Goal: Task Accomplishment & Management: Manage account settings

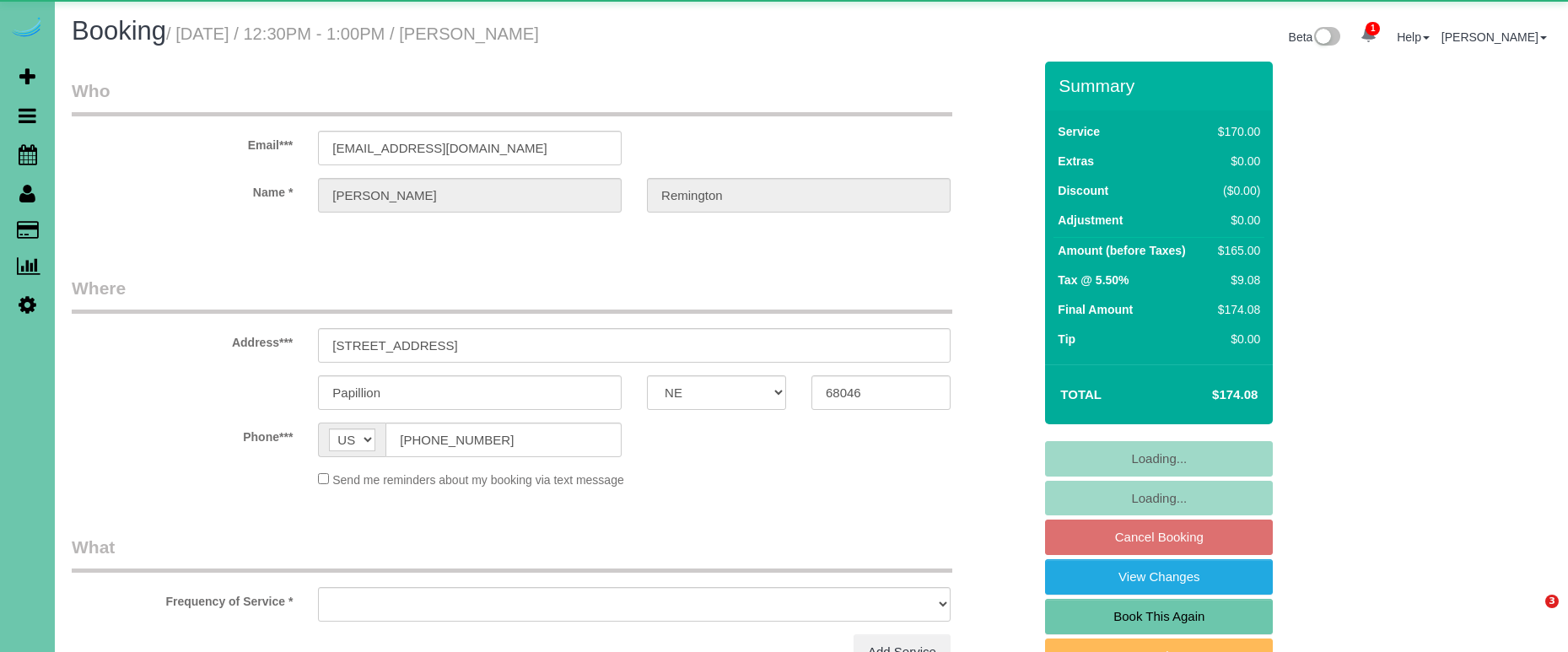
select select "NE"
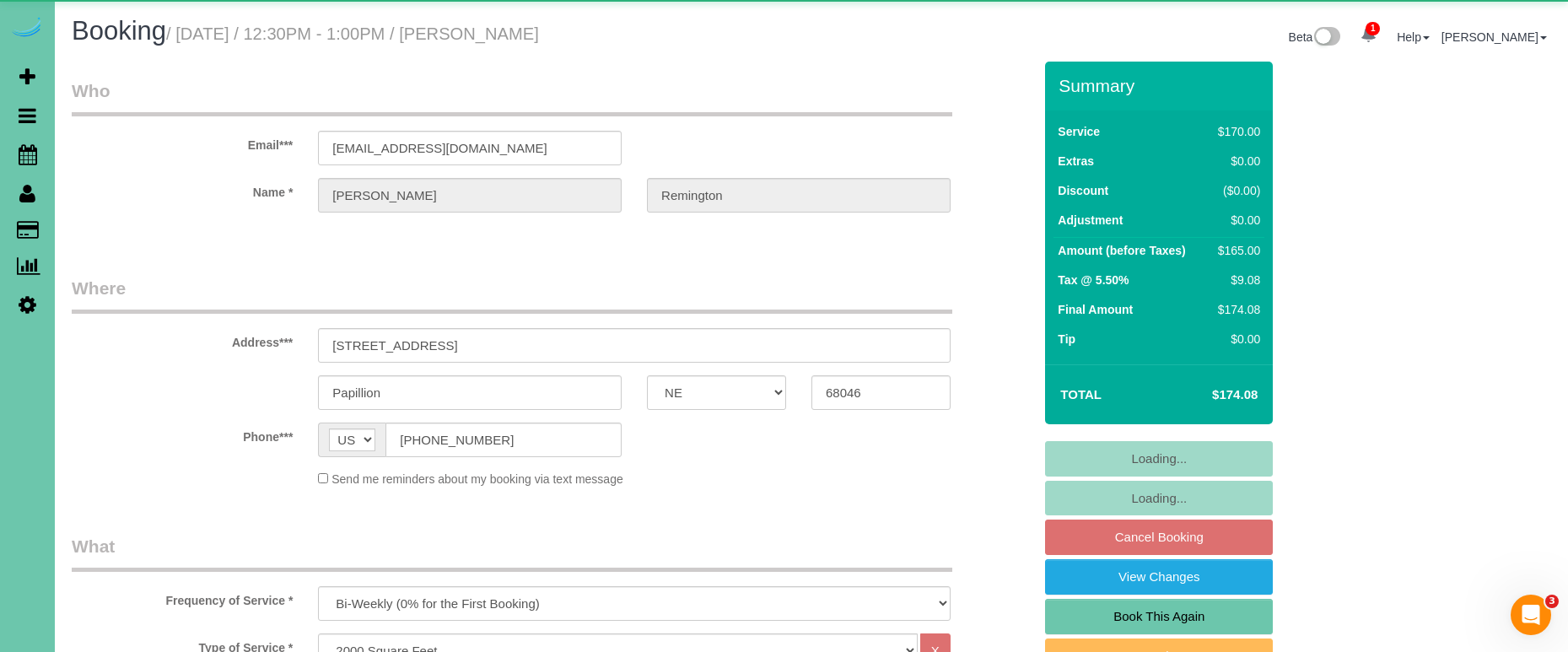
select select "object:842"
select select "number:34"
select select "number:41"
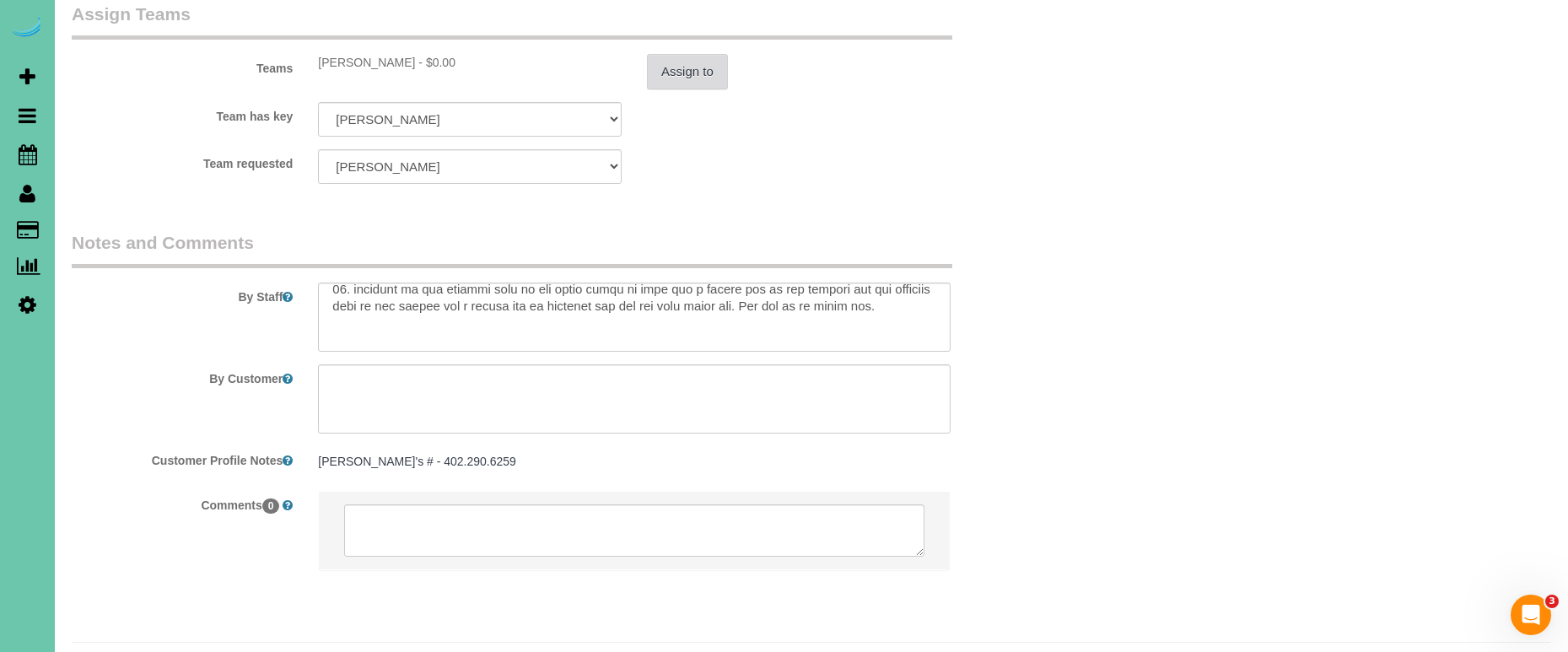
scroll to position [1881, 0]
click at [697, 55] on button "Assign to" at bounding box center [687, 72] width 81 height 36
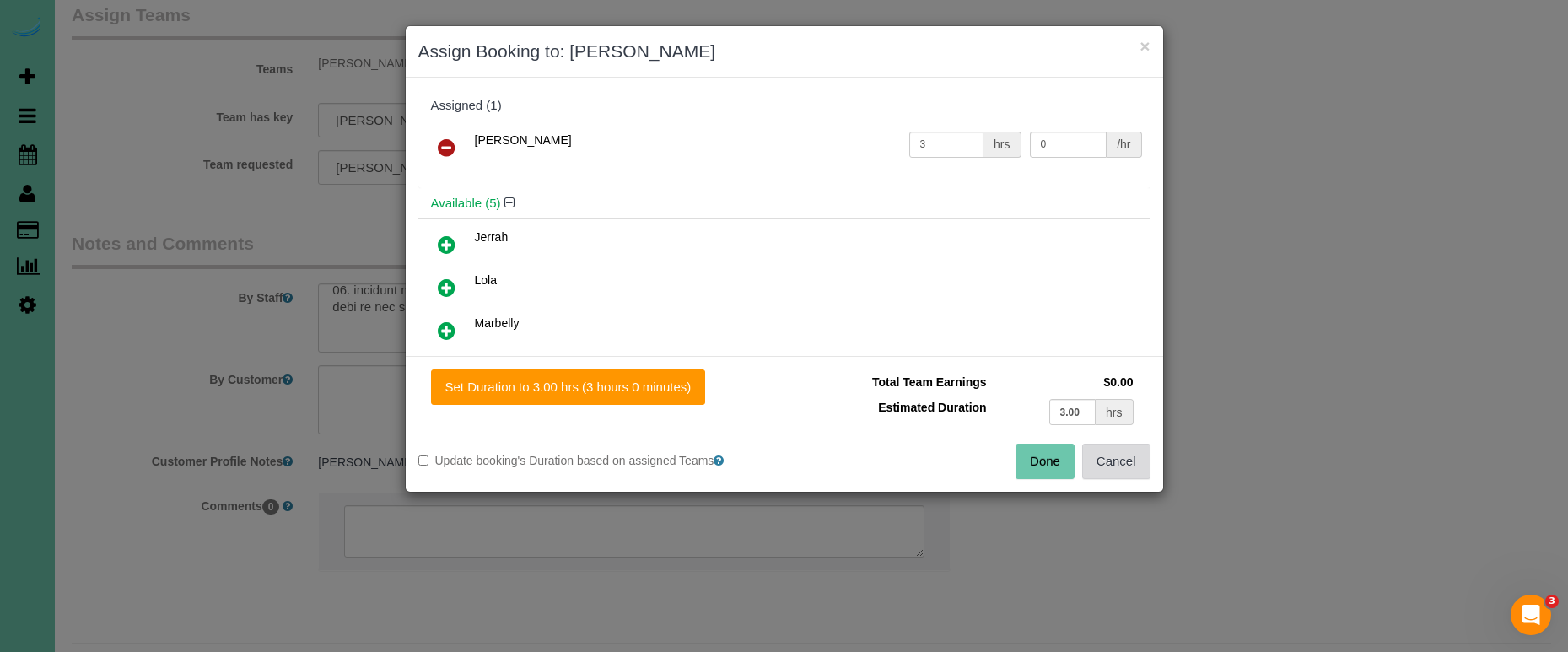
click at [1129, 461] on button "Cancel" at bounding box center [1116, 461] width 69 height 36
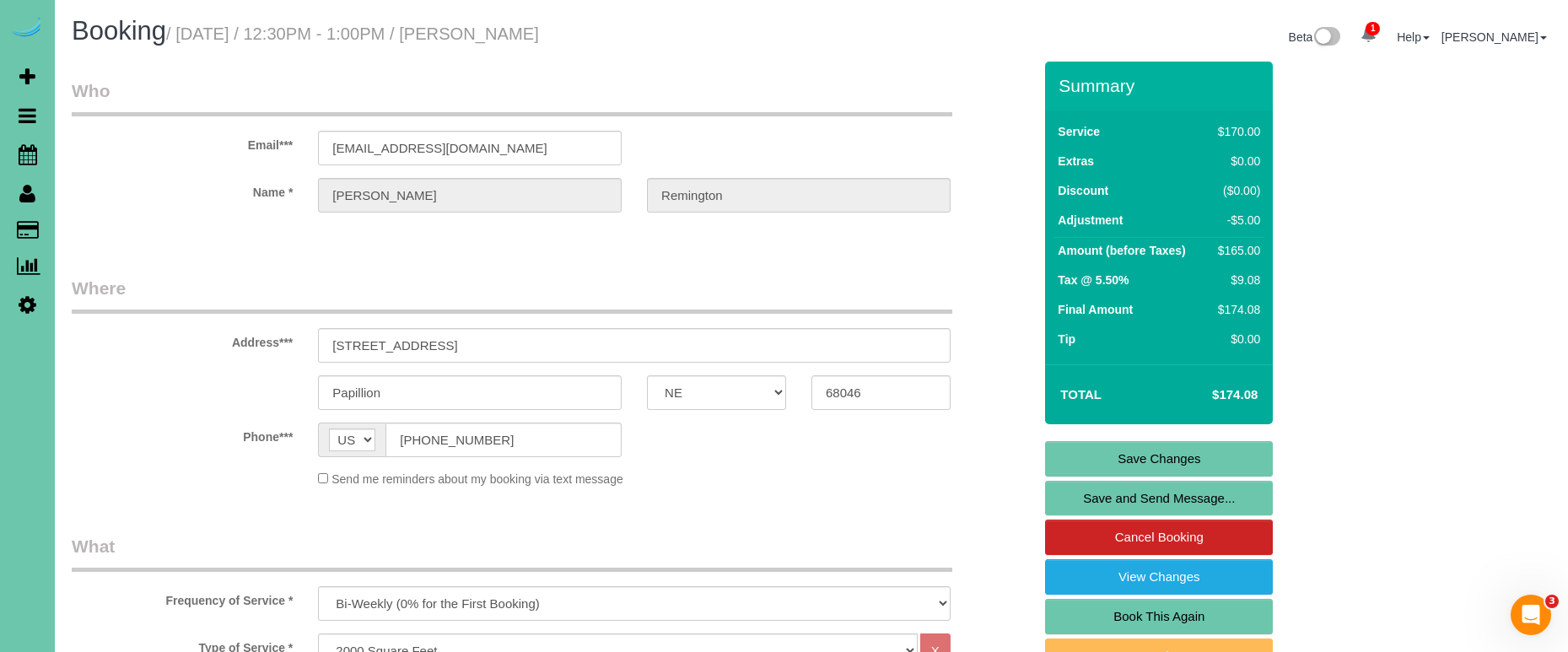
scroll to position [0, 0]
click at [1091, 464] on link "Save Changes" at bounding box center [1159, 459] width 228 height 36
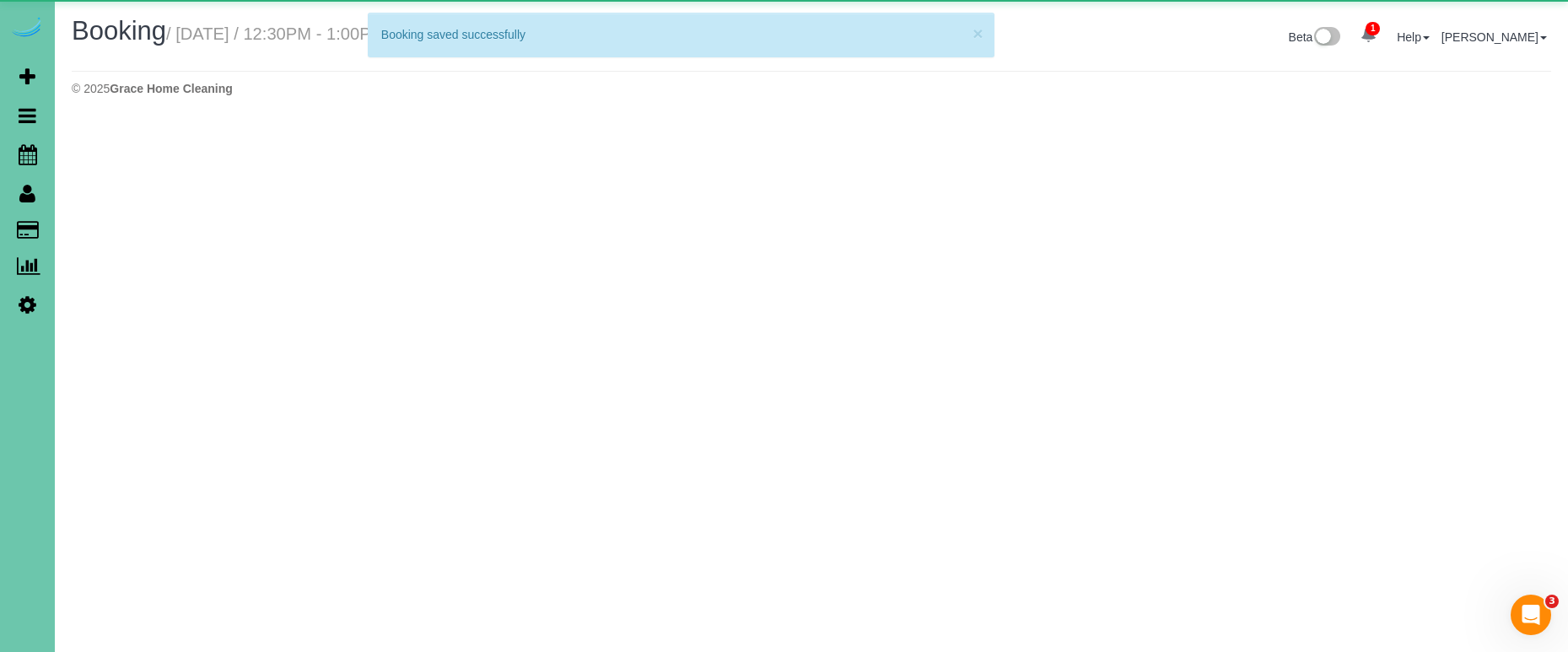
select select "NE"
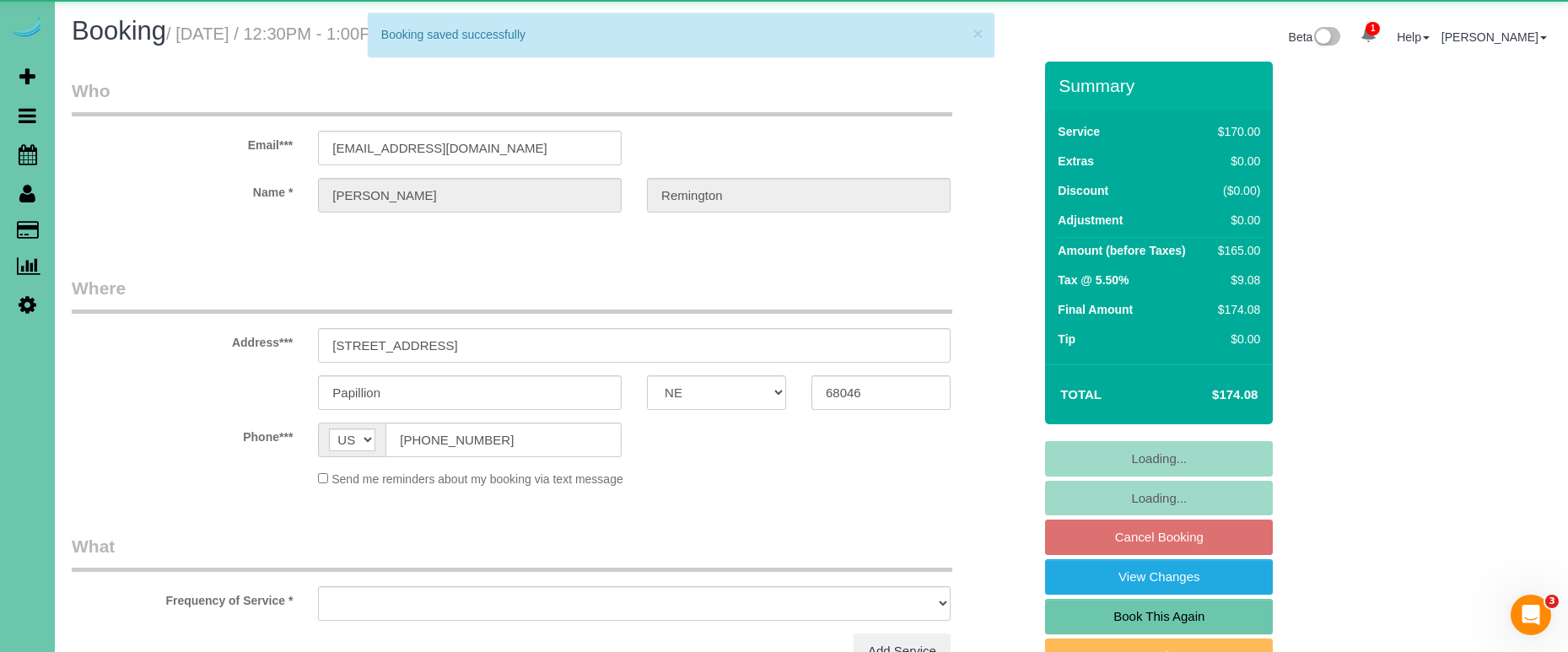
select select "object:2445"
select select "string:fspay-afff9d31-b27a-4a40-ab57-3d59b467015a"
select select "object:2675"
select select "number:34"
select select "number:41"
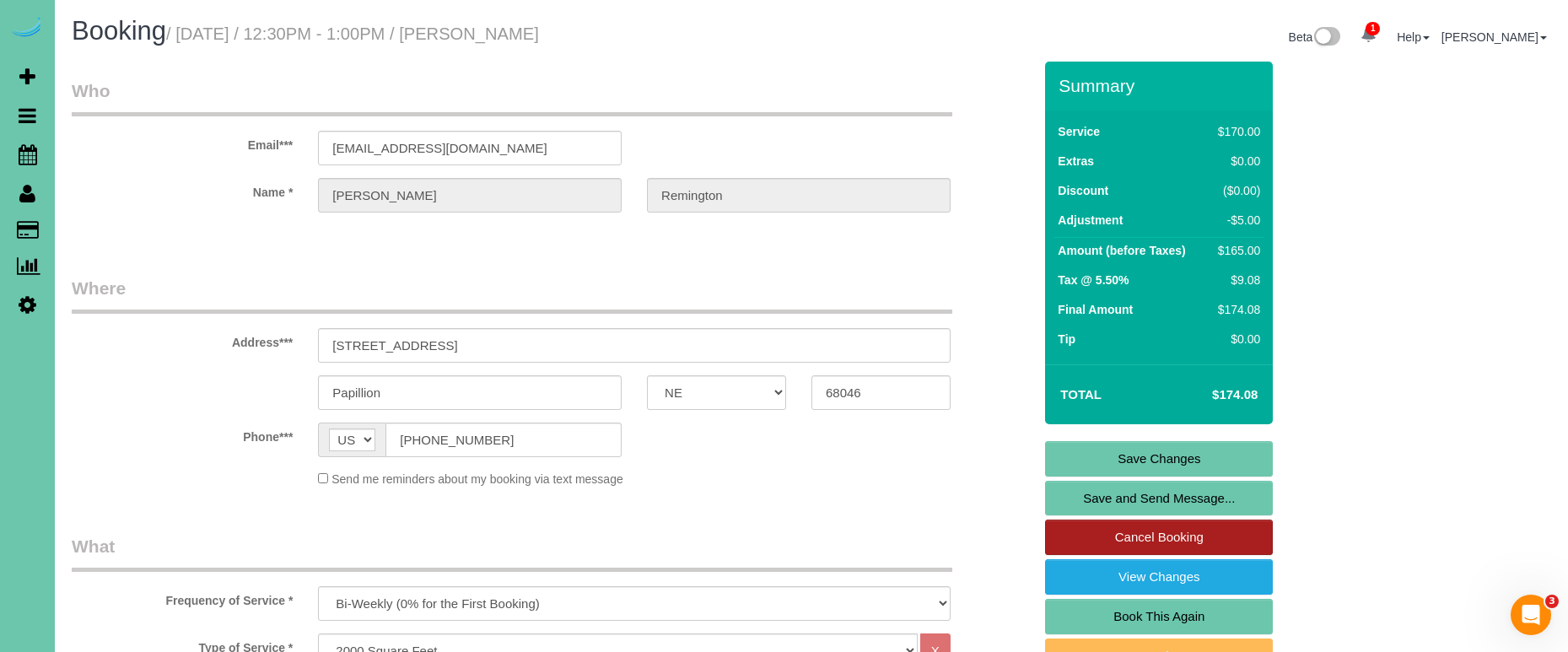
click at [1210, 530] on link "Cancel Booking" at bounding box center [1159, 537] width 228 height 36
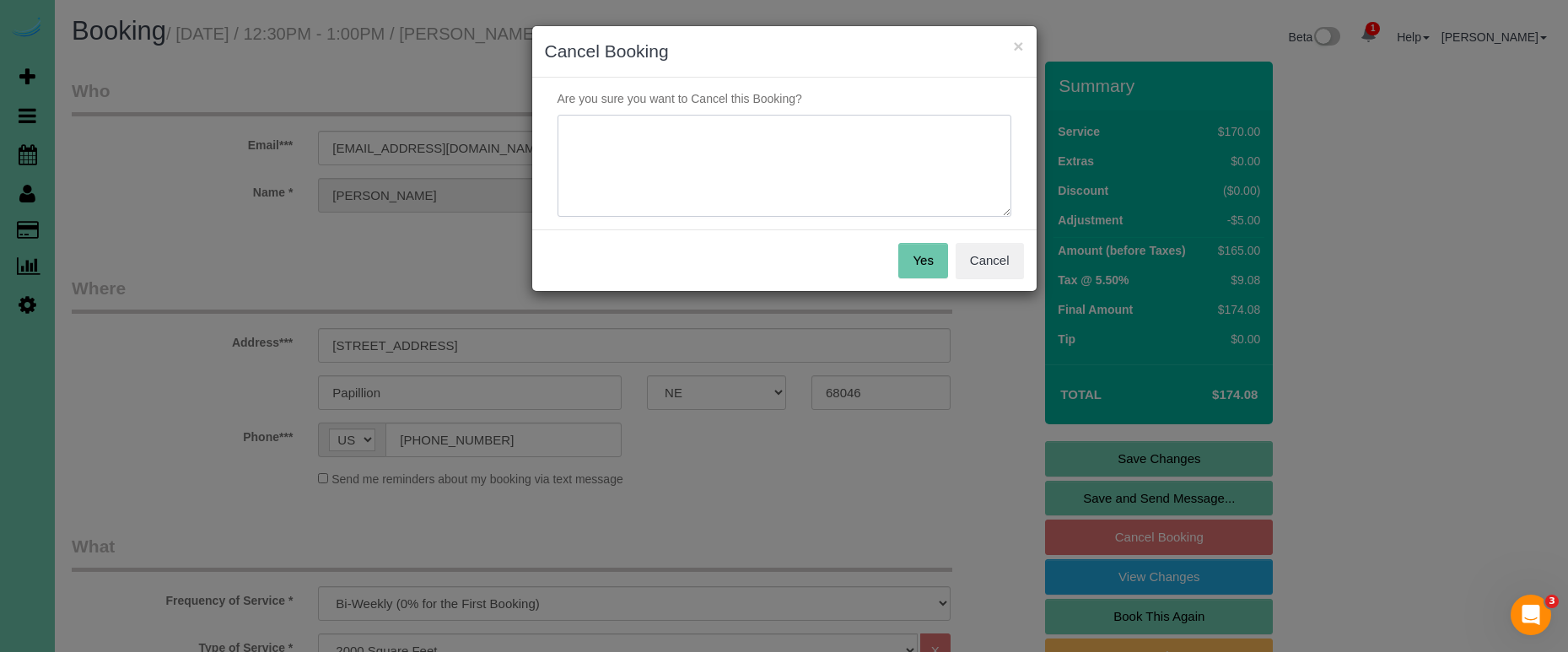
click at [705, 157] on textarea at bounding box center [784, 166] width 453 height 103
type textarea "out of town"
click at [939, 258] on button "Yes" at bounding box center [922, 260] width 49 height 36
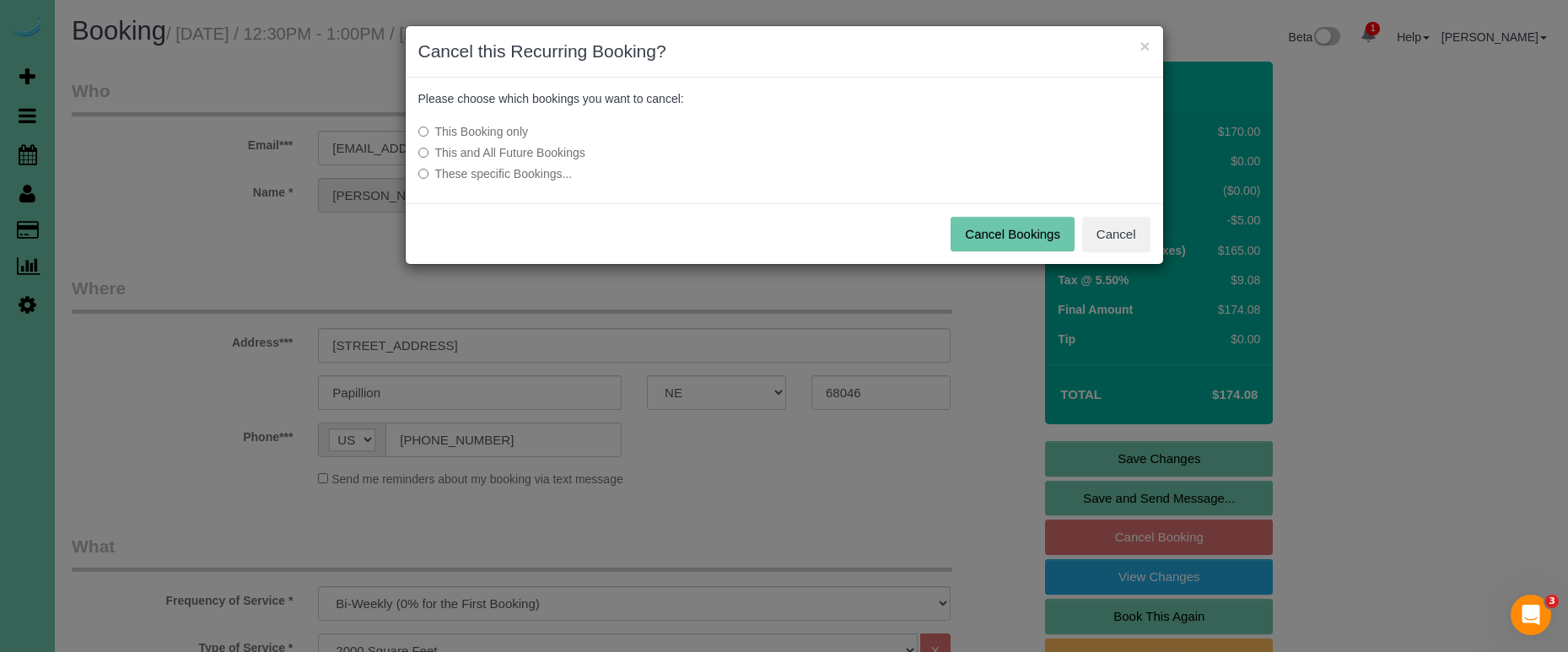
click at [1030, 233] on button "Cancel Bookings" at bounding box center [1012, 234] width 124 height 36
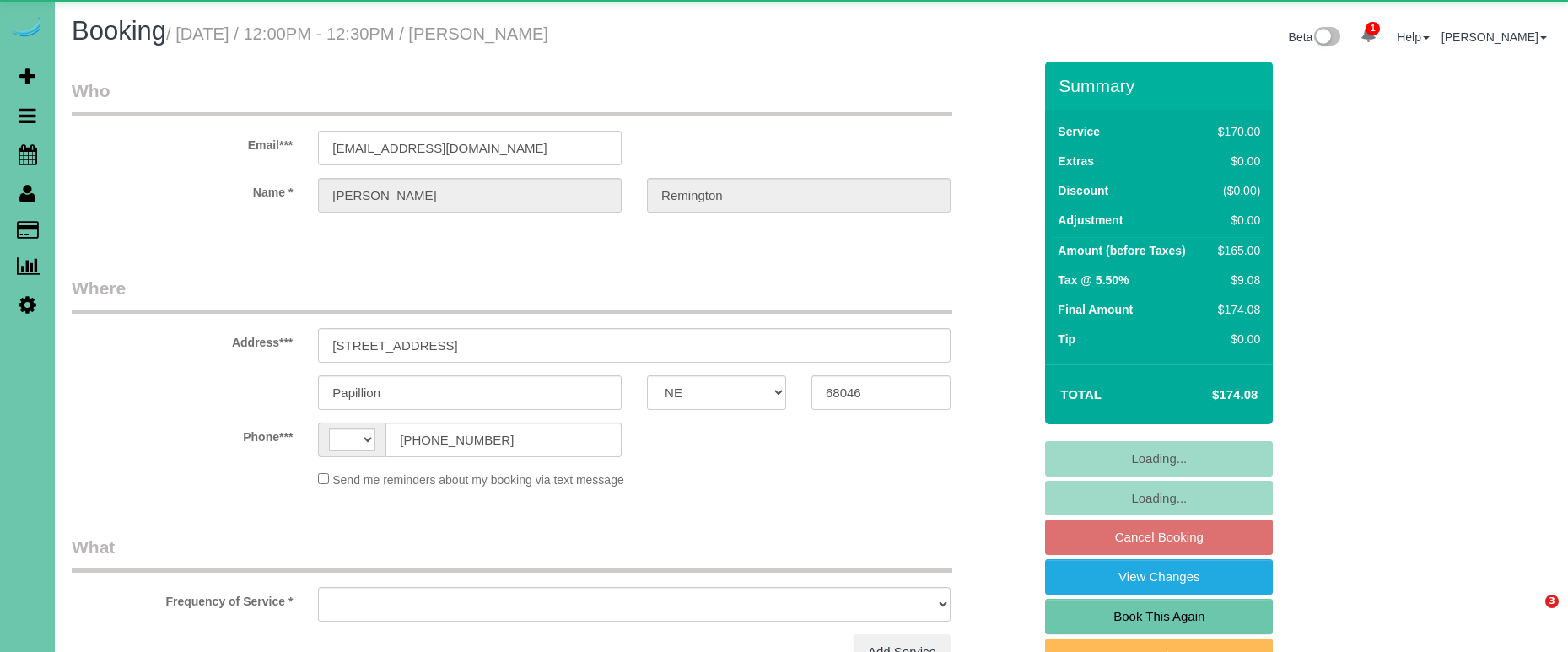
select select "NE"
select select "string:[GEOGRAPHIC_DATA]"
select select "object:626"
select select "string:fspay-afff9d31-b27a-4a40-ab57-3d59b467015a"
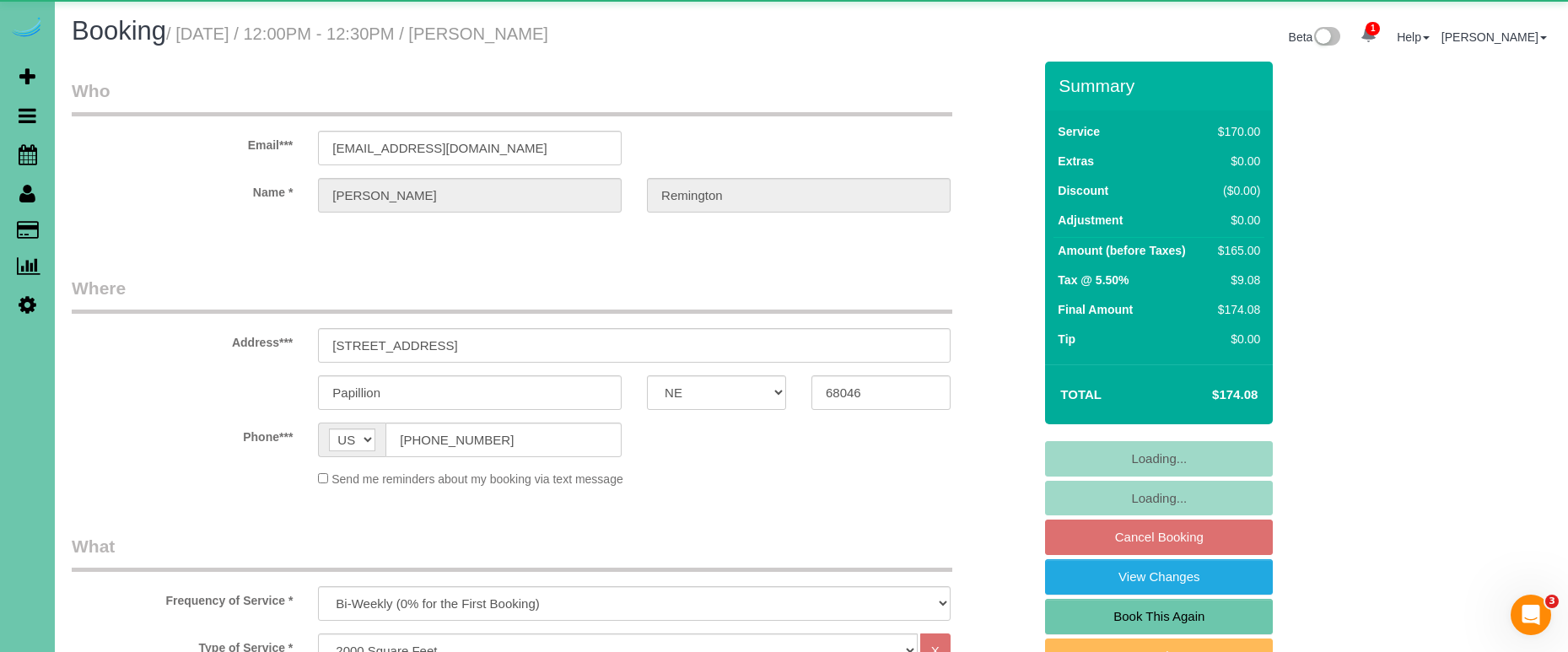
select select "object:659"
select select "number:34"
select select "number:41"
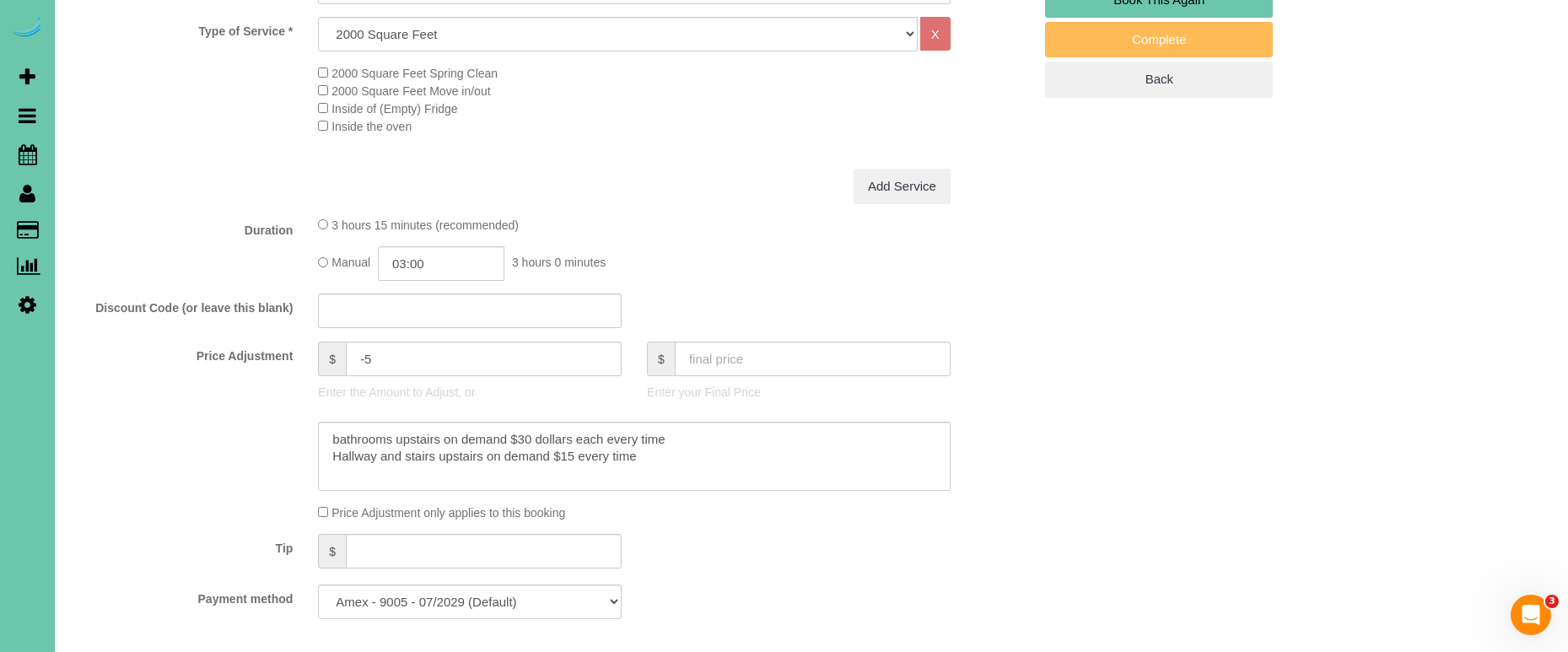
scroll to position [619, 0]
click at [384, 354] on input "-5" at bounding box center [484, 356] width 276 height 35
drag, startPoint x: 382, startPoint y: 354, endPoint x: 340, endPoint y: 346, distance: 42.8
click at [340, 346] on div "$ -5" at bounding box center [469, 356] width 303 height 35
type input "10"
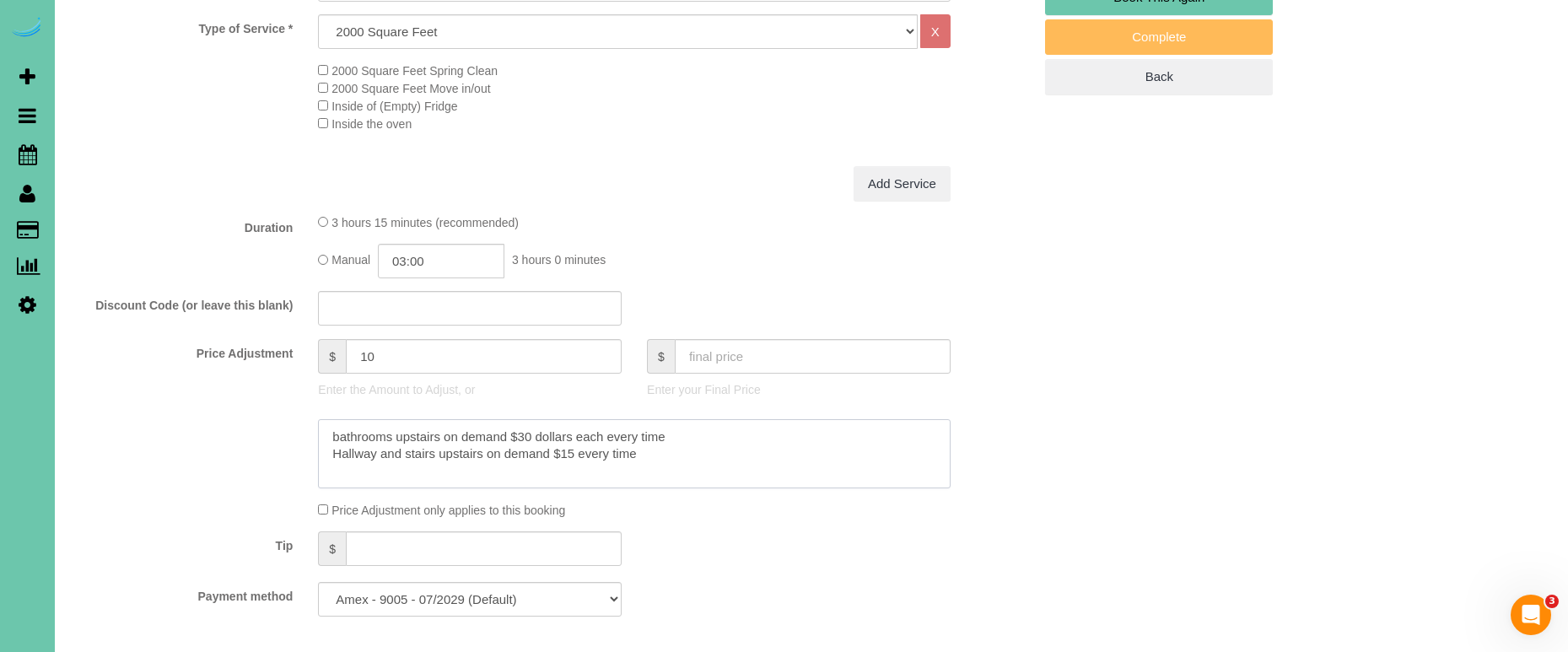
click at [325, 429] on textarea at bounding box center [634, 454] width 633 height 70
type textarea "**skipped last cleaning - added extra time** bathrooms upstairs on demand $30 d…"
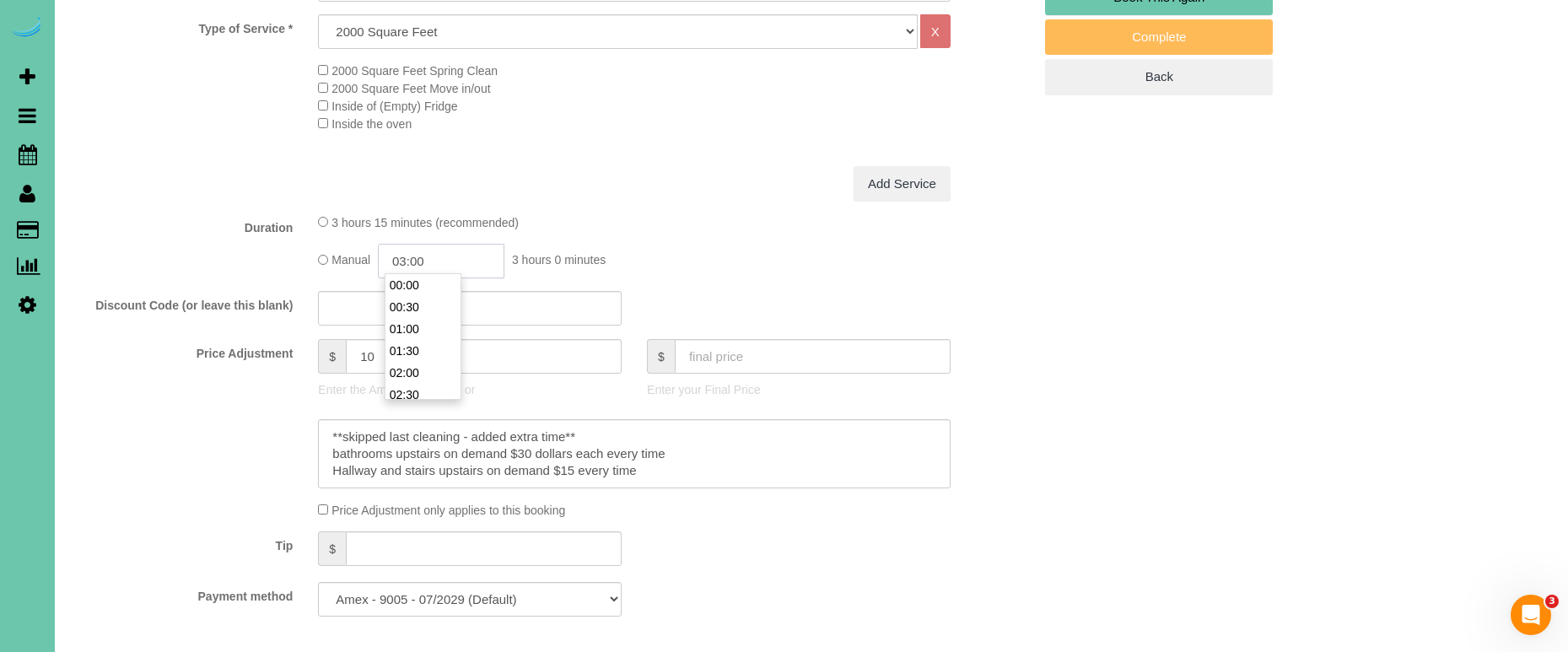
click at [469, 266] on input "03:00" at bounding box center [441, 261] width 126 height 35
type input "03:15"
click at [180, 274] on fieldset "What Frequency of Service * One Time Weekly (0% for the First Booking) Bi-Weekl…" at bounding box center [551, 272] width 961 height 715
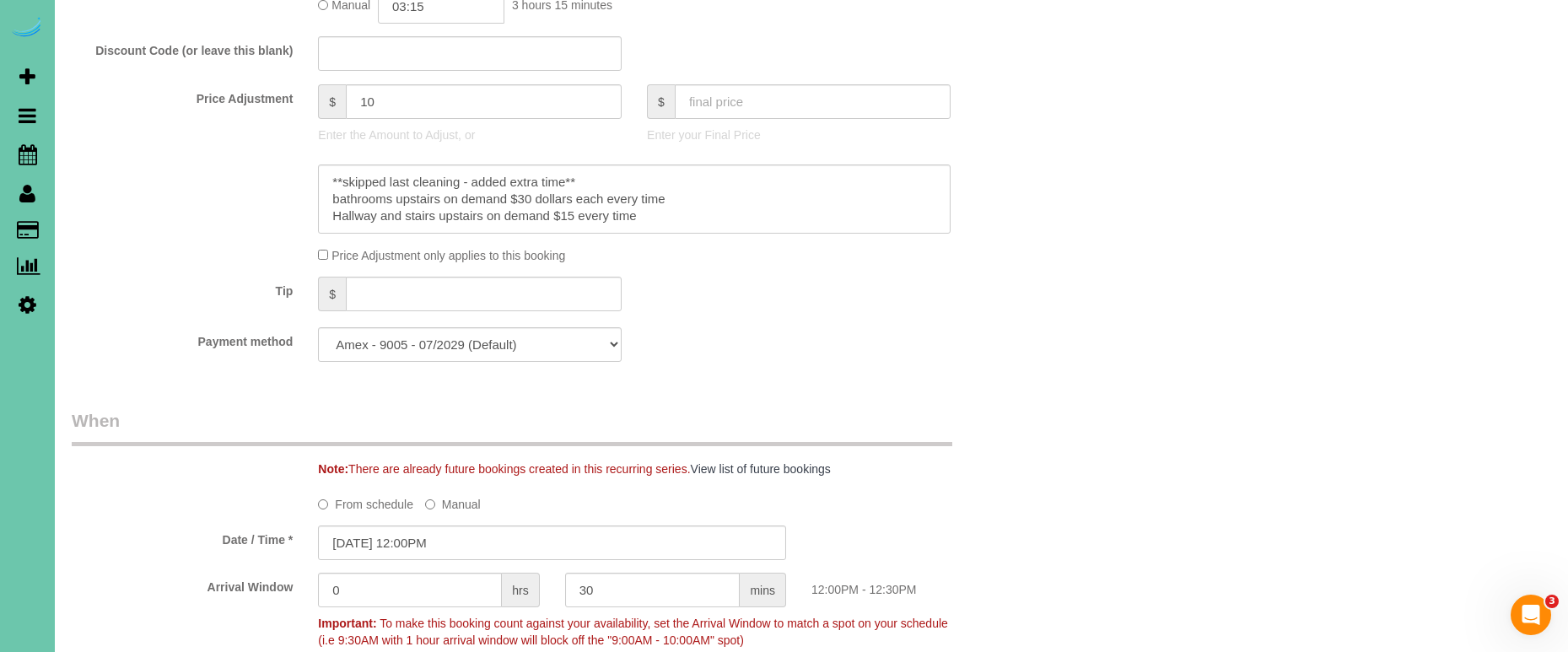
scroll to position [876, 0]
drag, startPoint x: 570, startPoint y: 171, endPoint x: 159, endPoint y: 147, distance: 411.7
click at [159, 147] on sui-booking-price-adjustment "Price Adjustment $ 10 Enter the Amount to Adjust, or $ Enter your Final Price P…" at bounding box center [551, 175] width 961 height 179
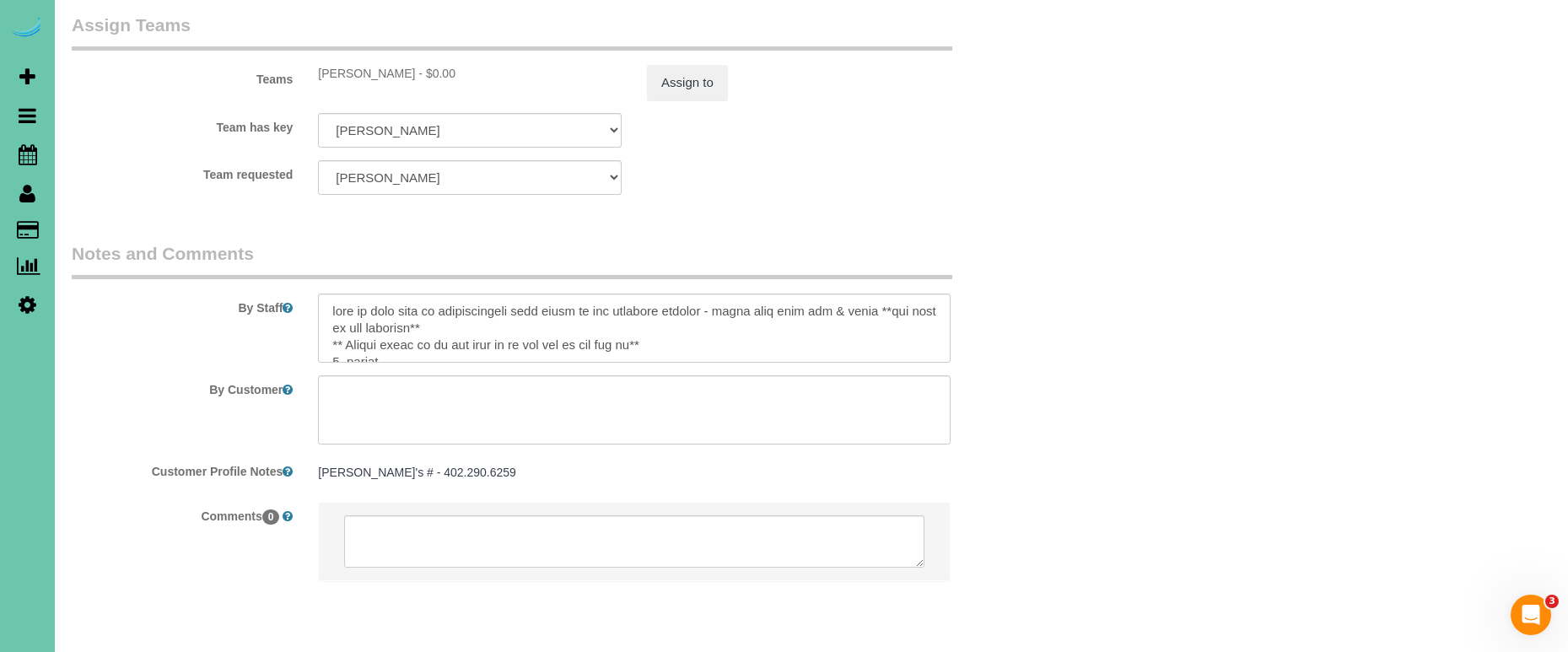
scroll to position [1868, 0]
click at [328, 297] on textarea at bounding box center [634, 331] width 633 height 70
paste textarea "**skipped last cleaning - added extra time**"
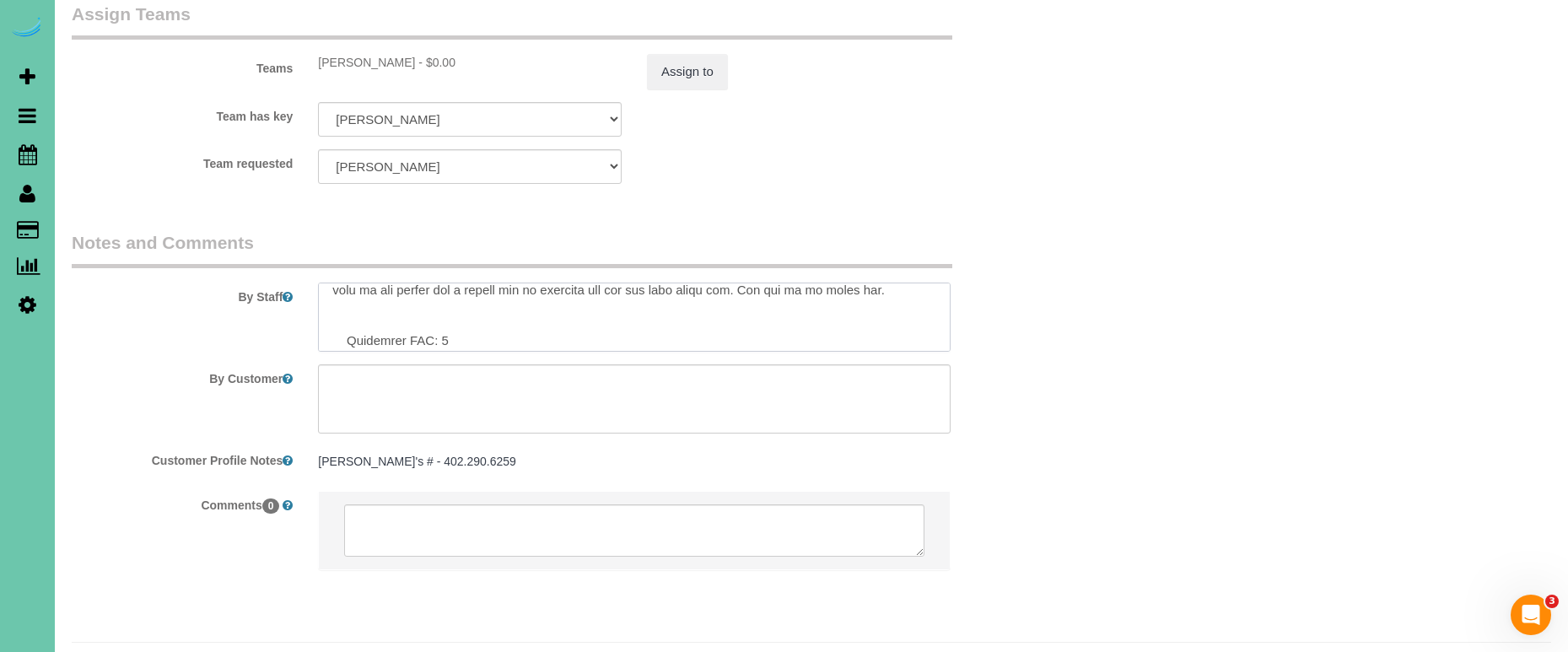
scroll to position [1881, 0]
click at [460, 292] on textarea at bounding box center [634, 318] width 633 height 70
type textarea "**skipped last cleaning - added extra time** text is best form of communication…"
click at [695, 55] on button "Assign to" at bounding box center [687, 72] width 81 height 36
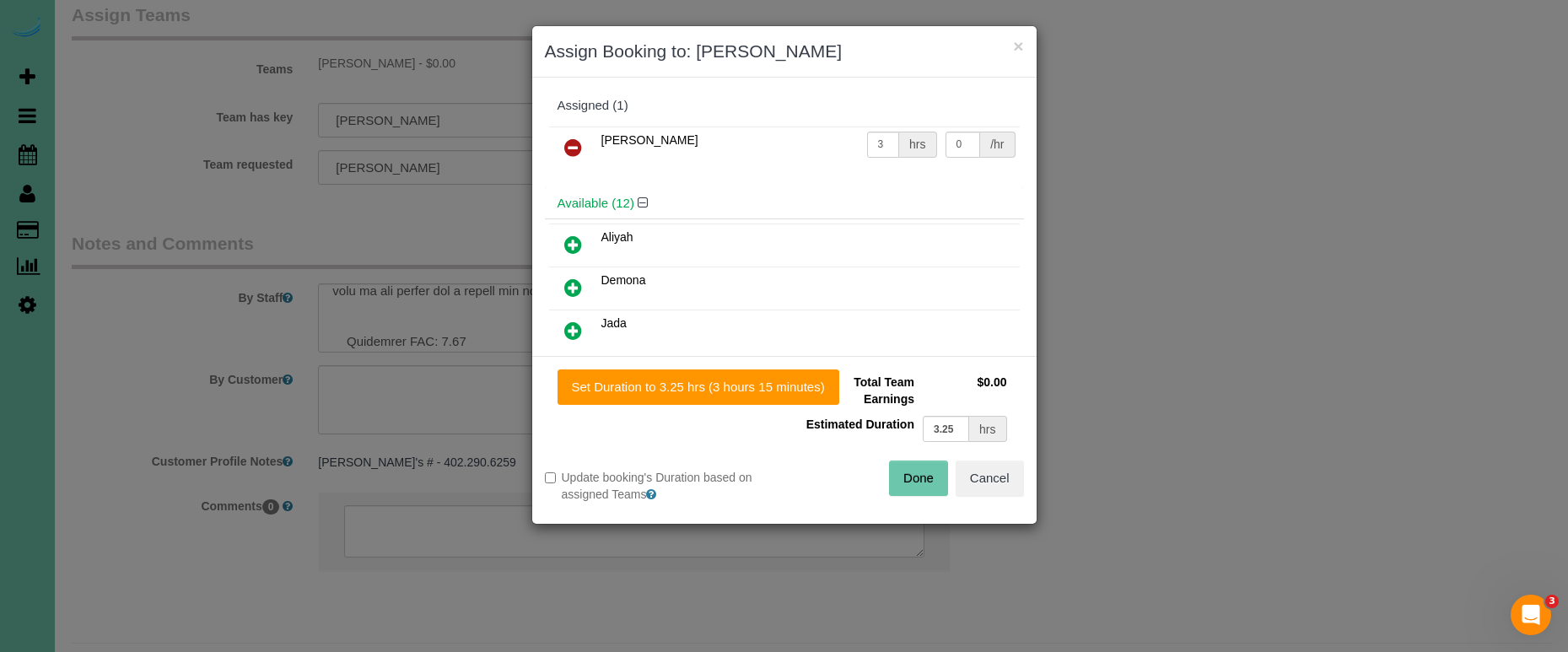
scroll to position [1879, 0]
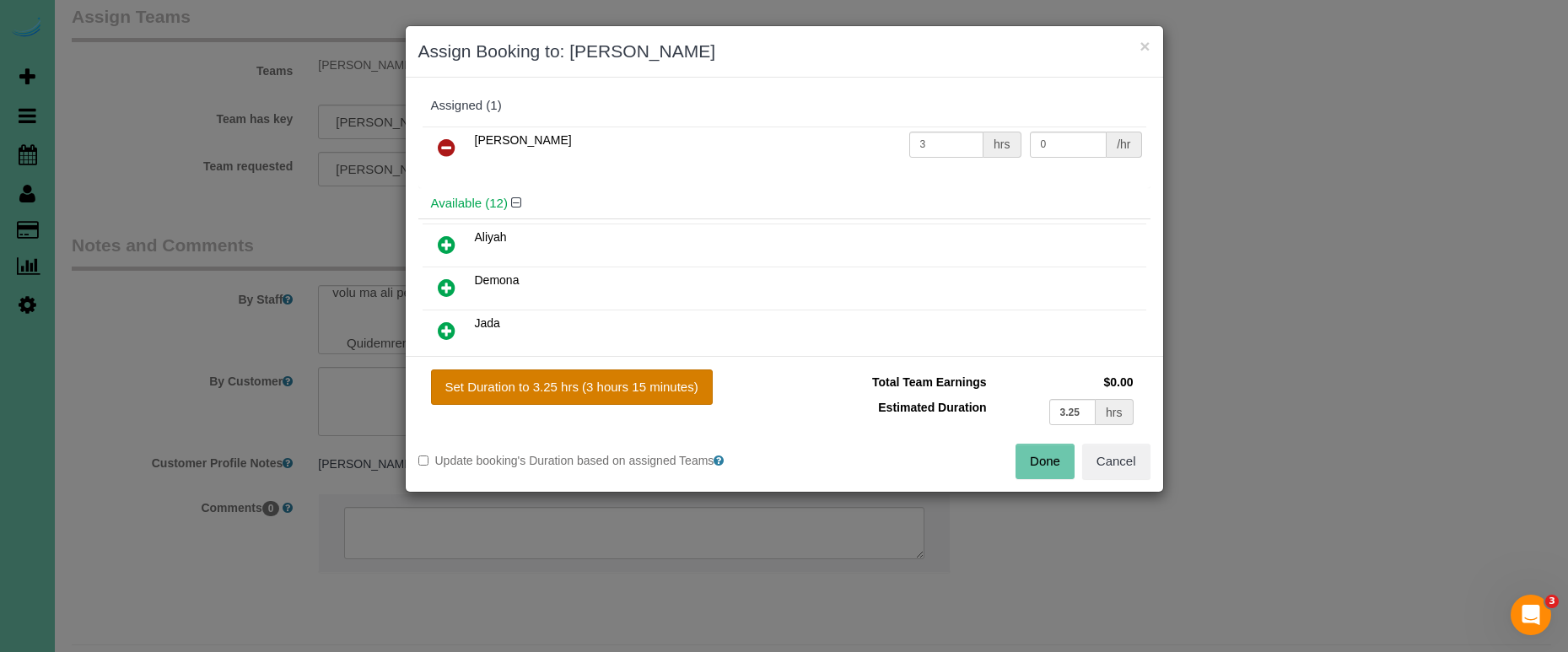
click at [661, 374] on button "Set Duration to 3.25 hrs (3 hours 15 minutes)" at bounding box center [572, 386] width 282 height 36
type input "3.25"
click at [1023, 463] on button "Done" at bounding box center [1045, 461] width 59 height 36
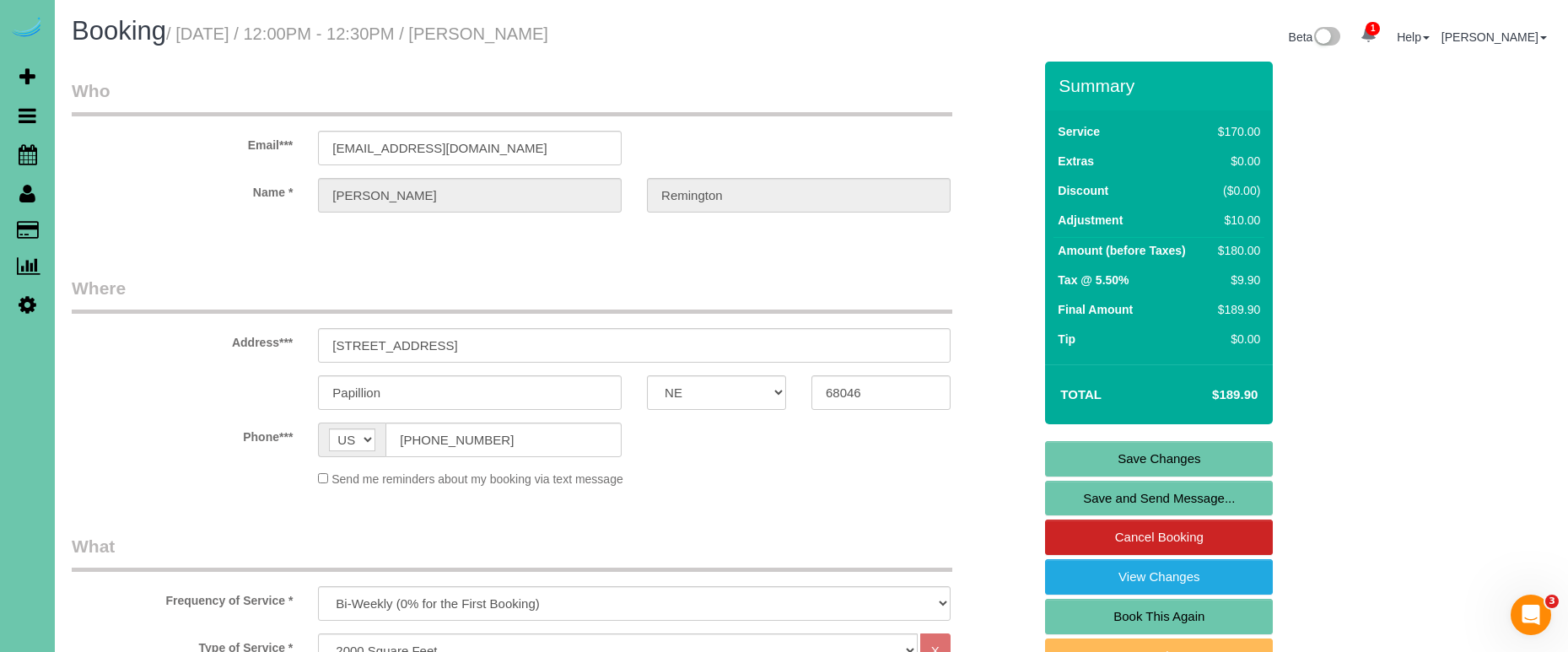
scroll to position [0, 0]
click at [1112, 451] on link "Save Changes" at bounding box center [1159, 459] width 228 height 36
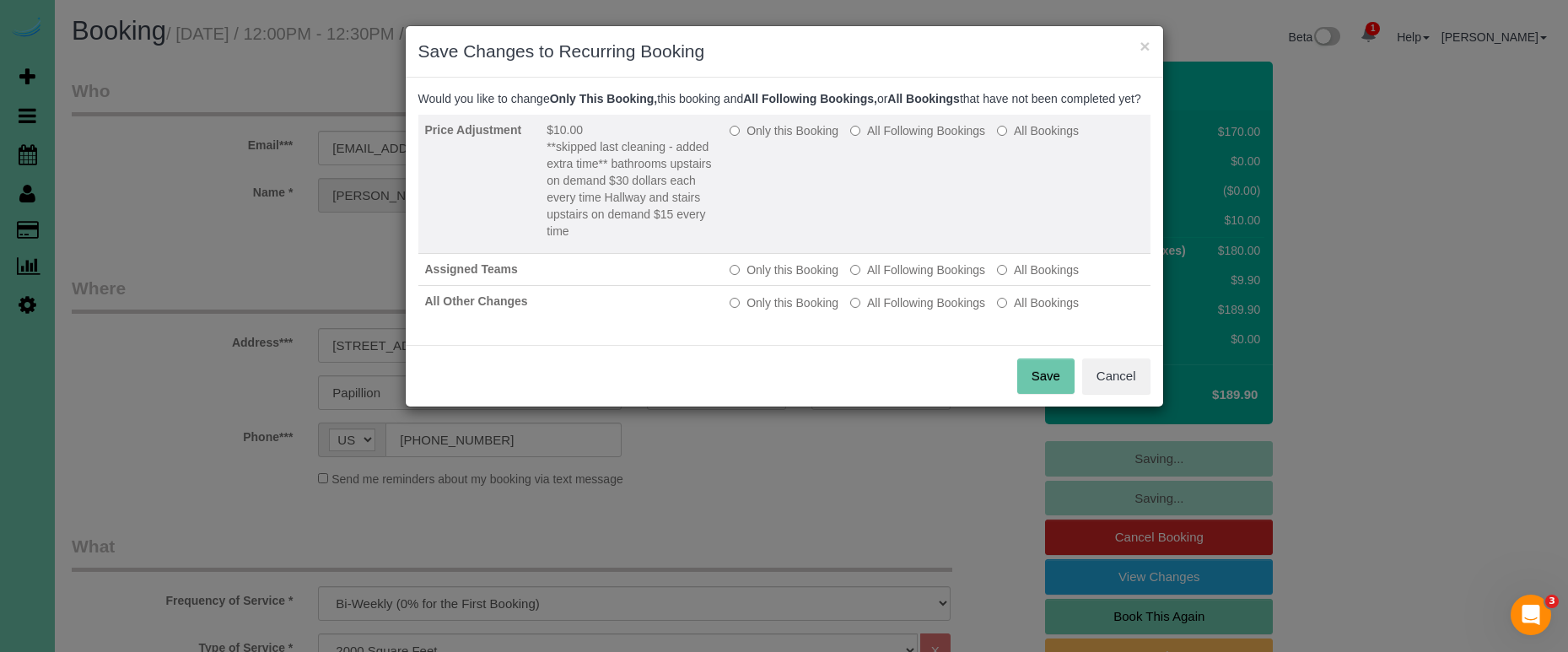
click at [744, 139] on label "Only this Booking" at bounding box center [783, 131] width 109 height 16
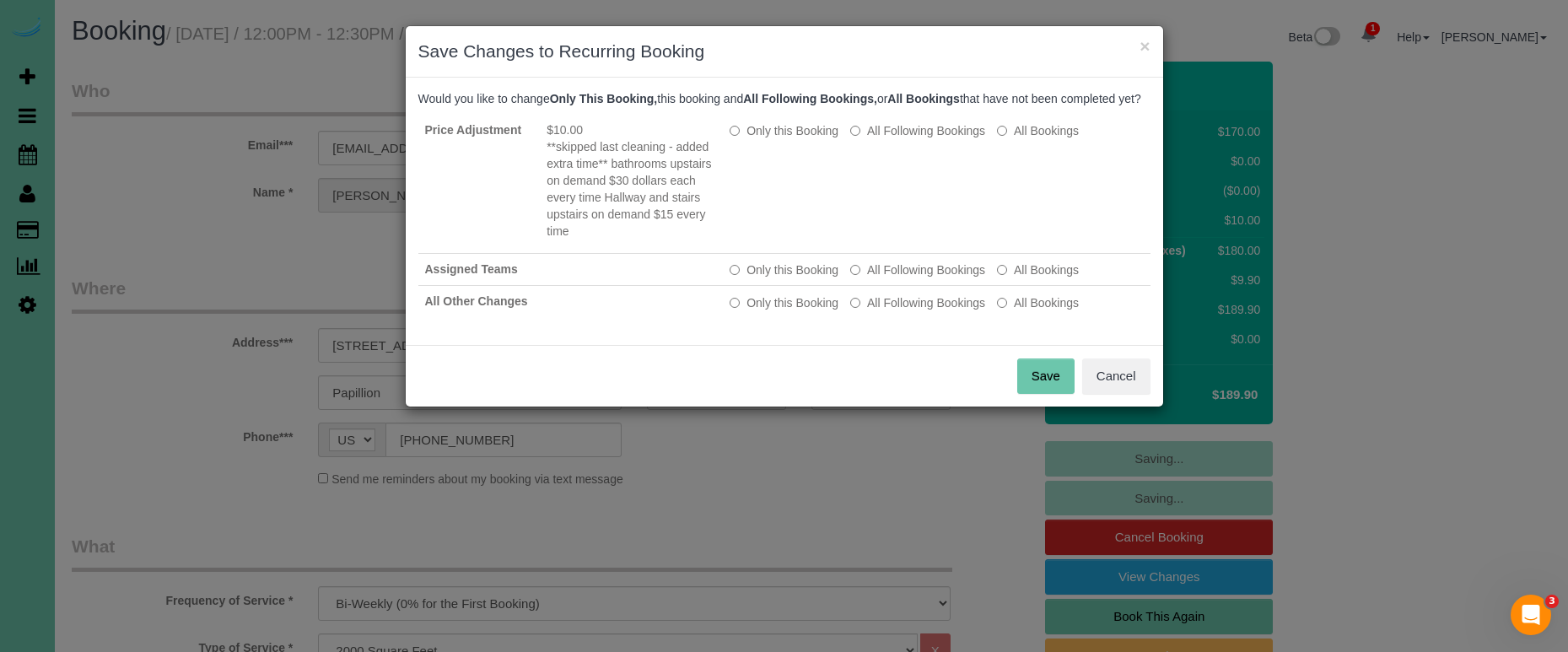
click at [1049, 393] on button "Save" at bounding box center [1045, 375] width 58 height 36
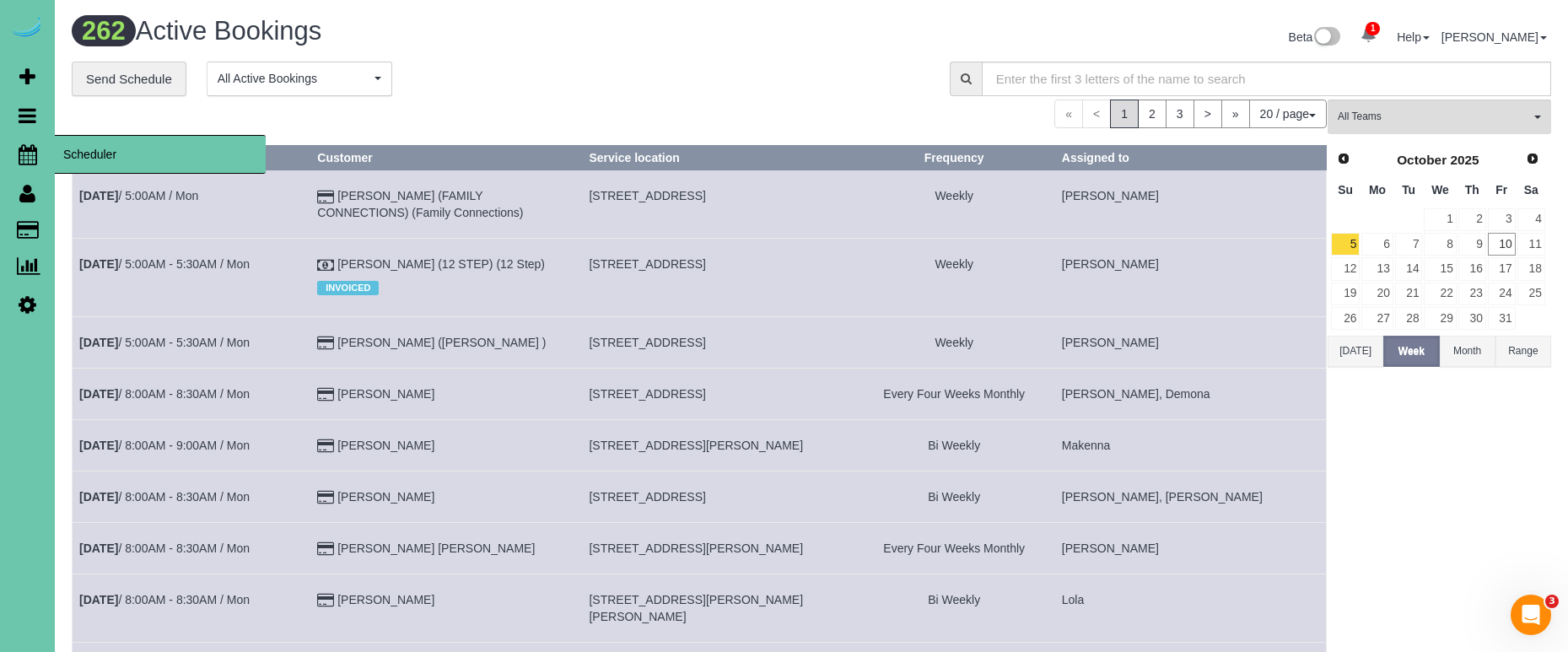
click at [18, 149] on icon at bounding box center [27, 154] width 18 height 20
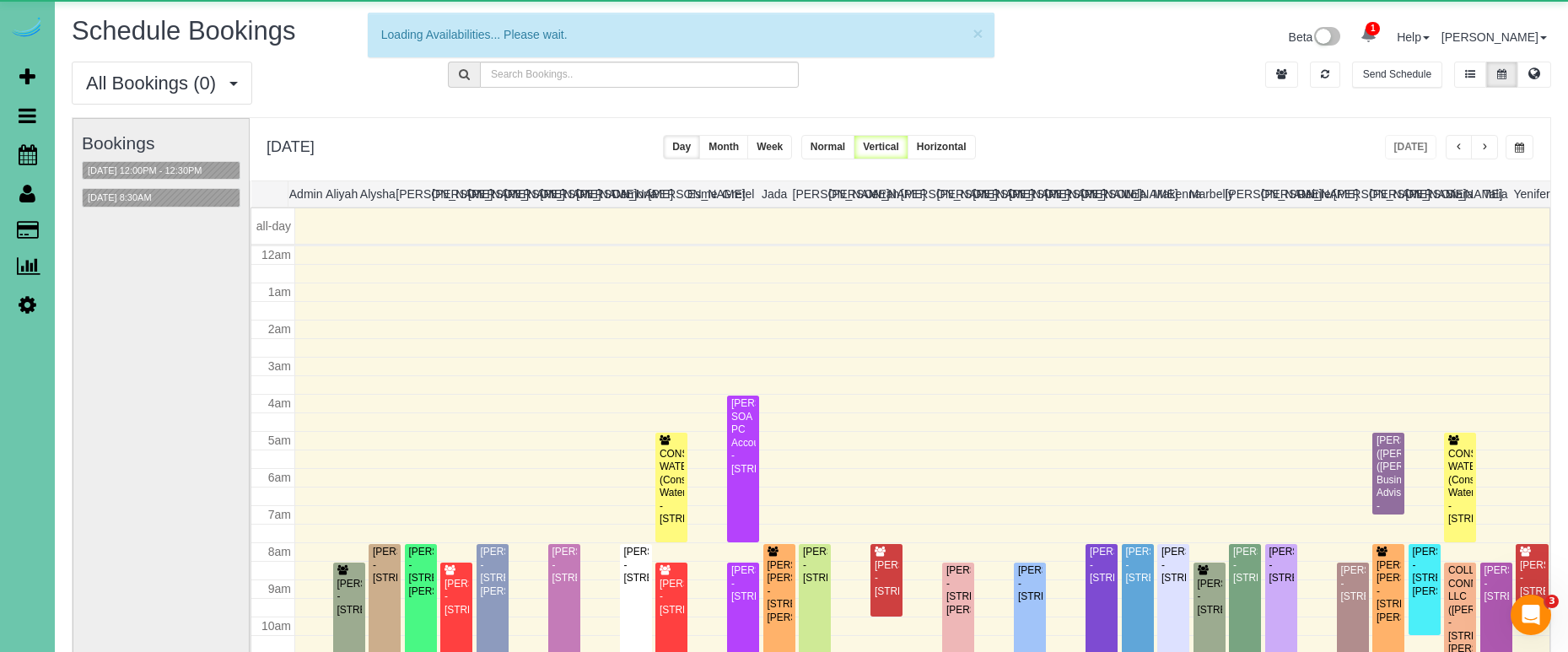
scroll to position [223, 0]
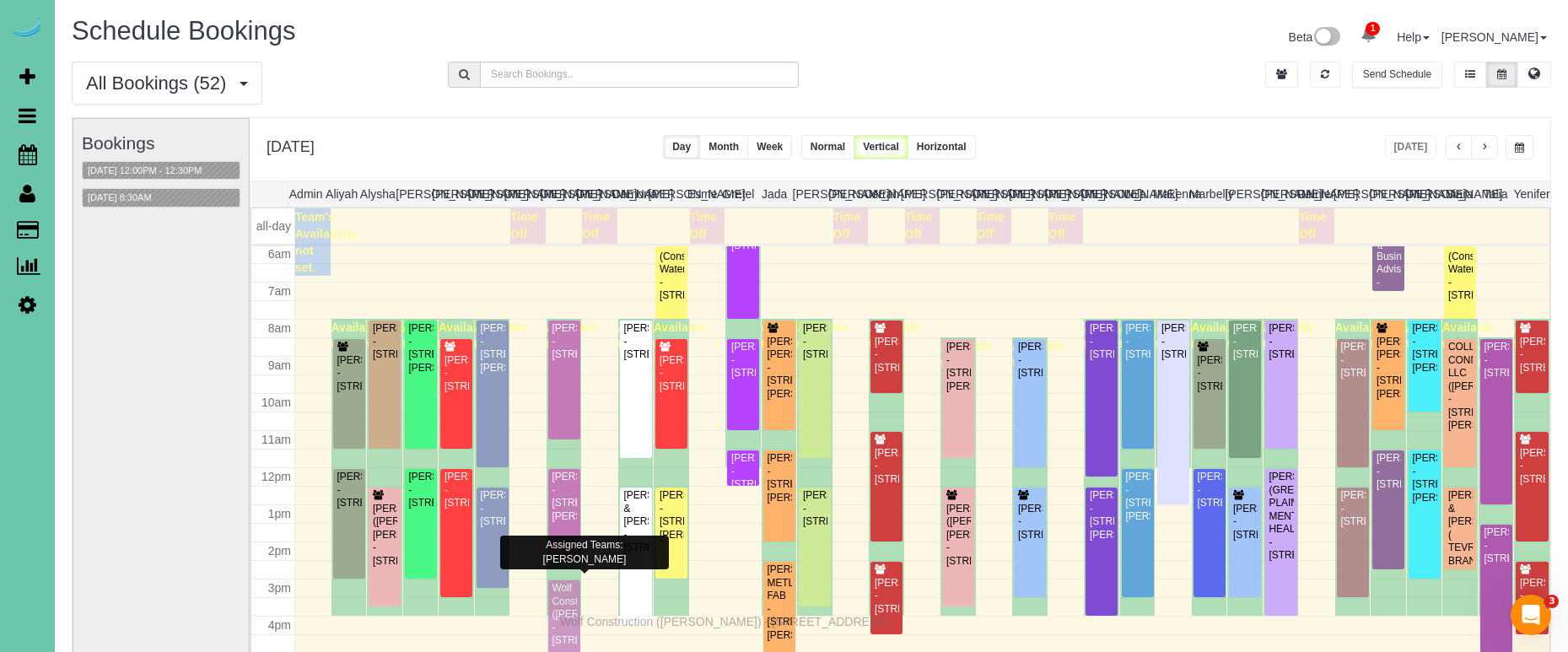
drag, startPoint x: 566, startPoint y: 599, endPoint x: 563, endPoint y: 618, distance: 19.2
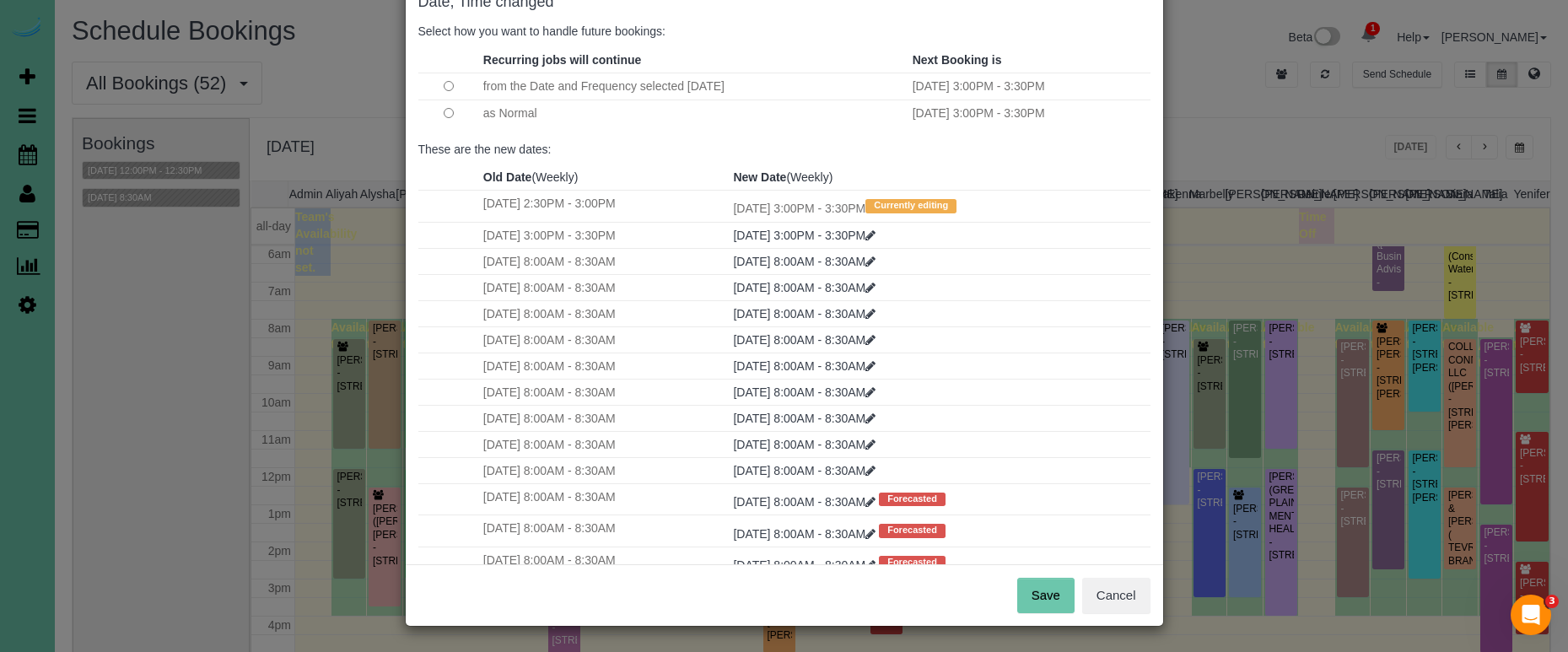
scroll to position [103, 0]
click at [1045, 603] on button "Save" at bounding box center [1045, 596] width 58 height 36
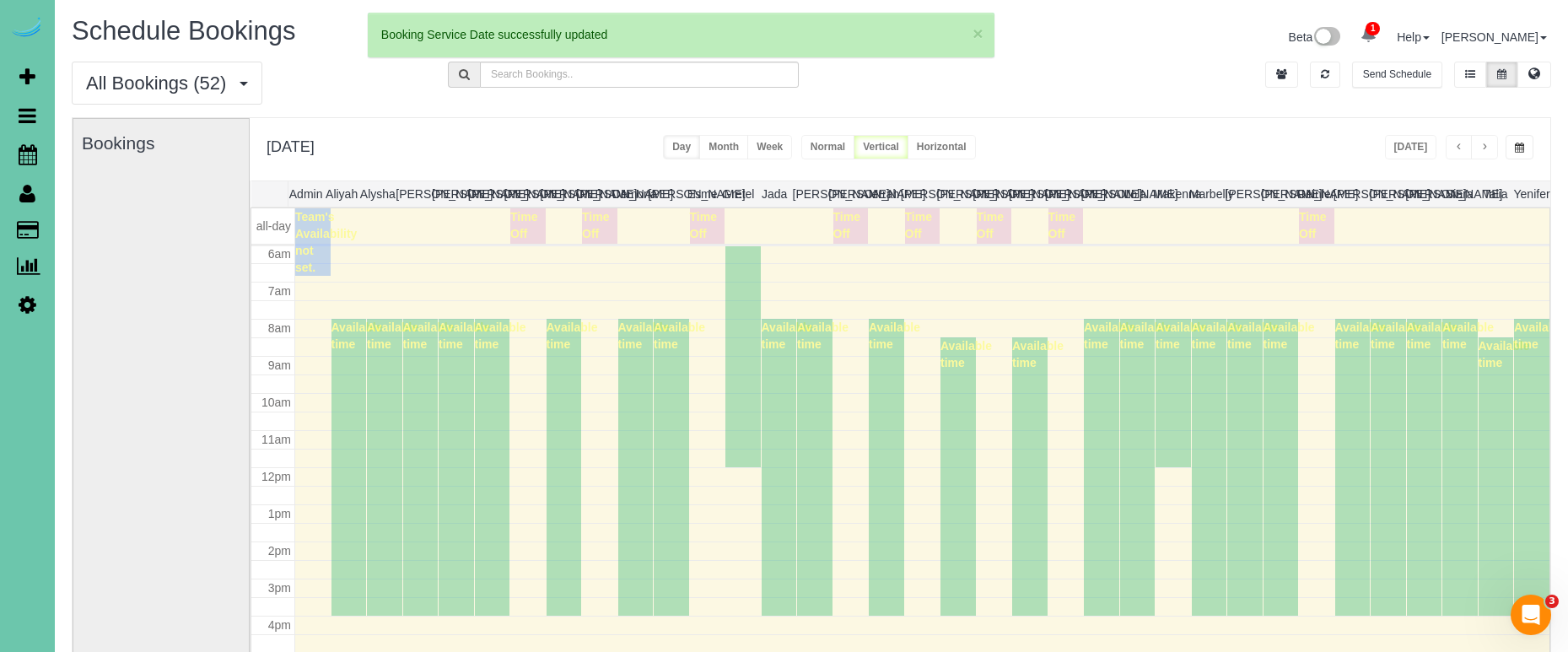
scroll to position [0, 0]
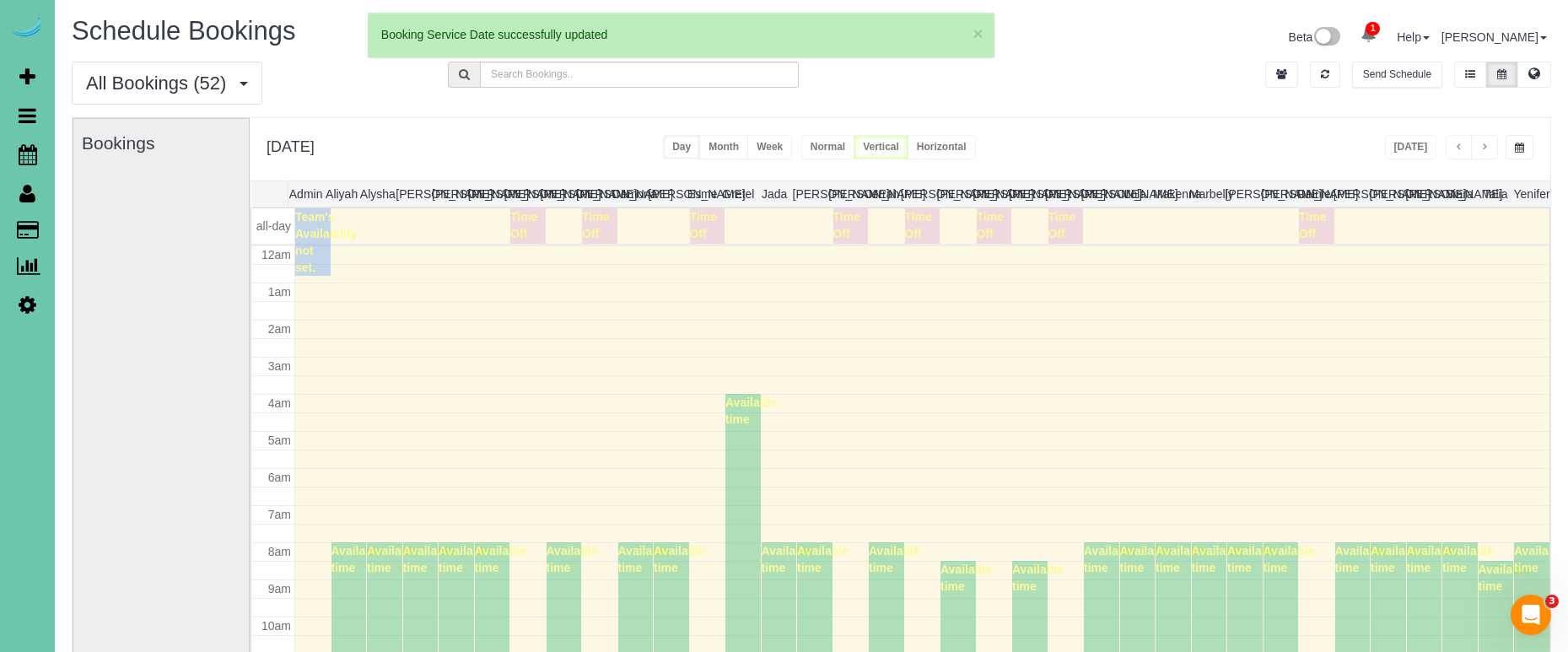
click at [1515, 147] on span "button" at bounding box center [1519, 147] width 9 height 10
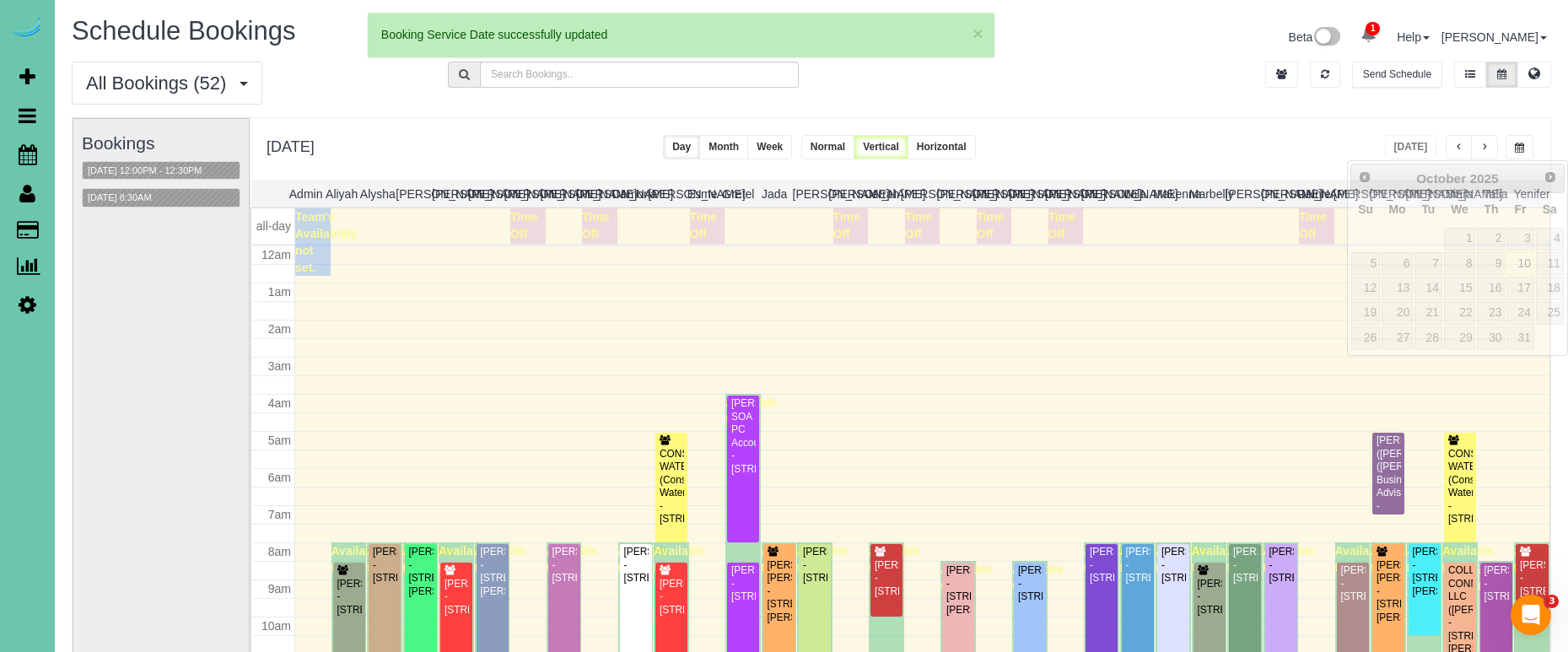
scroll to position [223, 0]
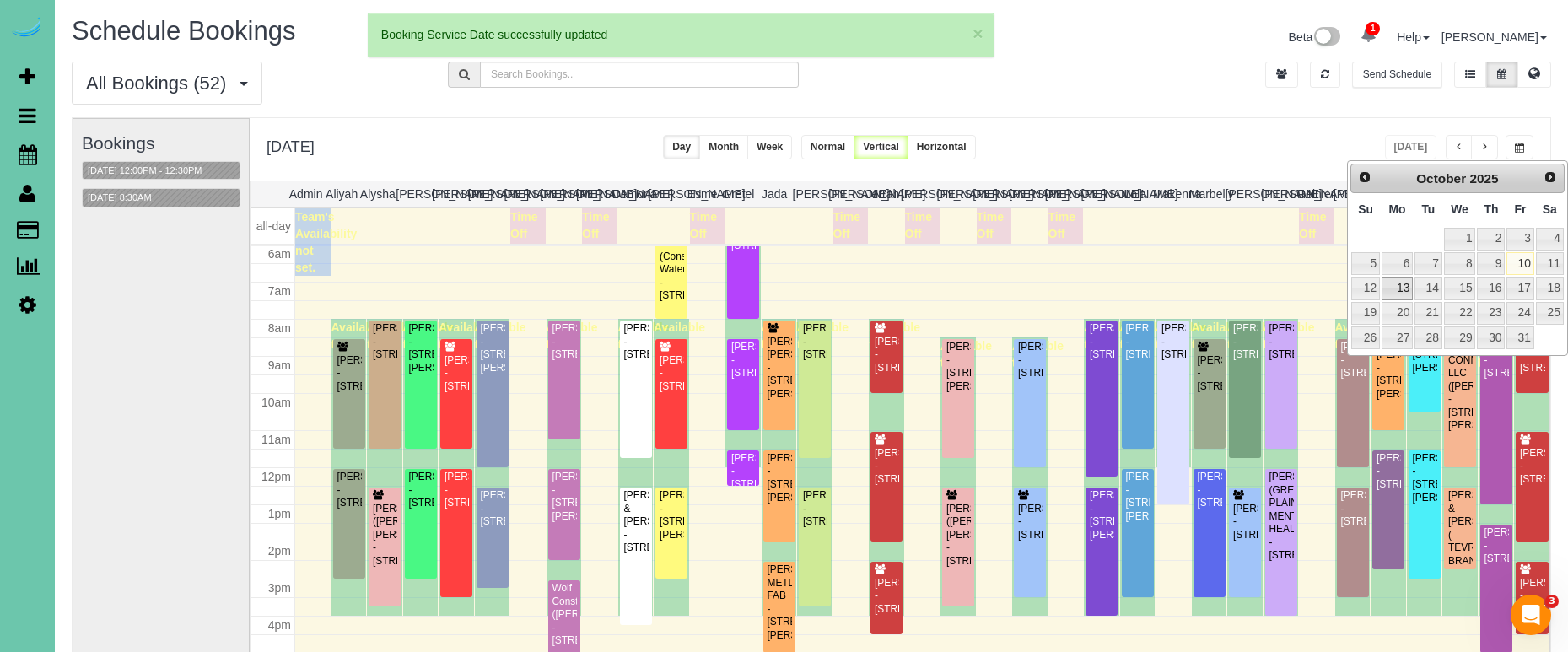
click at [1401, 290] on link "13" at bounding box center [1397, 288] width 31 height 23
type input "**********"
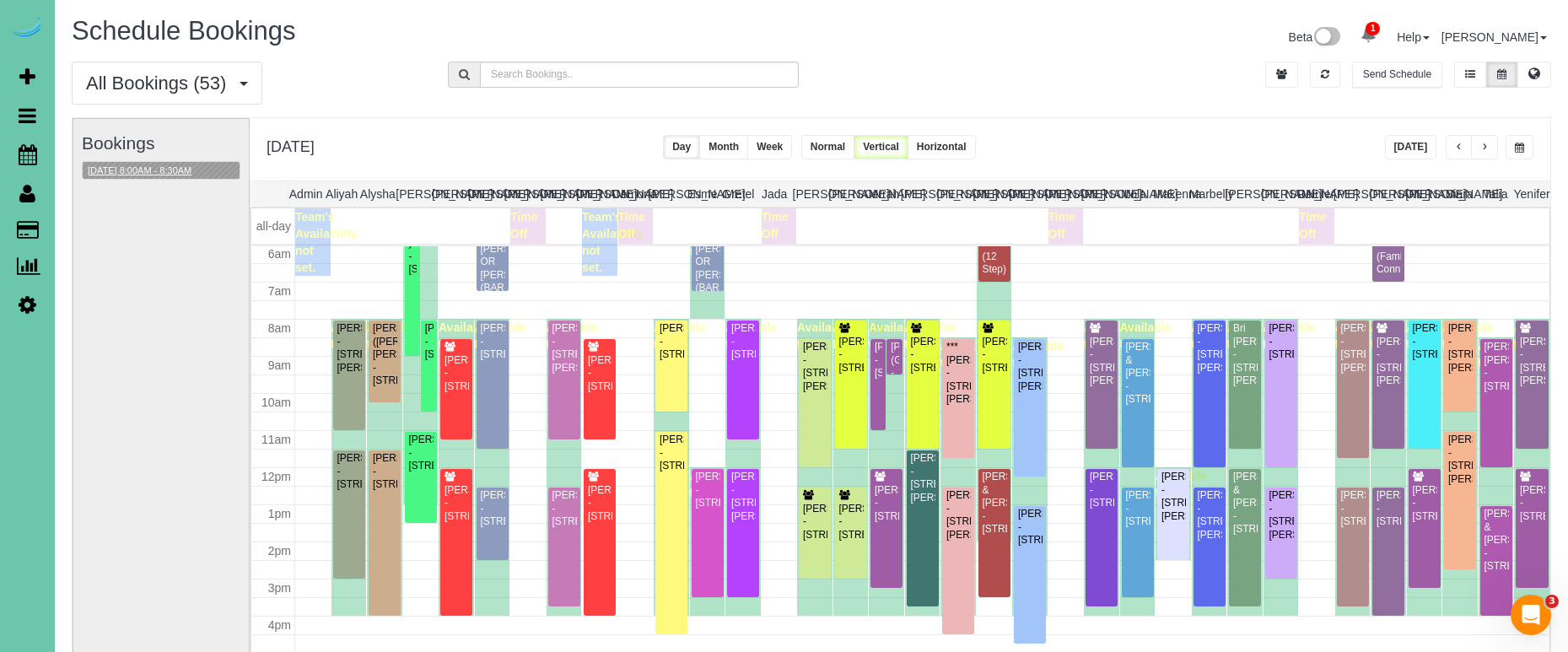
click at [149, 172] on button "10/13/2025 8:00AM - 8:30AM" at bounding box center [139, 170] width 114 height 17
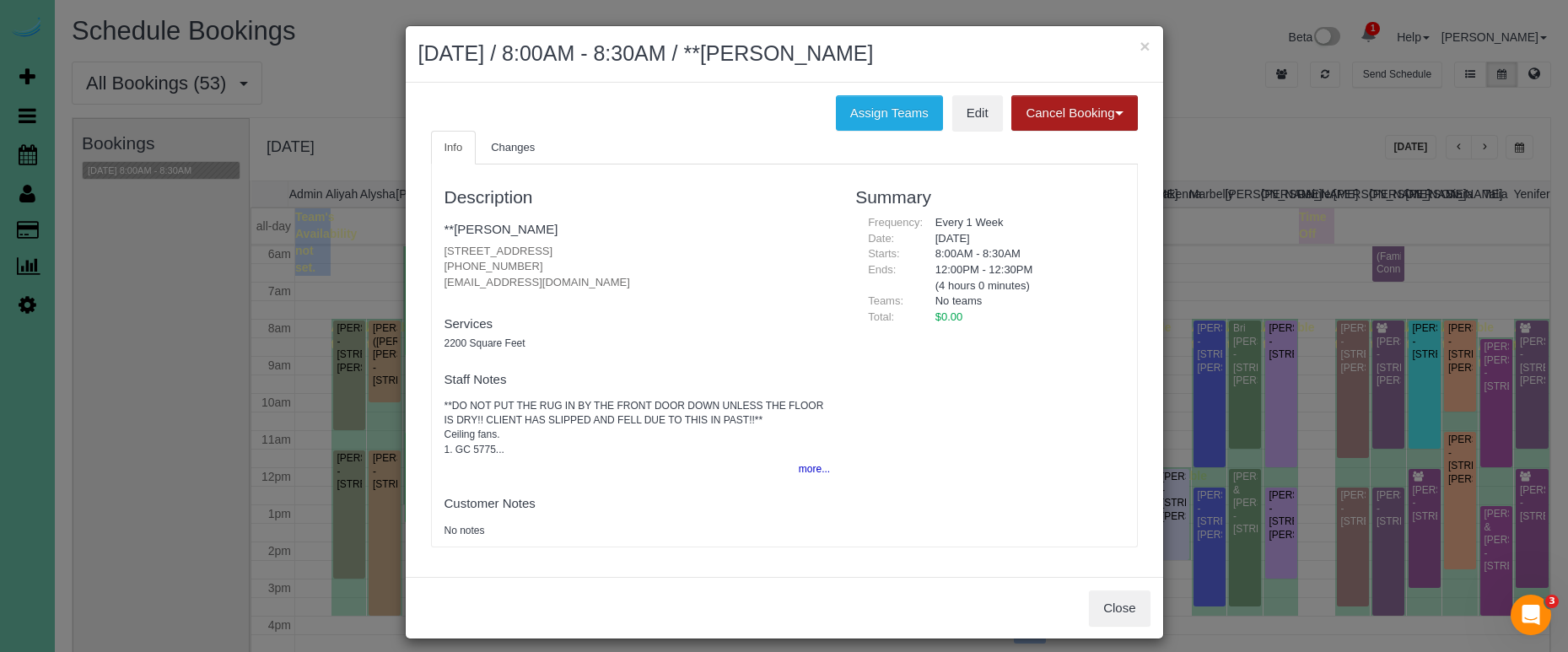
drag, startPoint x: 1083, startPoint y: 106, endPoint x: 1055, endPoint y: 122, distance: 32.2
click at [1083, 106] on button "Cancel Booking" at bounding box center [1073, 113] width 125 height 36
click at [1044, 140] on link "Without Fee" at bounding box center [1078, 148] width 133 height 22
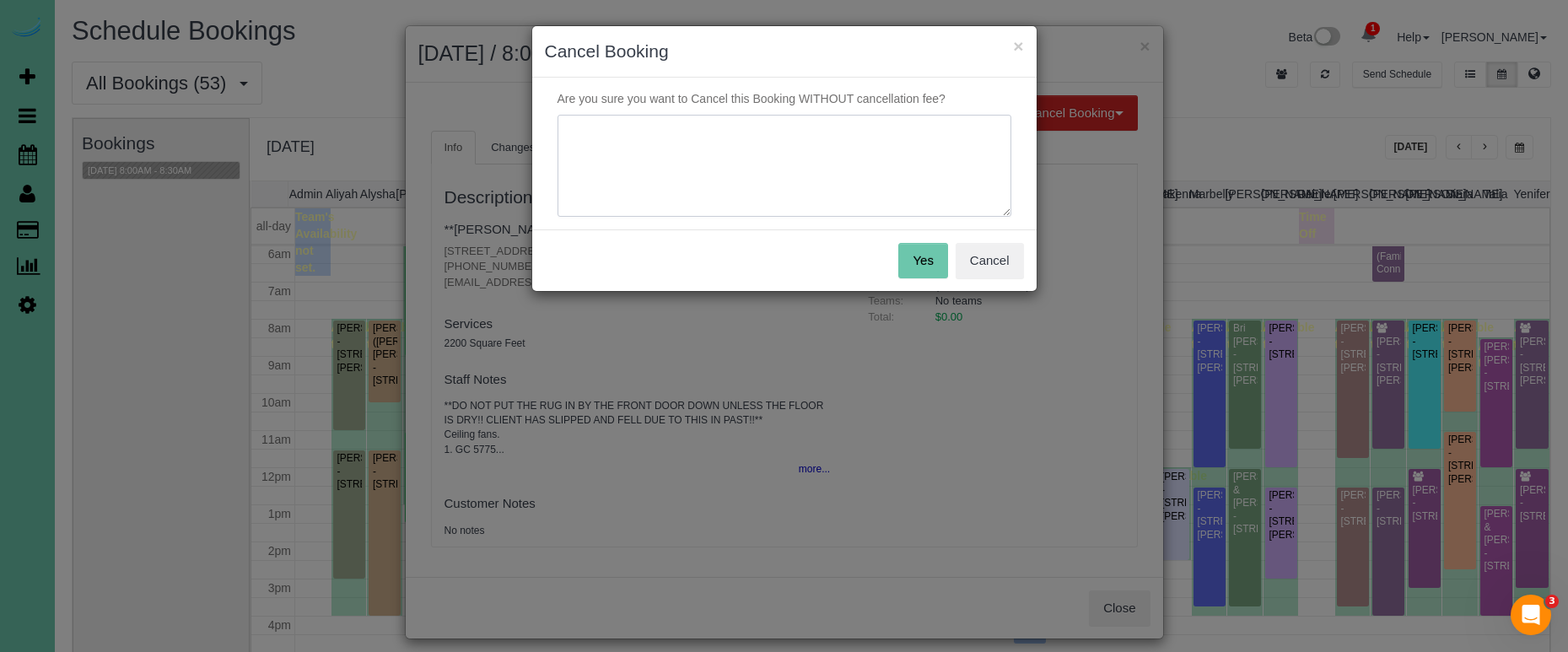
click at [928, 160] on textarea at bounding box center [784, 166] width 453 height 103
type textarea "."
click at [930, 266] on button "Yes" at bounding box center [922, 260] width 49 height 36
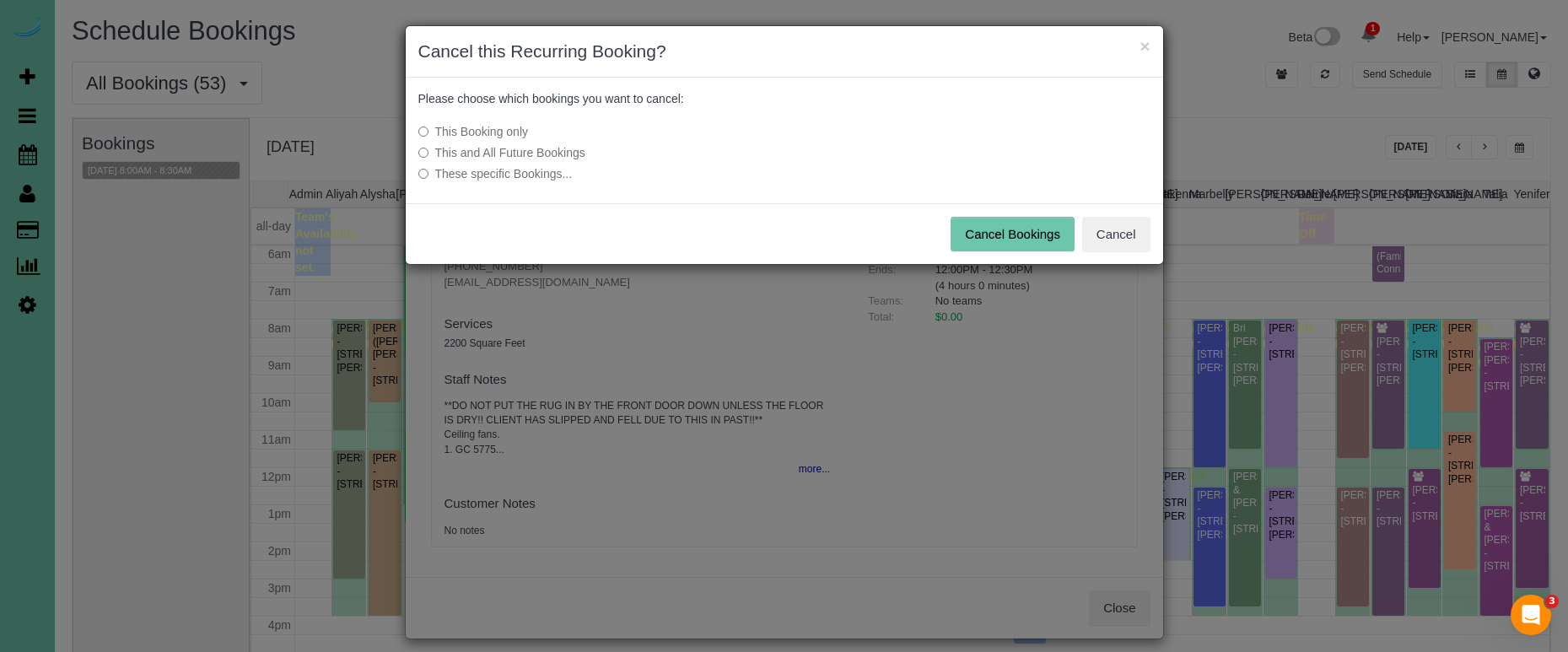
click at [964, 230] on button "Cancel Bookings" at bounding box center [1012, 234] width 124 height 36
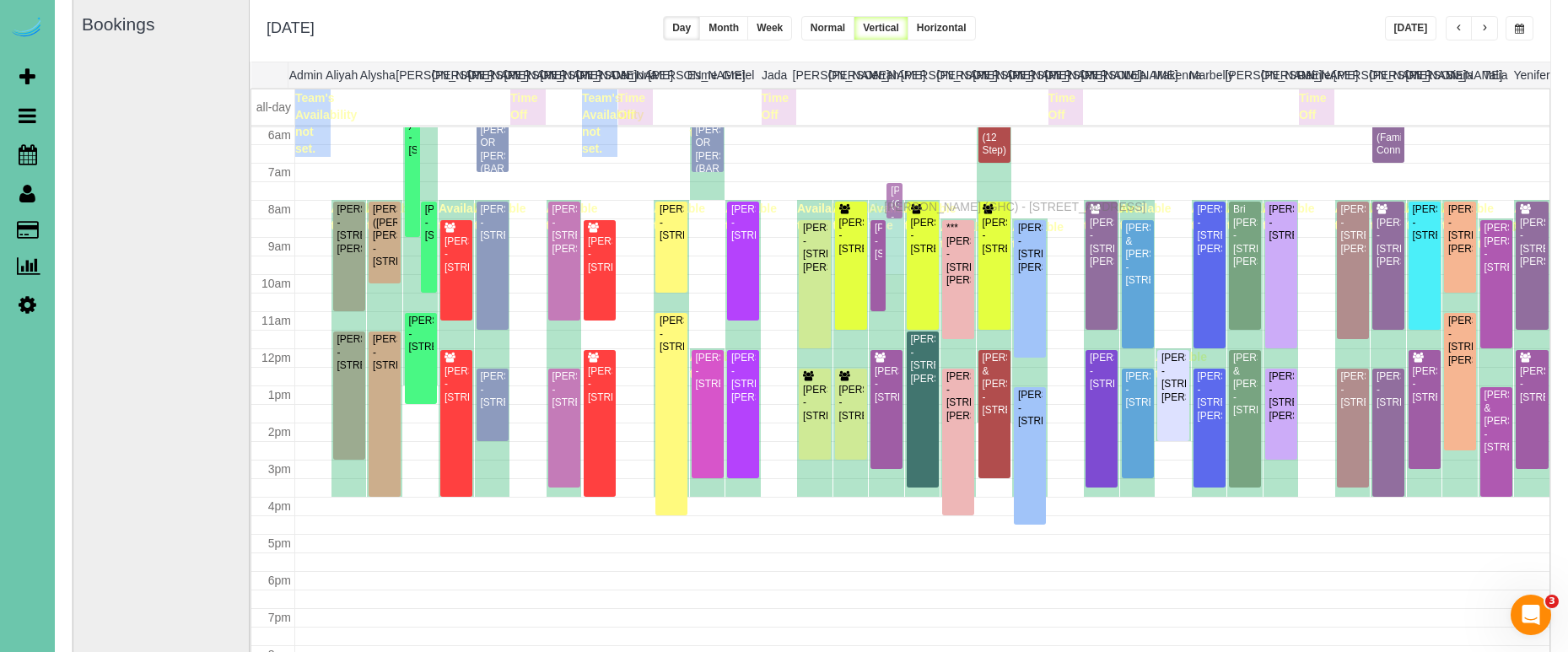
drag, startPoint x: 897, startPoint y: 239, endPoint x: 888, endPoint y: 204, distance: 36.1
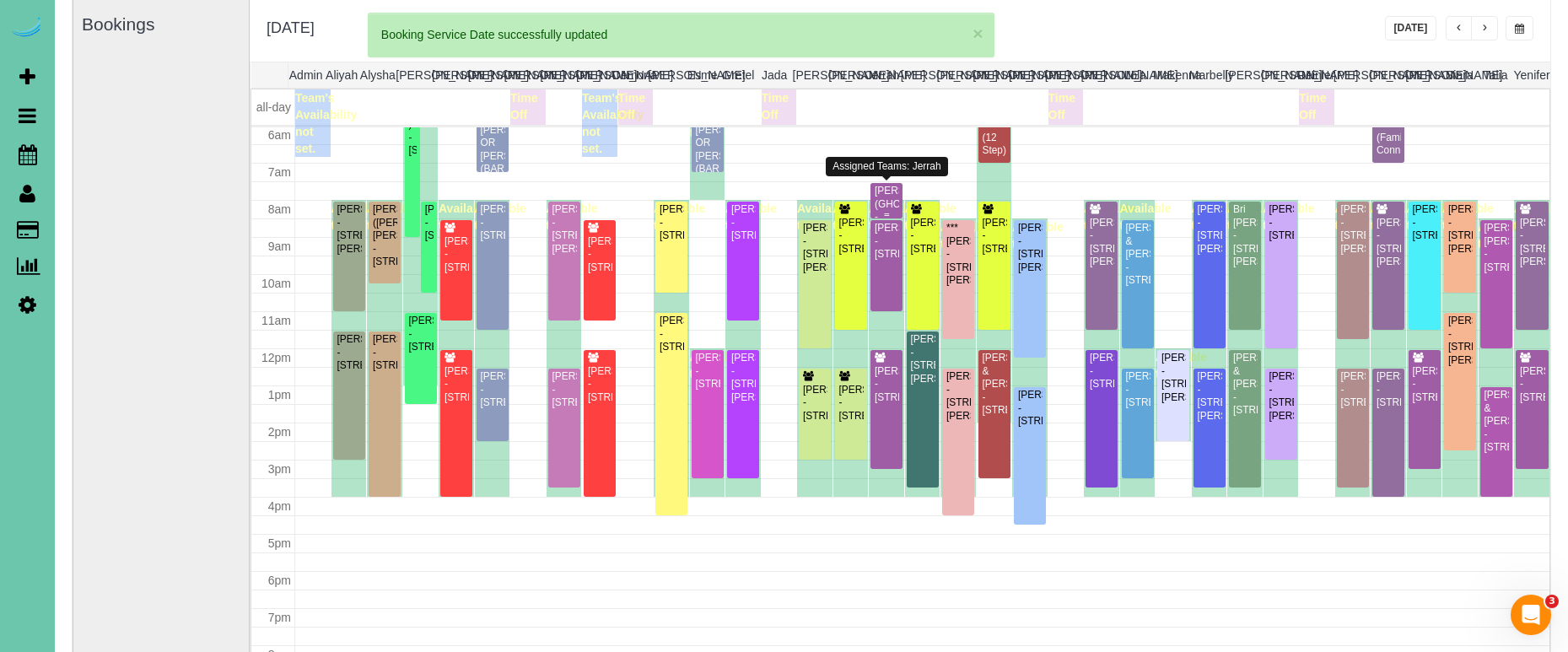
click at [883, 194] on div "KEVIN SMITH (GHC) - 5064 S 107th Street, Omaha, NE 68127" at bounding box center [887, 211] width 26 height 52
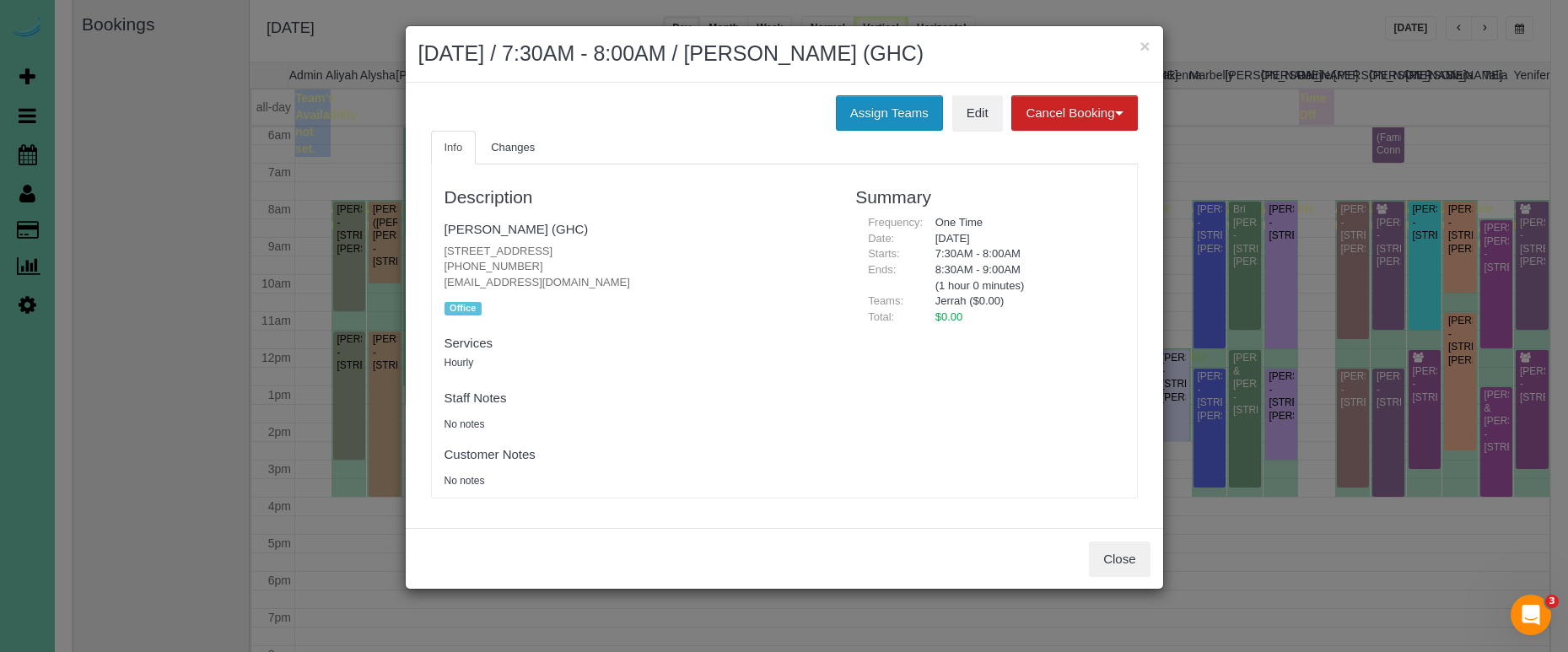
click at [888, 105] on button "Assign Teams" at bounding box center [888, 113] width 107 height 36
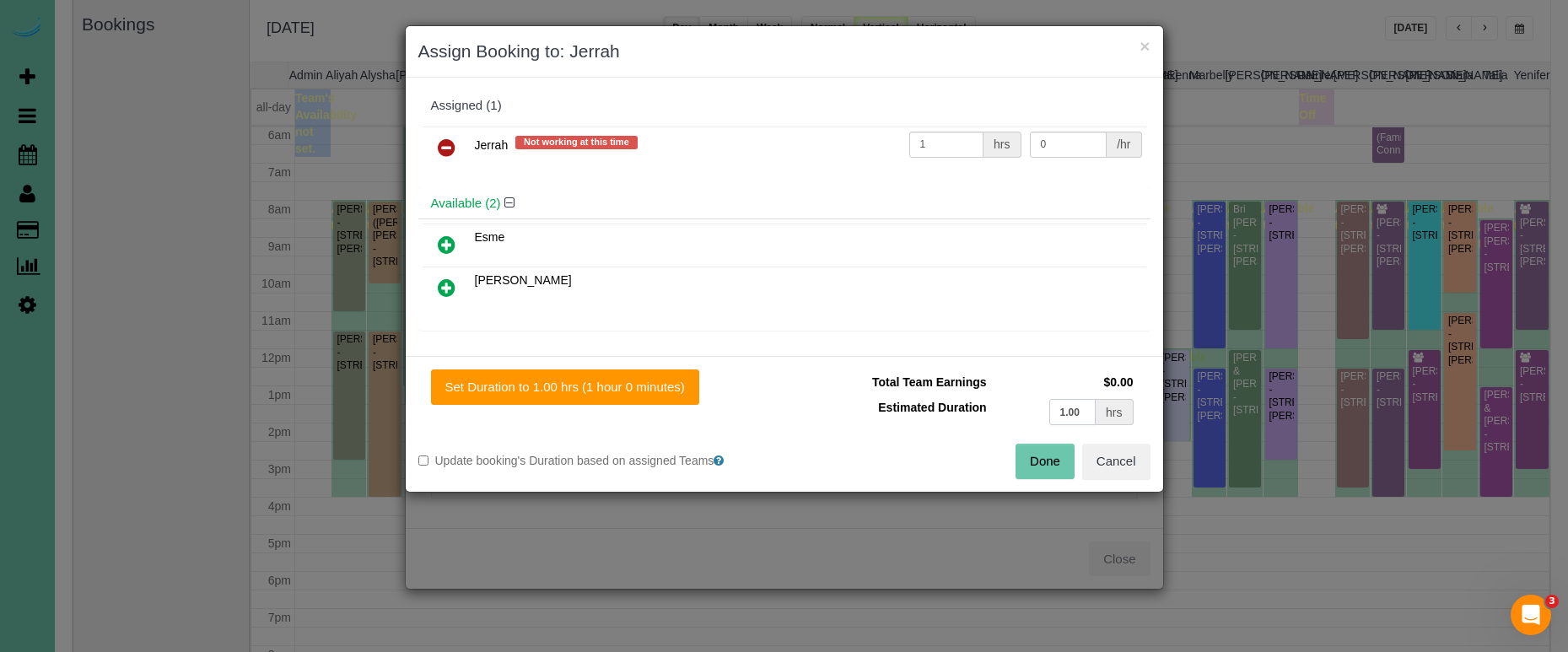
drag, startPoint x: 1087, startPoint y: 412, endPoint x: 941, endPoint y: 386, distance: 148.3
click at [942, 387] on tbody "Total Team Earnings $0.00 Estimated Duration 1.00 hrs" at bounding box center [967, 398] width 341 height 60
type input ".5"
click at [605, 378] on button "Set Duration to 0.50 hrs ( 30 minutes)" at bounding box center [550, 386] width 239 height 36
type input "0.50"
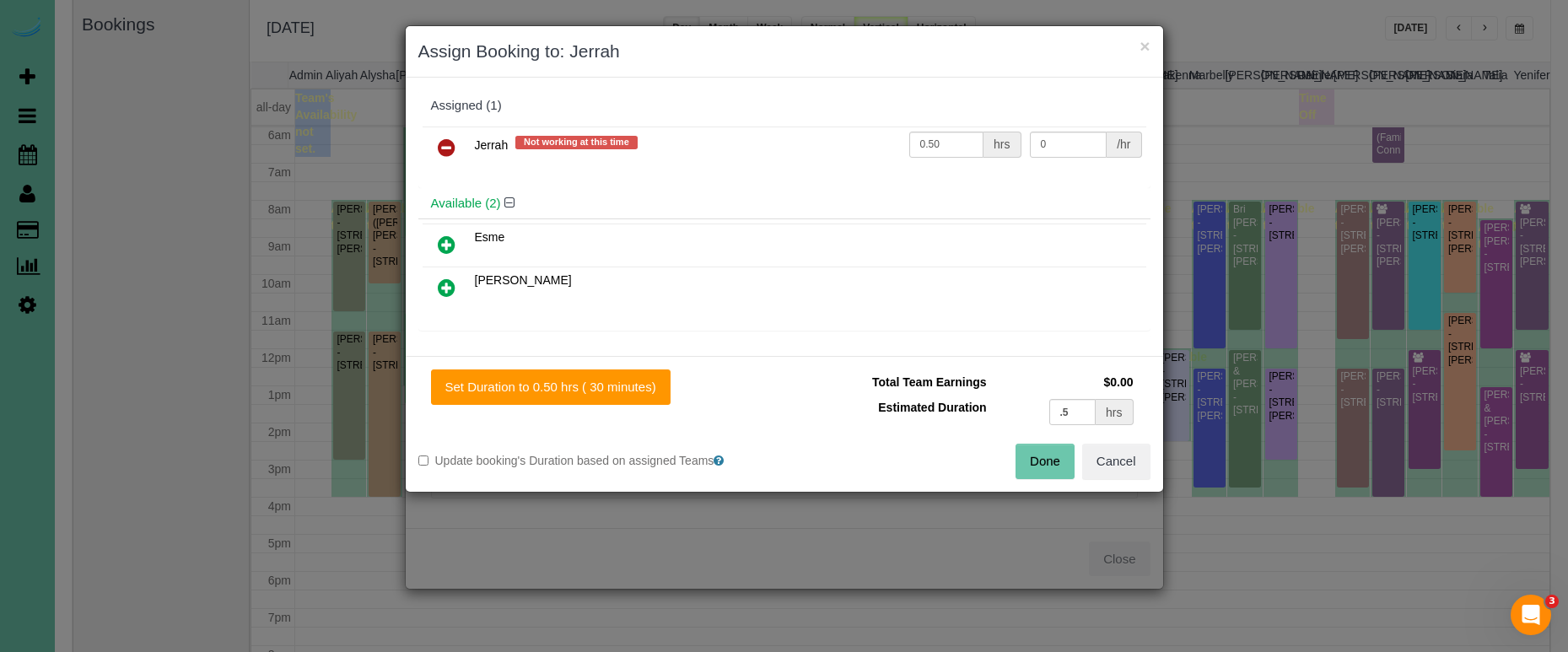
click at [1046, 455] on button "Done" at bounding box center [1045, 461] width 59 height 36
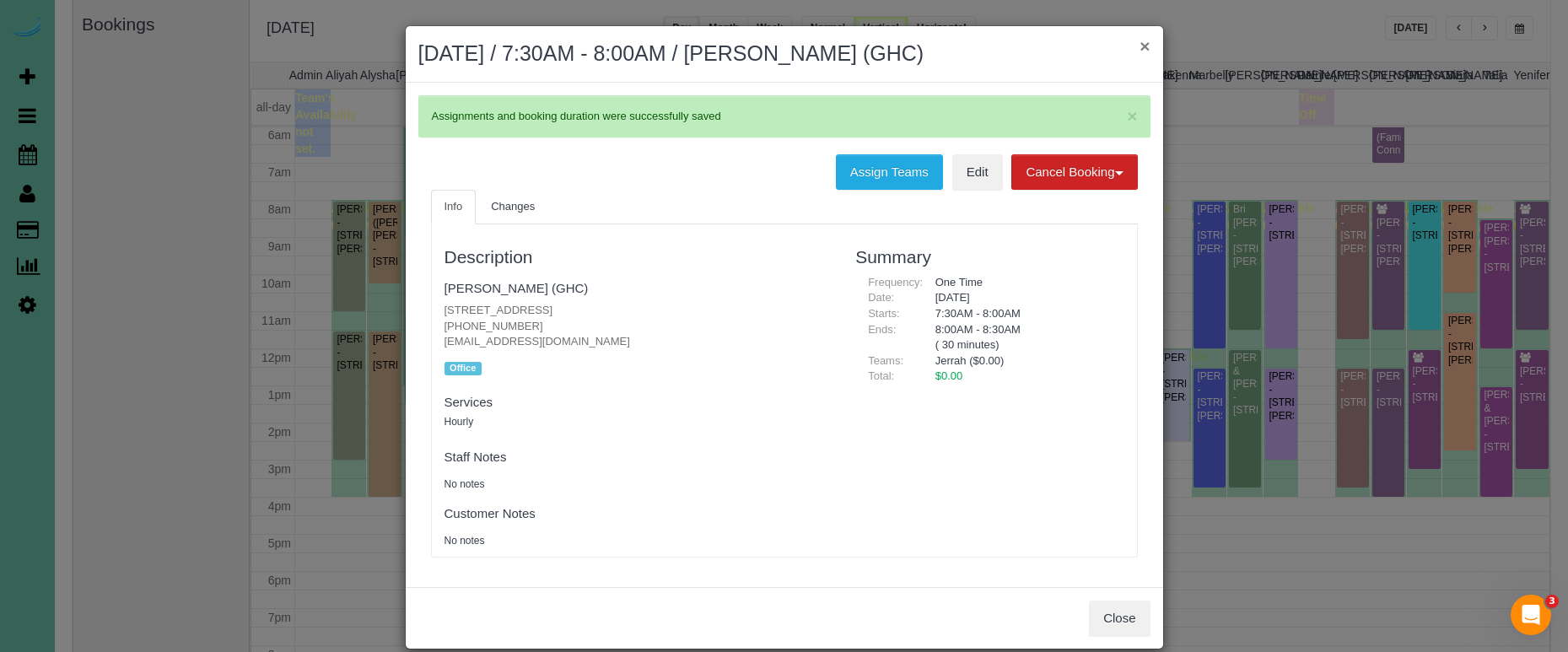
click at [1142, 46] on button "×" at bounding box center [1144, 46] width 10 height 17
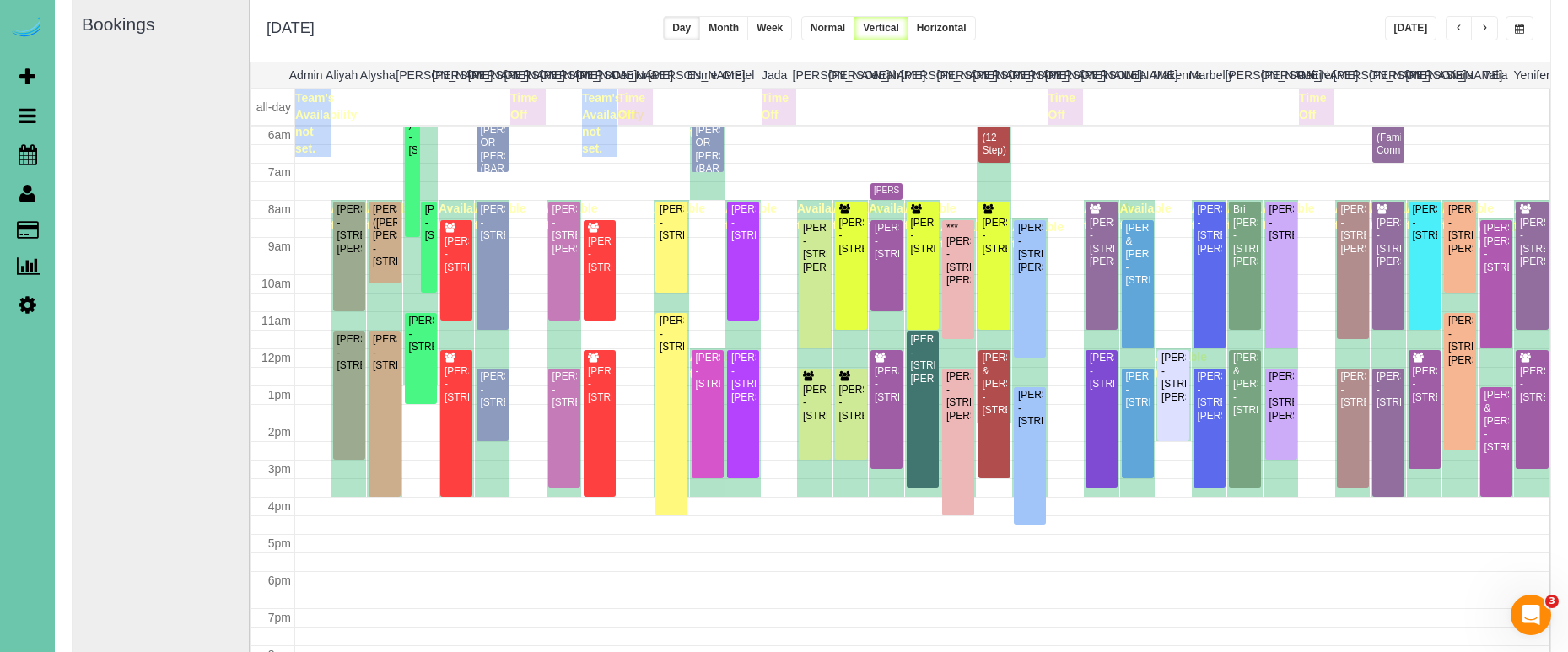
click at [1485, 27] on span "button" at bounding box center [1484, 28] width 8 height 10
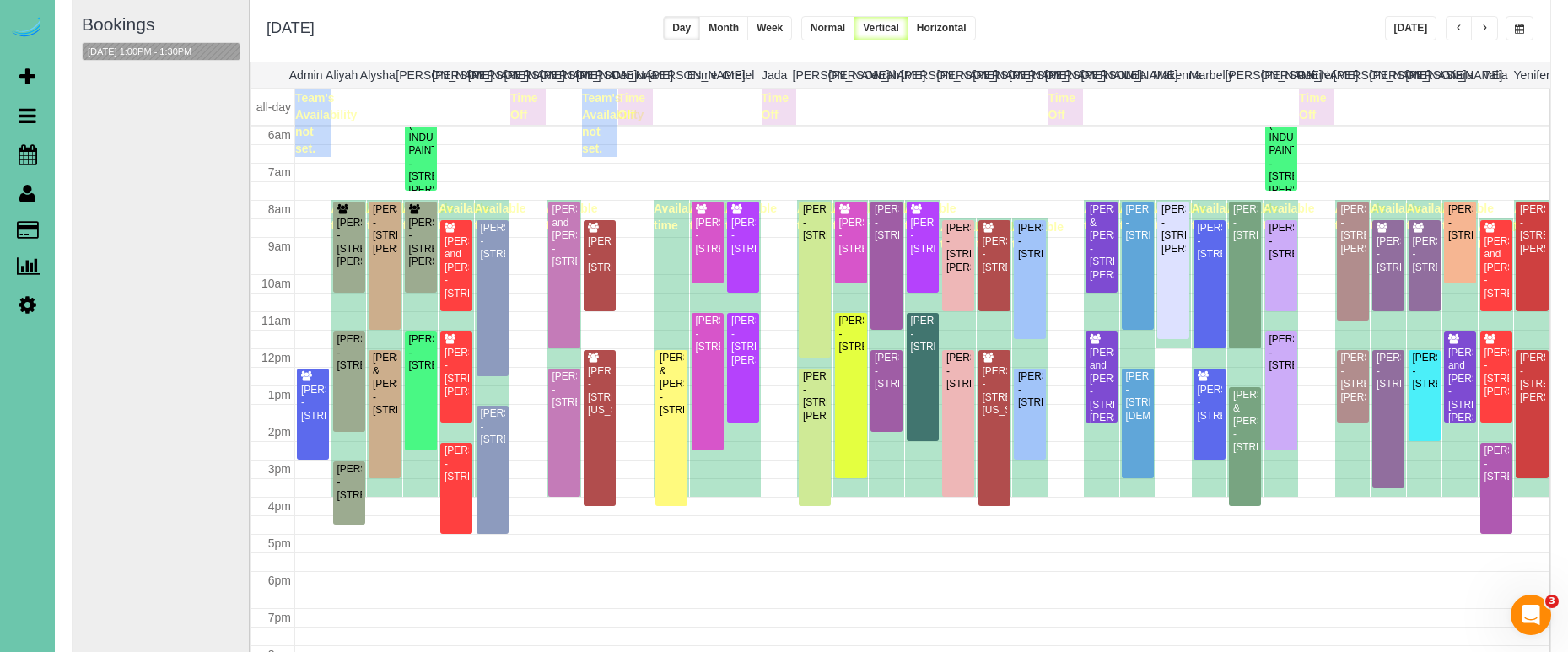
click at [1525, 25] on button "button" at bounding box center [1519, 27] width 27 height 25
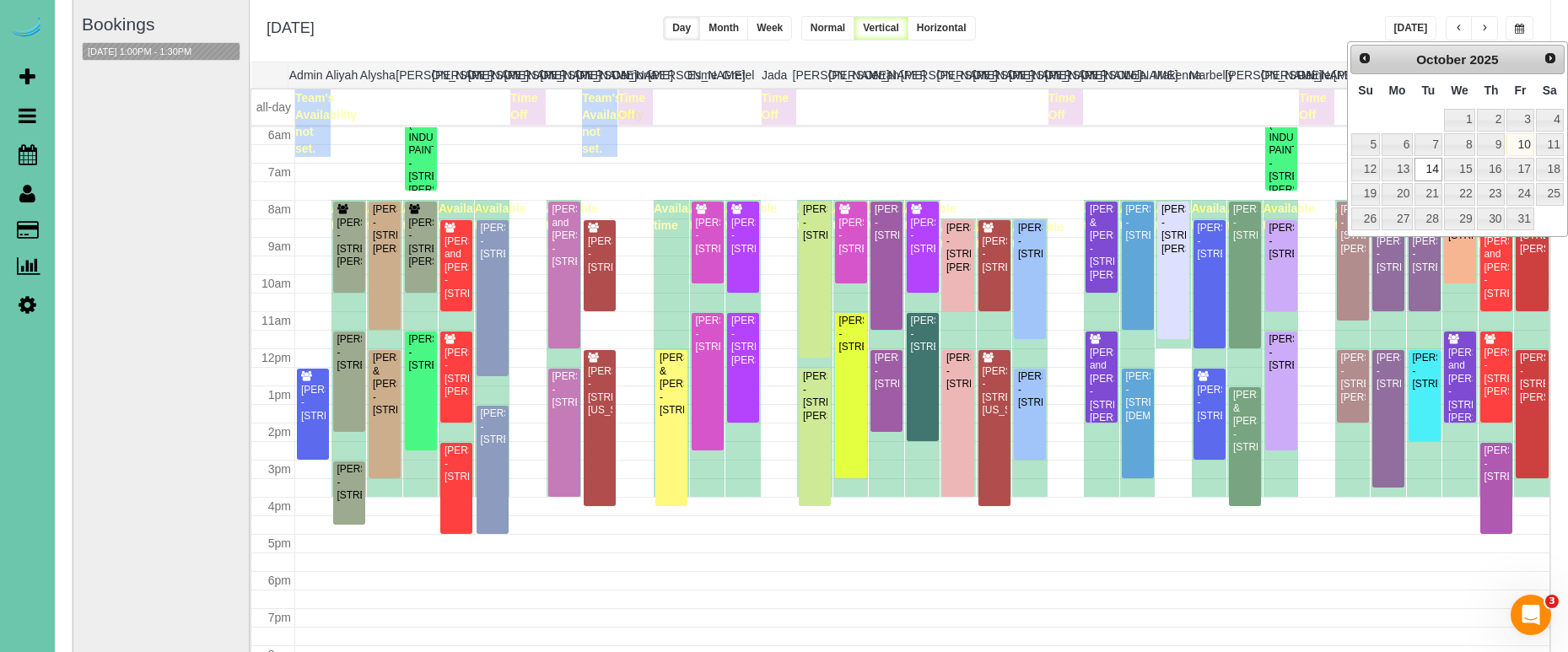
click at [1517, 136] on link "10" at bounding box center [1519, 144] width 27 height 23
type input "**********"
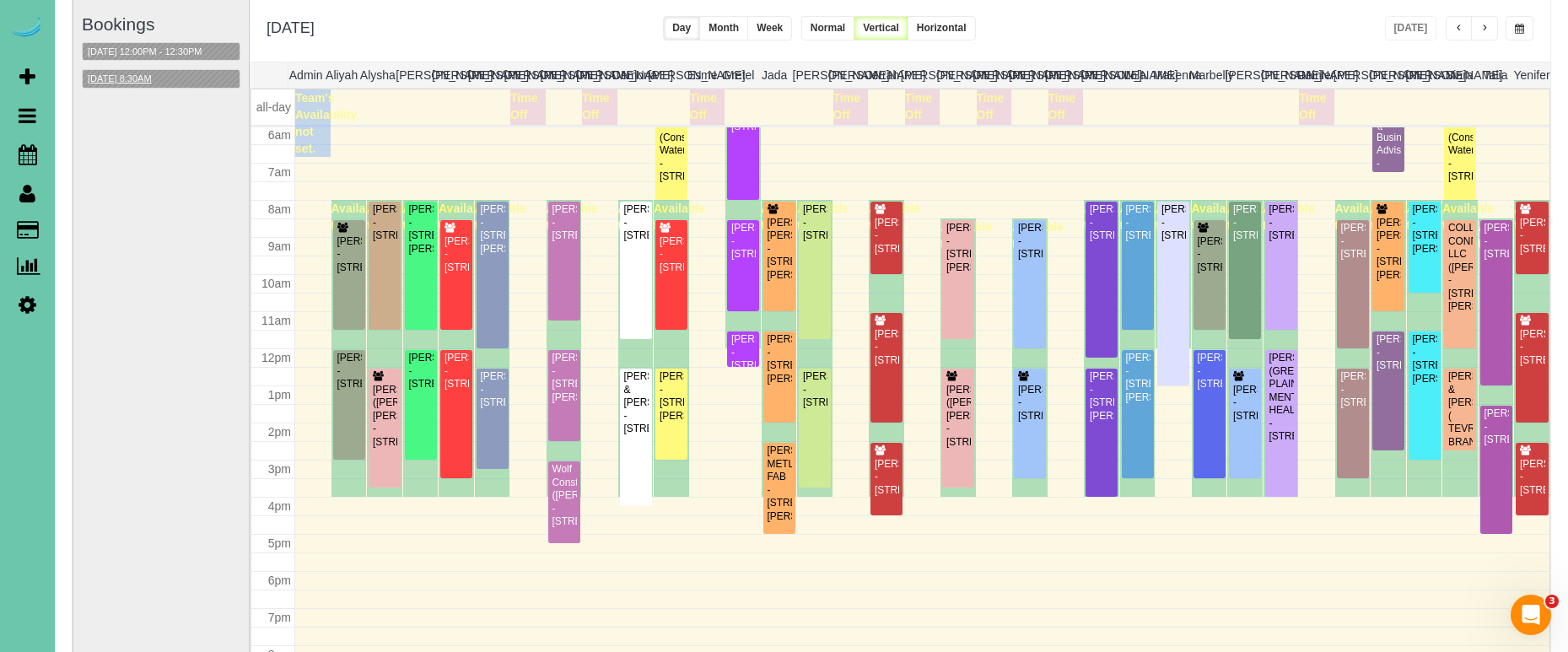
click at [154, 80] on button "10/10/2025 8:30AM" at bounding box center [119, 78] width 74 height 17
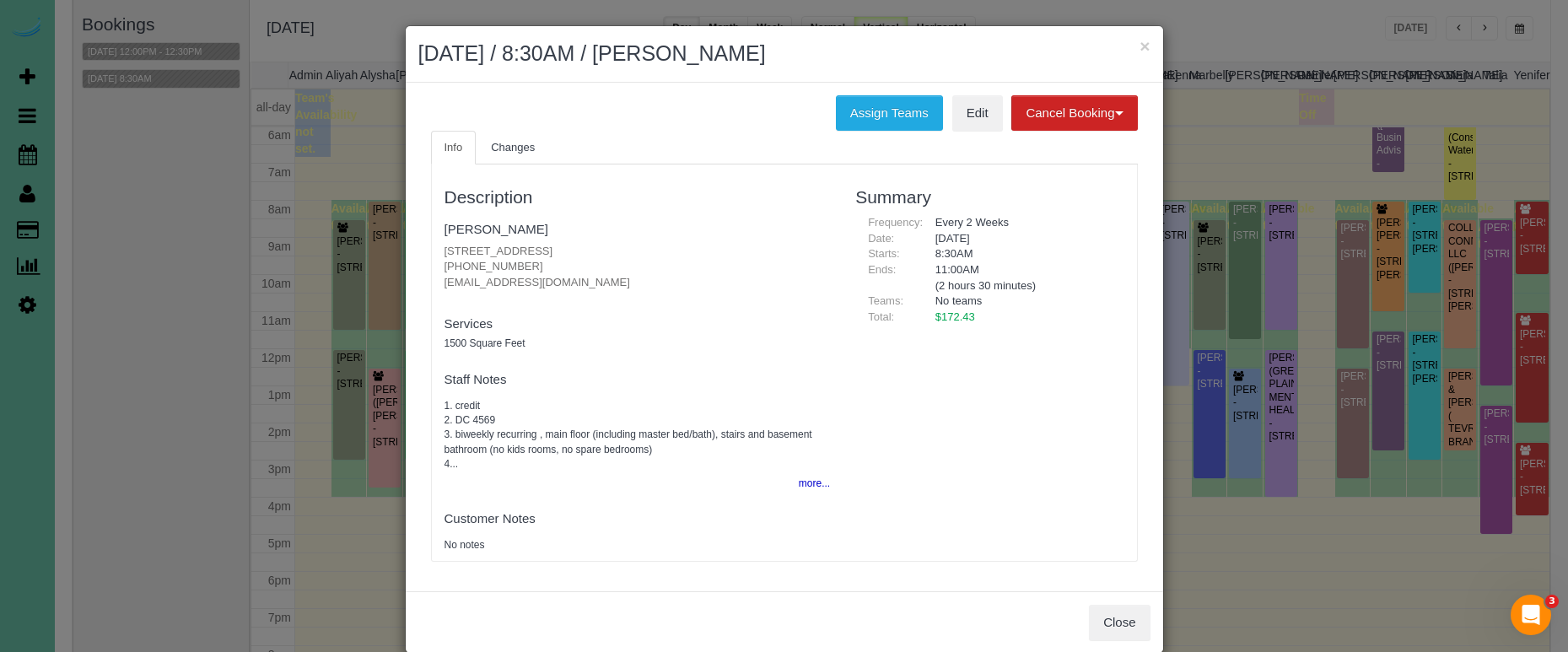
drag, startPoint x: 539, startPoint y: 263, endPoint x: 431, endPoint y: 263, distance: 108.0
click at [431, 263] on div "Description Joe Diehl 10403 S 27th Street, Bellevue, NE 68123 (913) 709-7107 jd…" at bounding box center [637, 363] width 411 height 379
copy p "(913) 709-7107"
drag, startPoint x: 981, startPoint y: 110, endPoint x: 972, endPoint y: 115, distance: 10.3
click at [980, 110] on link "Edit" at bounding box center [977, 113] width 50 height 36
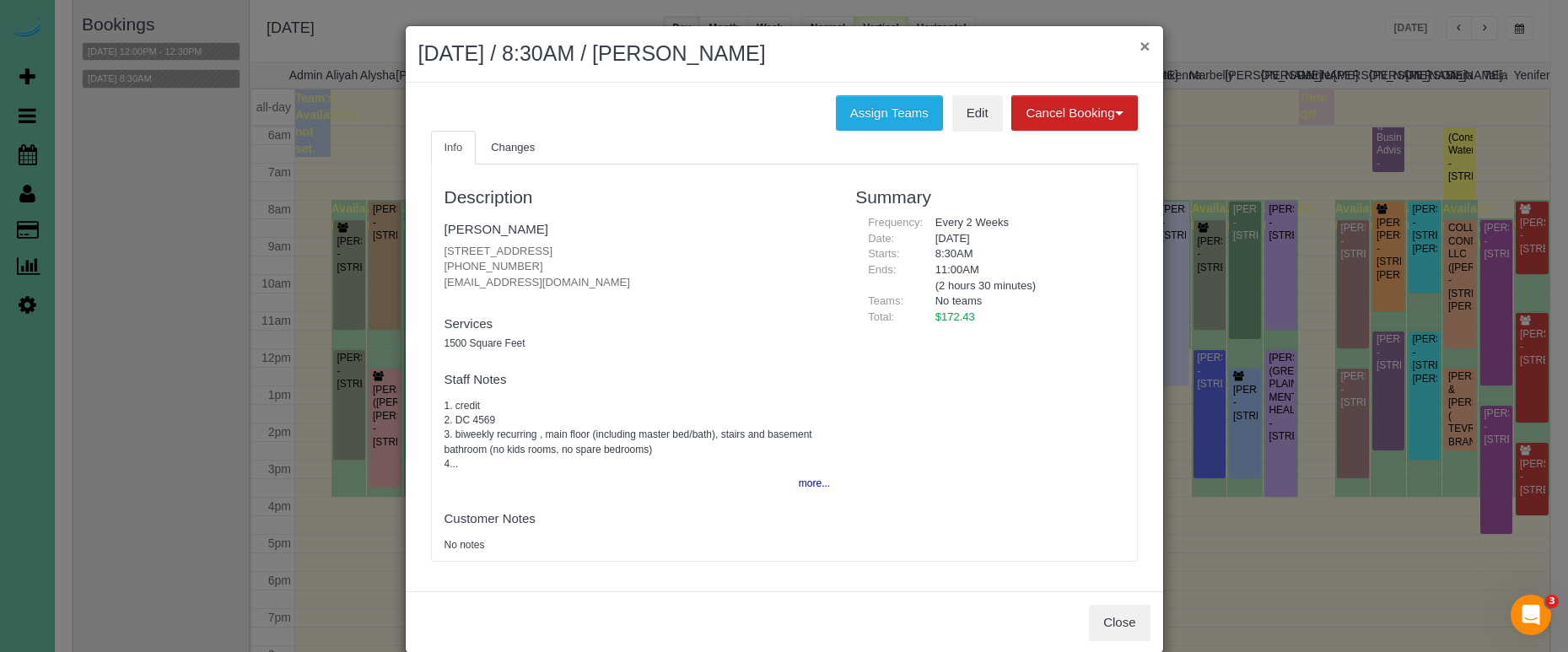
click at [1140, 43] on button "×" at bounding box center [1144, 46] width 10 height 17
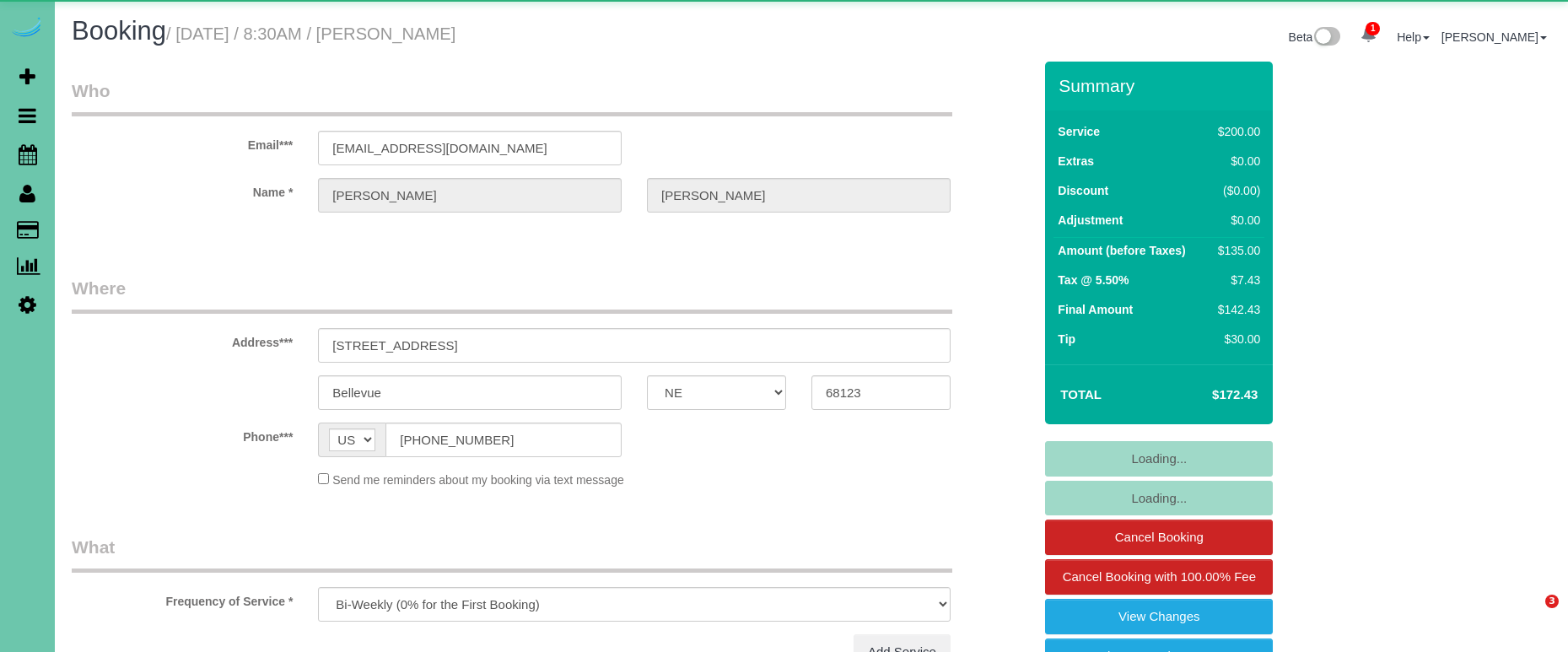
select select "NE"
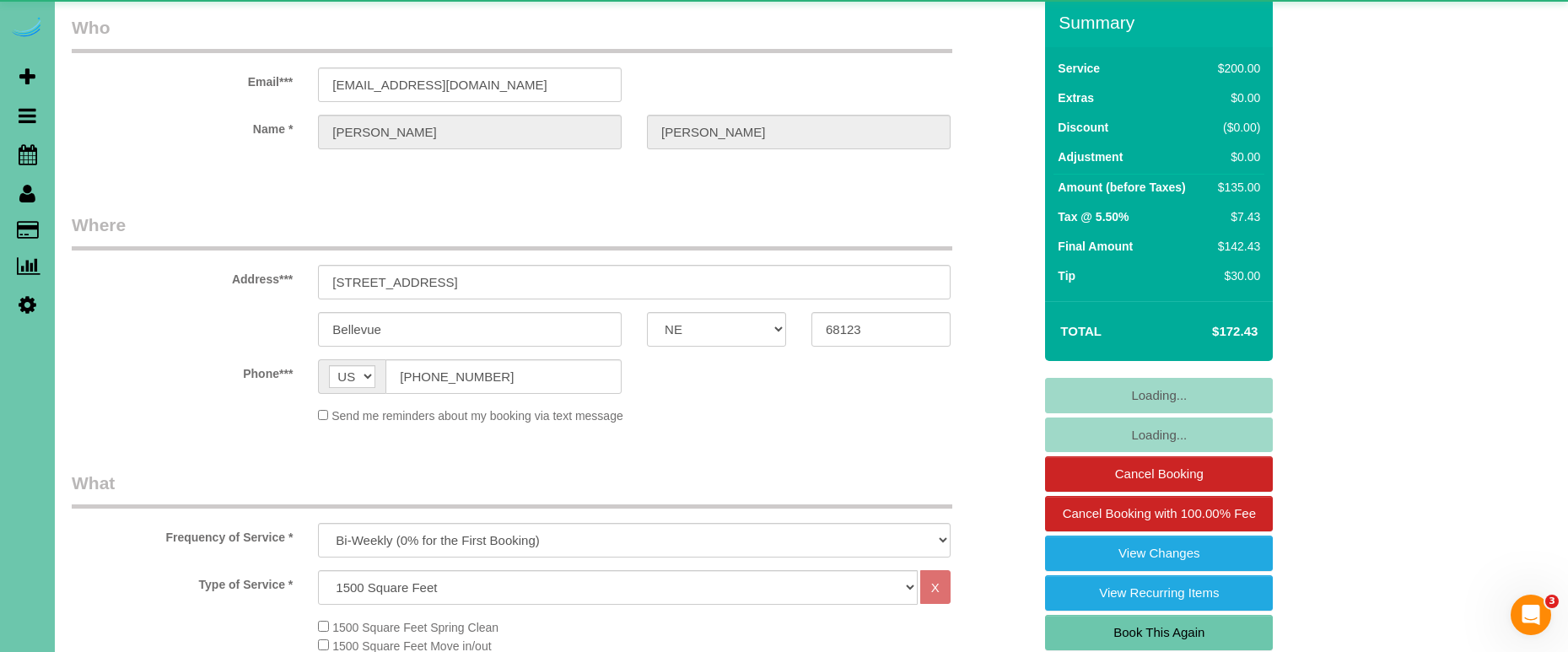
select select "object:908"
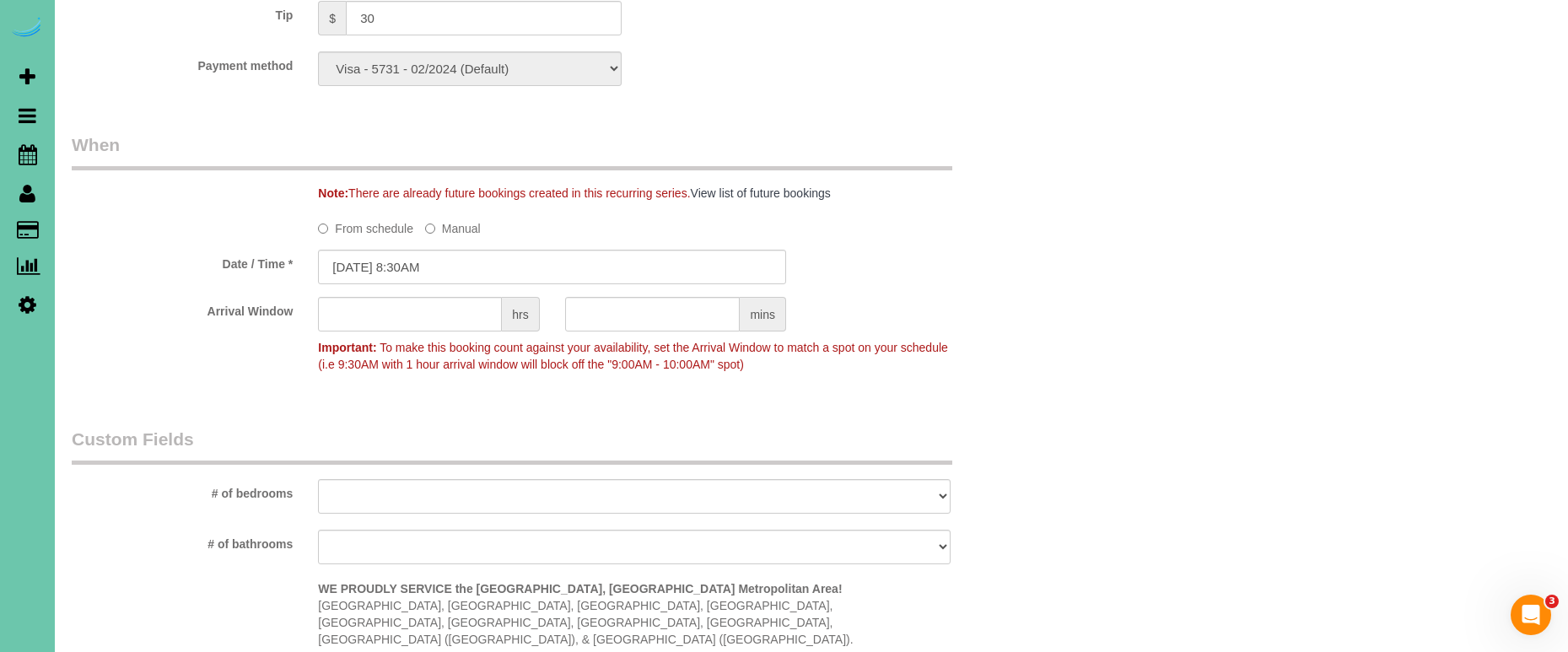
scroll to position [1154, 0]
click at [424, 256] on input "10/10/2025 8:30AM" at bounding box center [551, 263] width 468 height 35
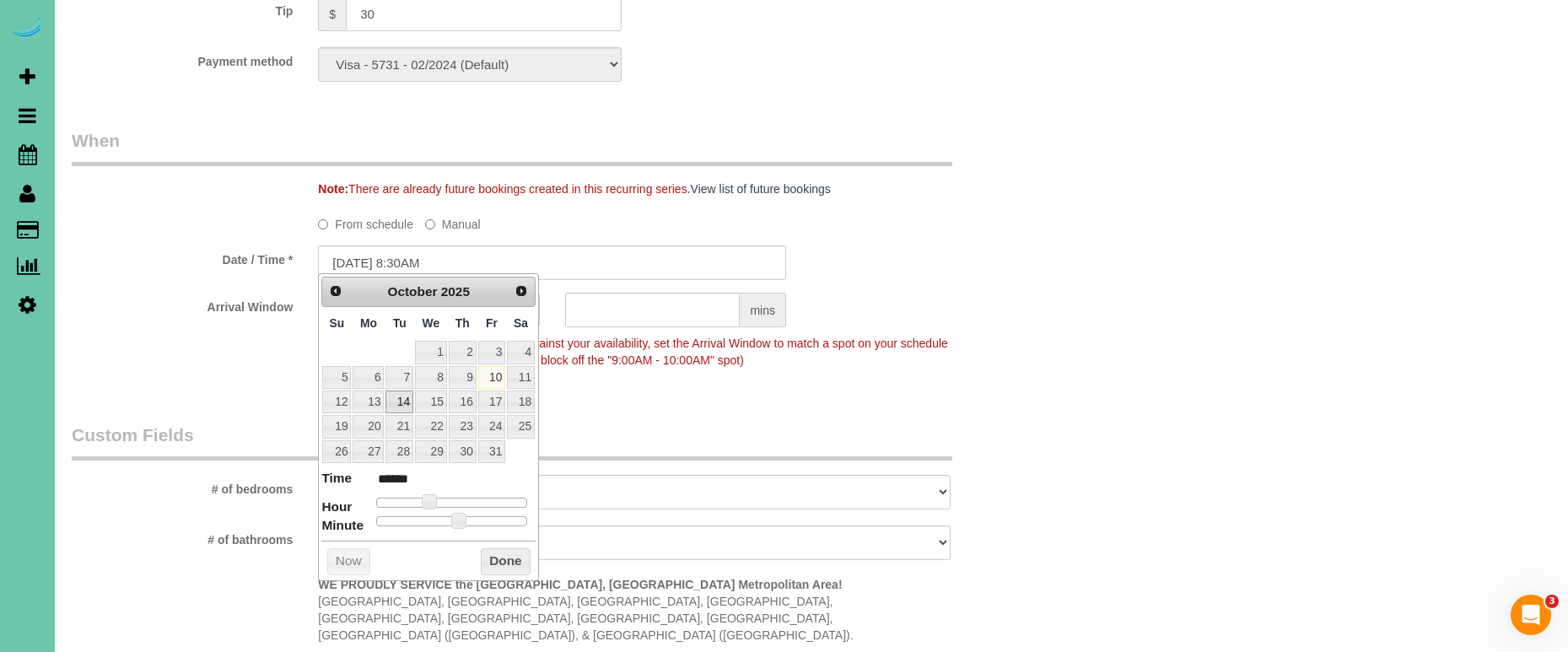
click at [398, 400] on link "14" at bounding box center [398, 401] width 27 height 23
type input "10/14/2025 8:30AM"
drag, startPoint x: 510, startPoint y: 550, endPoint x: 520, endPoint y: 516, distance: 35.4
click at [512, 549] on button "Done" at bounding box center [506, 561] width 49 height 27
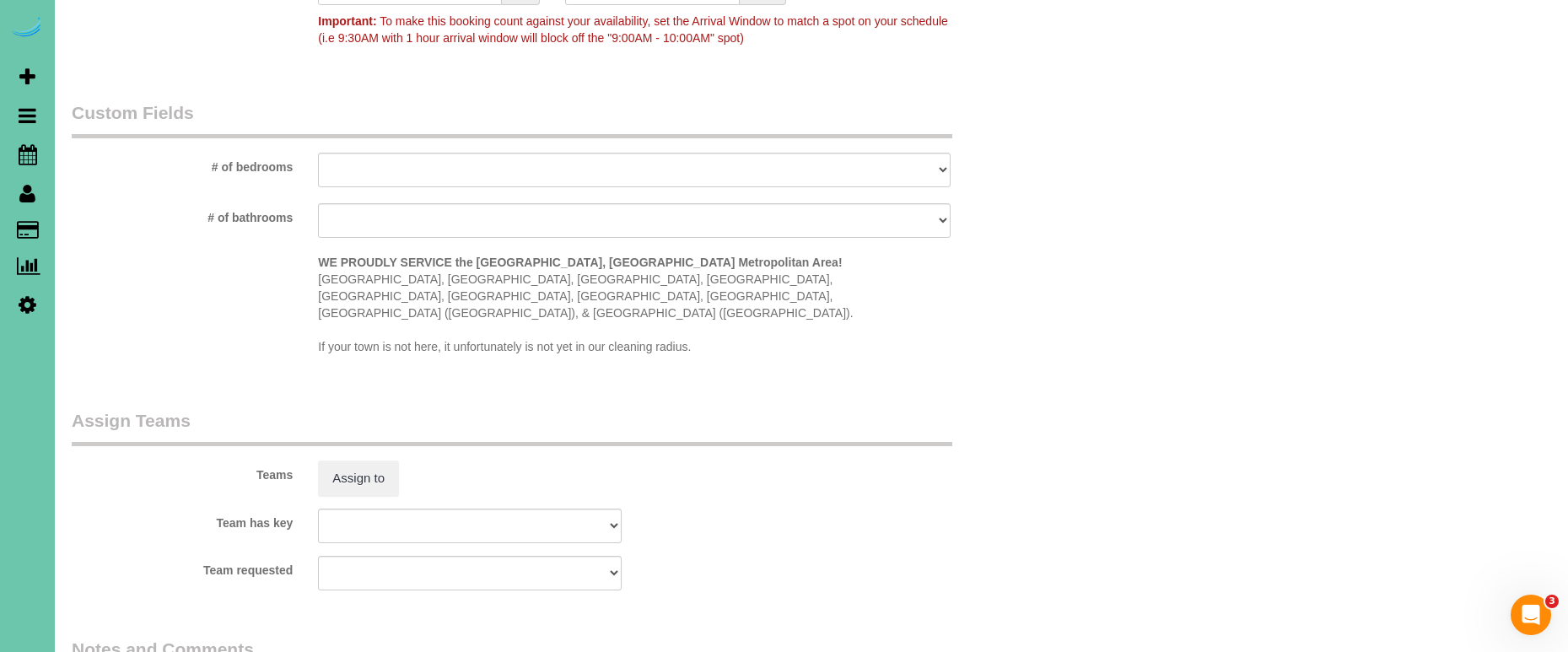
scroll to position [1565, 0]
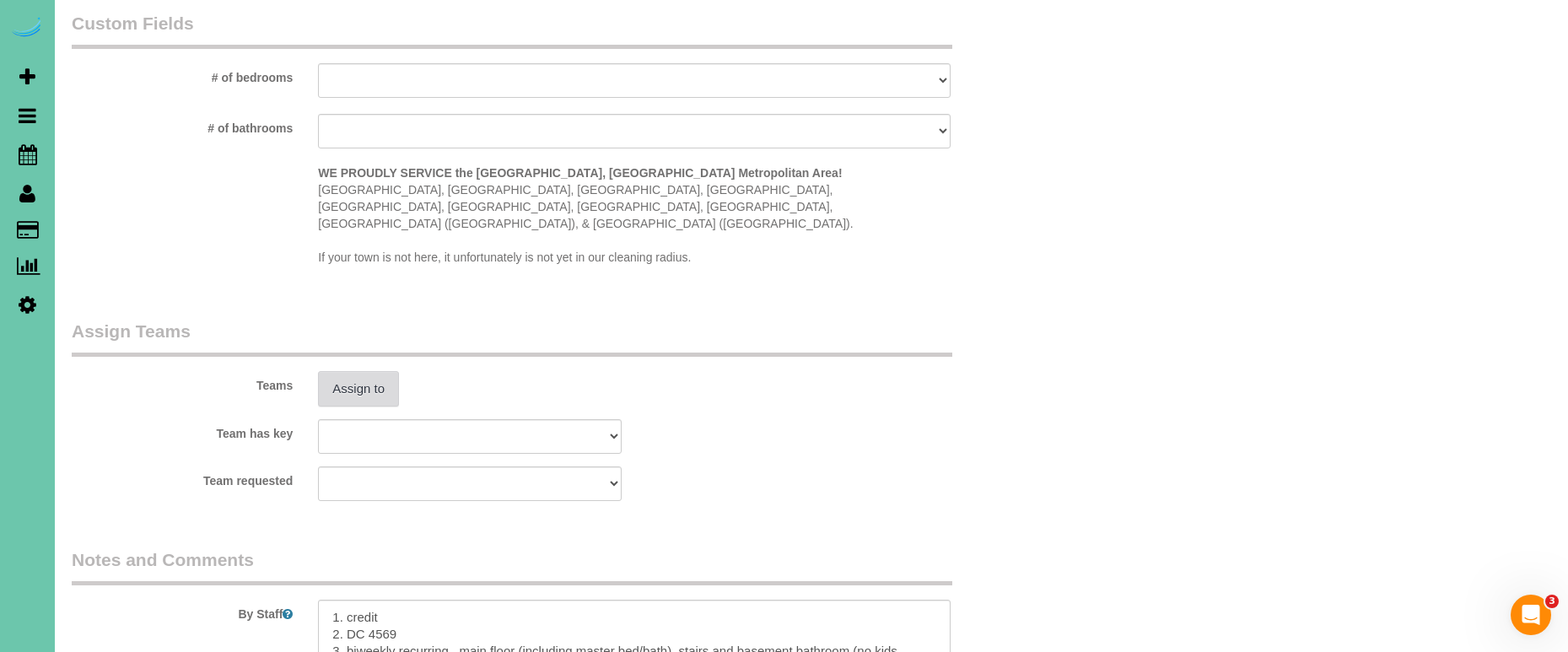
click at [375, 371] on button "Assign to" at bounding box center [358, 388] width 81 height 36
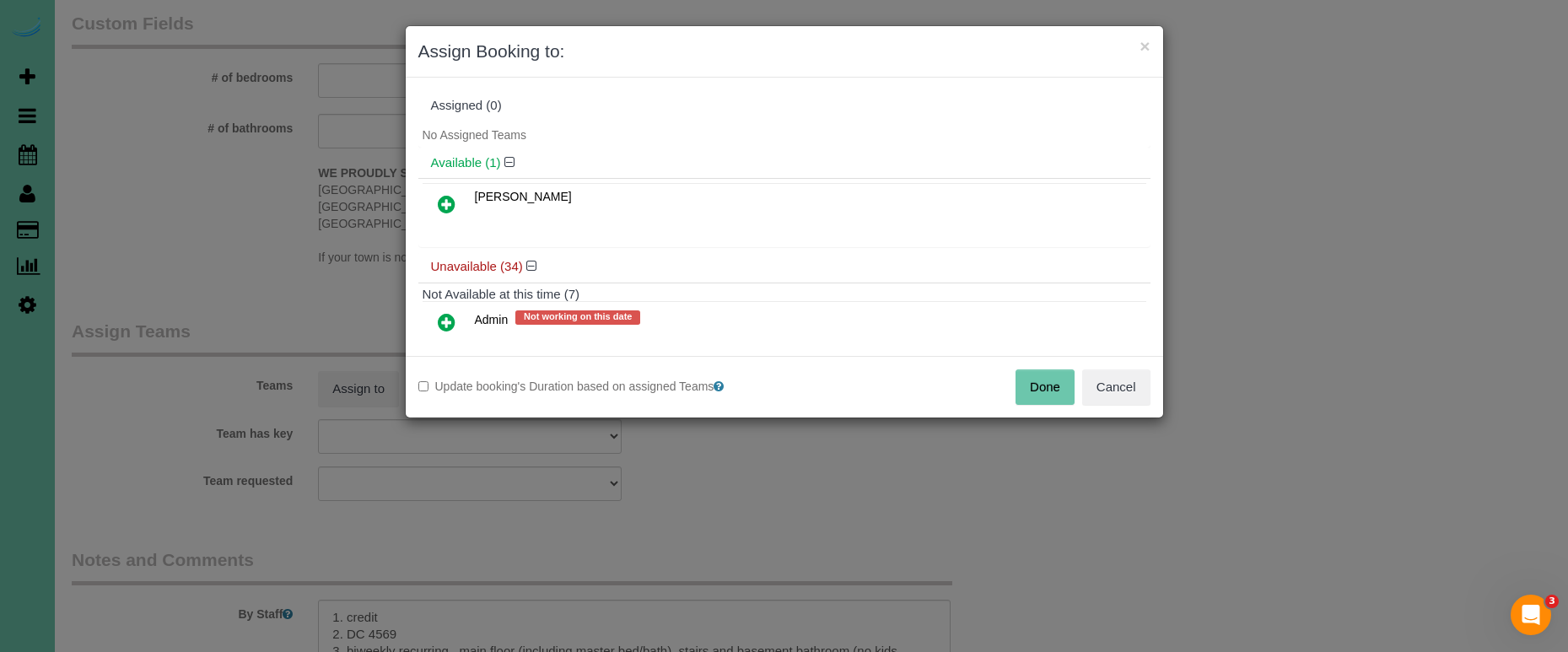
drag, startPoint x: 447, startPoint y: 197, endPoint x: 475, endPoint y: 250, distance: 59.9
click at [447, 198] on icon at bounding box center [446, 204] width 17 height 20
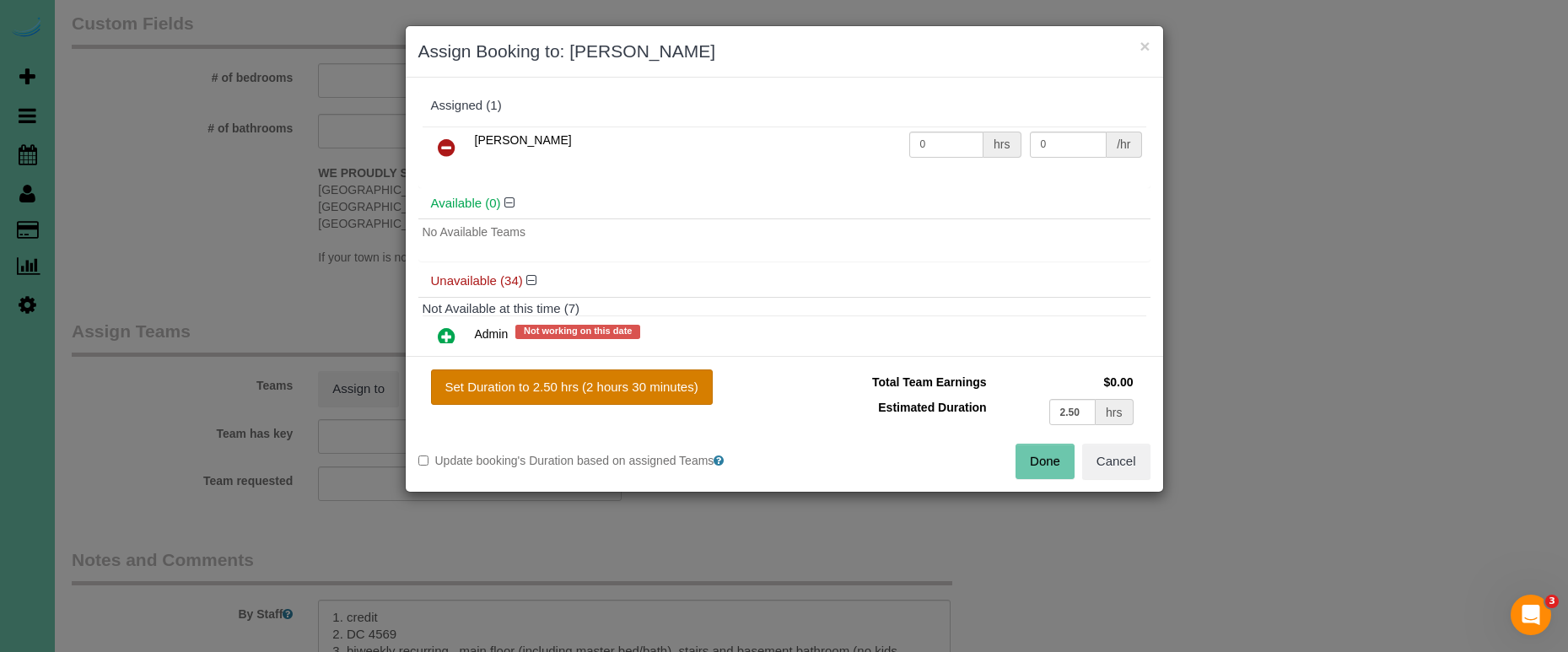
click at [532, 378] on button "Set Duration to 2.50 hrs (2 hours 30 minutes)" at bounding box center [572, 386] width 282 height 36
type input "2.50"
click at [659, 395] on button "Set Duration to 2.50 hrs (2 hours 30 minutes)" at bounding box center [572, 386] width 282 height 36
click at [1064, 459] on button "Done" at bounding box center [1045, 461] width 59 height 36
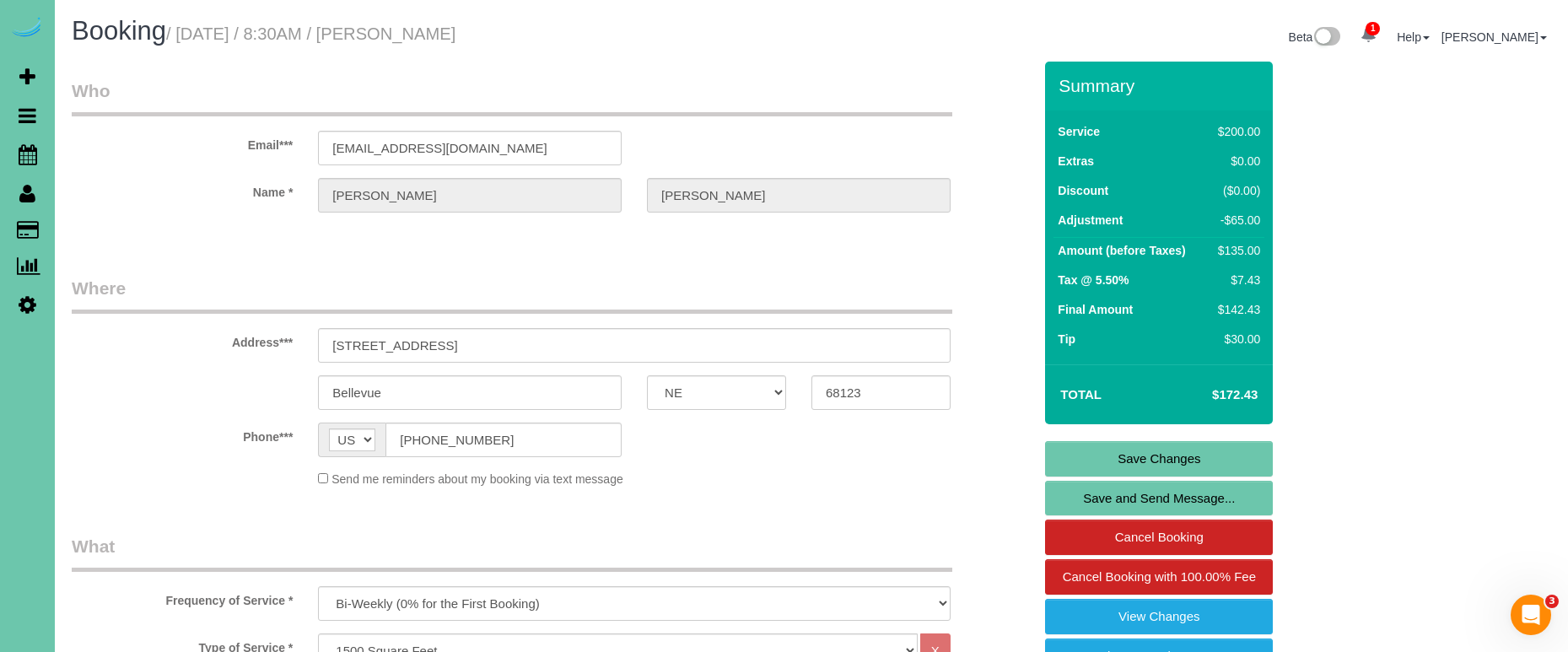
scroll to position [0, 0]
click at [1085, 453] on link "Save Changes" at bounding box center [1159, 459] width 228 height 36
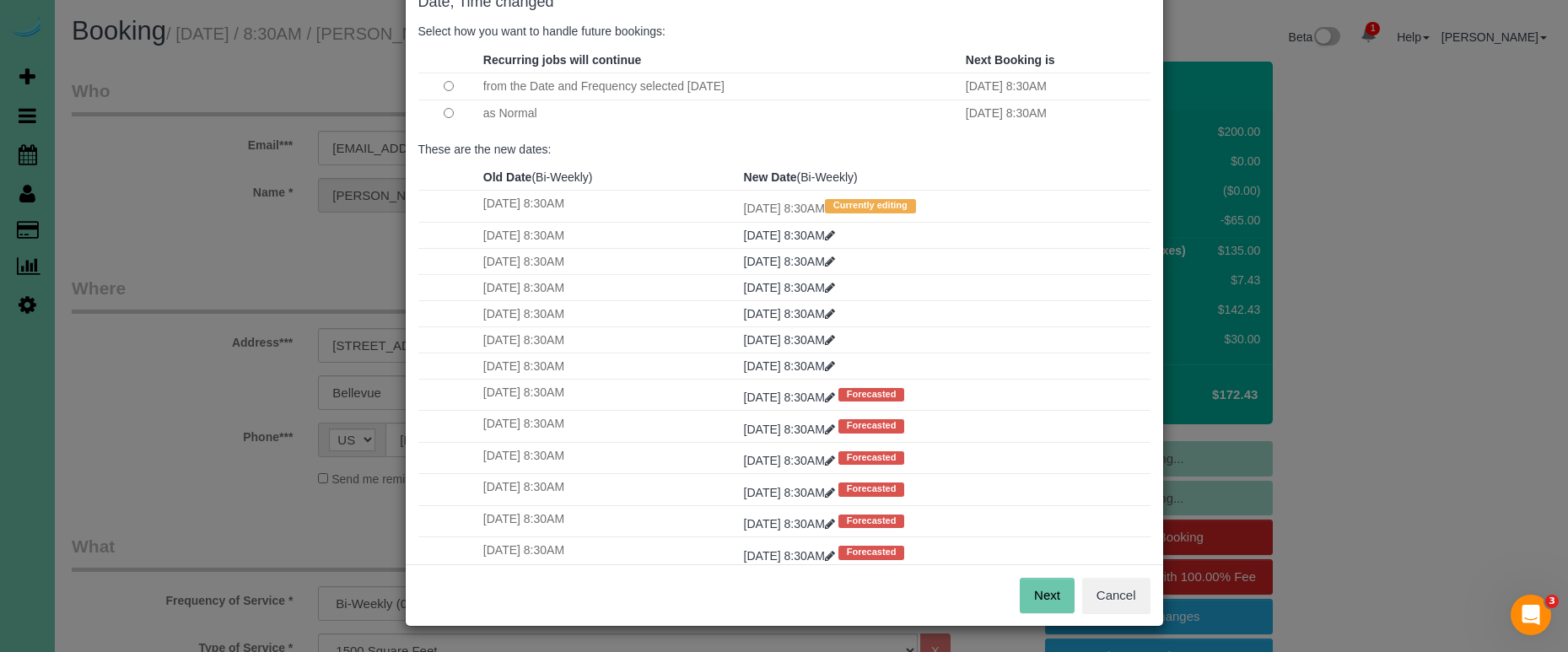
scroll to position [103, 0]
click at [1028, 604] on button "Next" at bounding box center [1047, 596] width 55 height 36
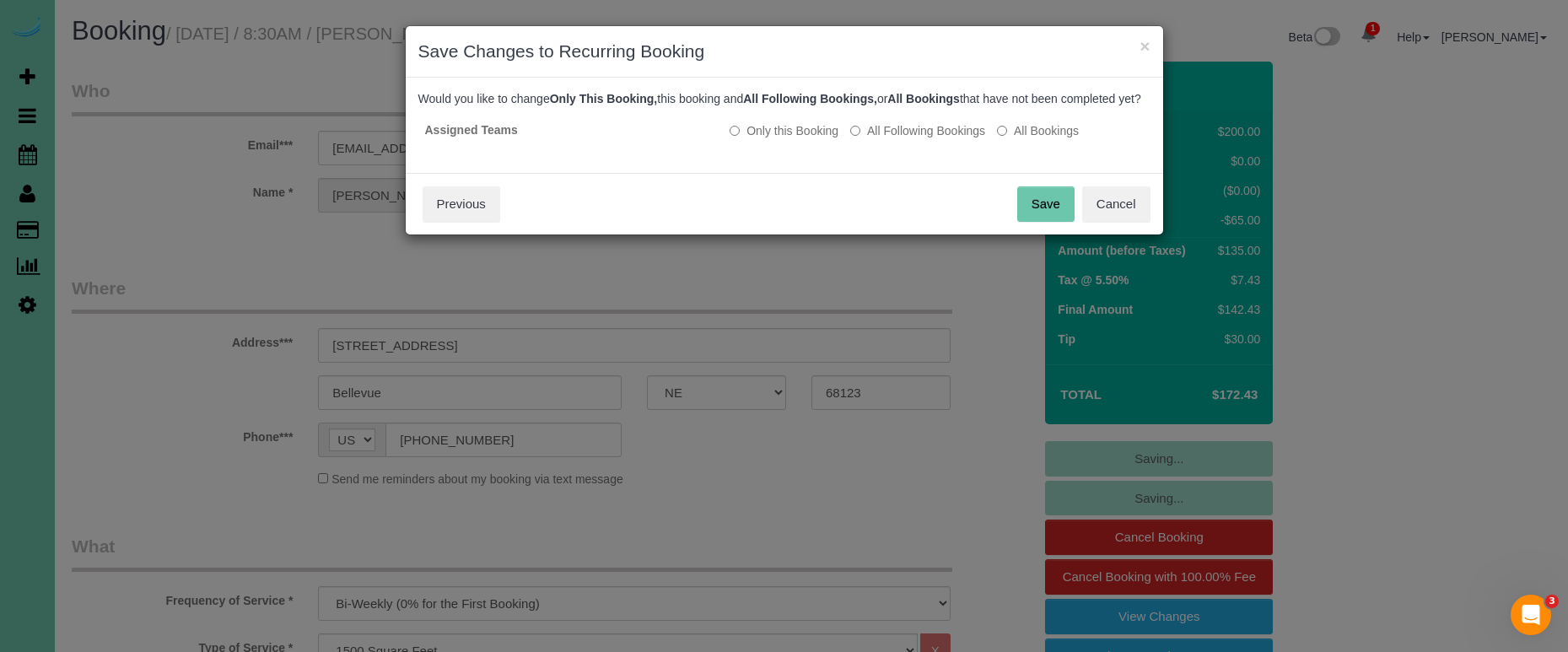
click at [1027, 220] on button "Save" at bounding box center [1045, 203] width 58 height 36
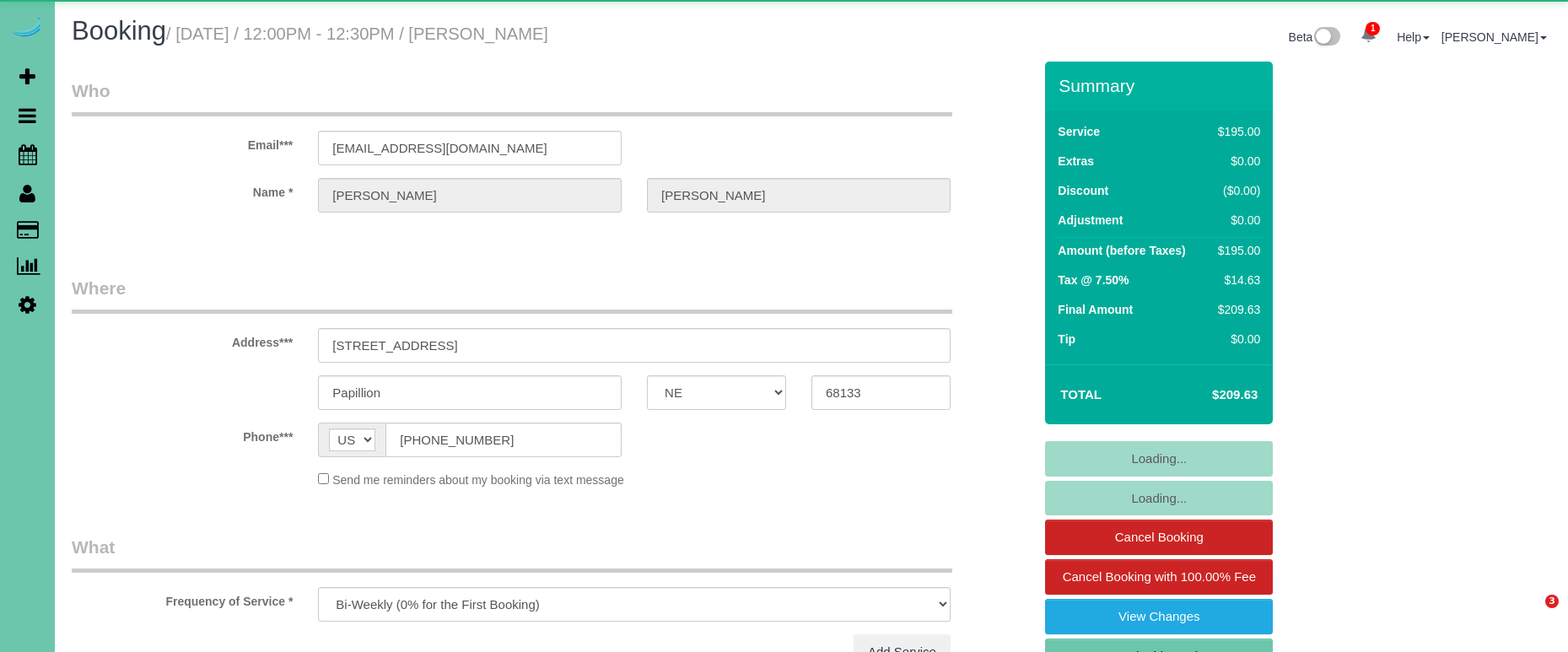
select select "NE"
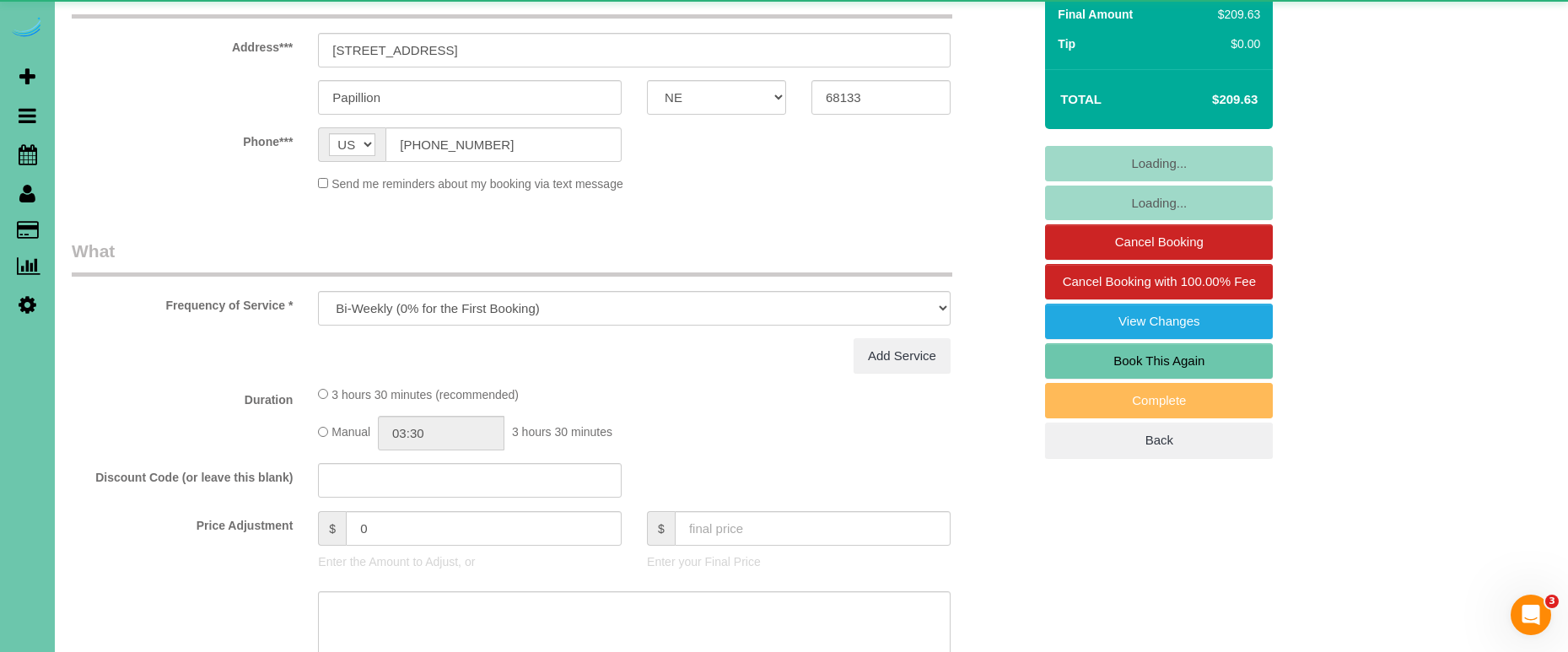
select select "object:838"
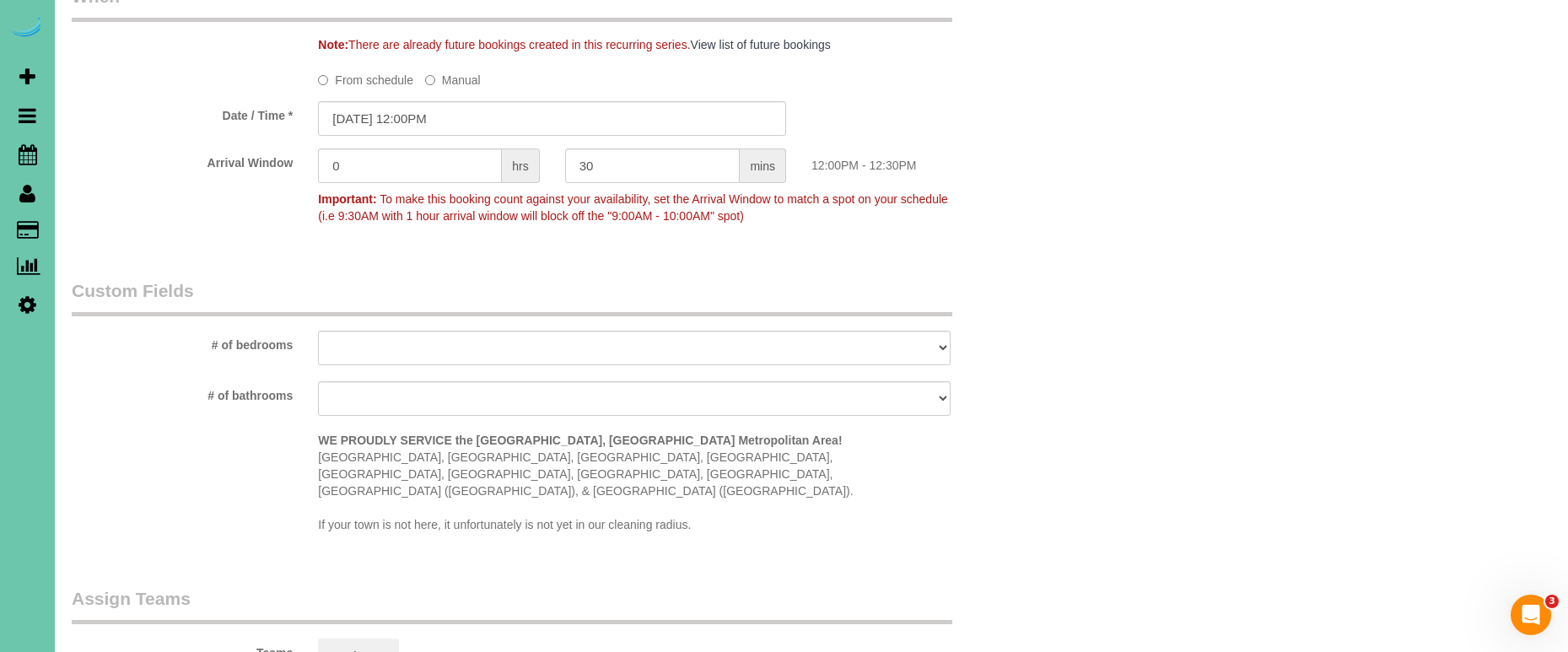
scroll to position [1227, 0]
click at [404, 122] on input "[DATE] 12:00PM" at bounding box center [551, 119] width 468 height 35
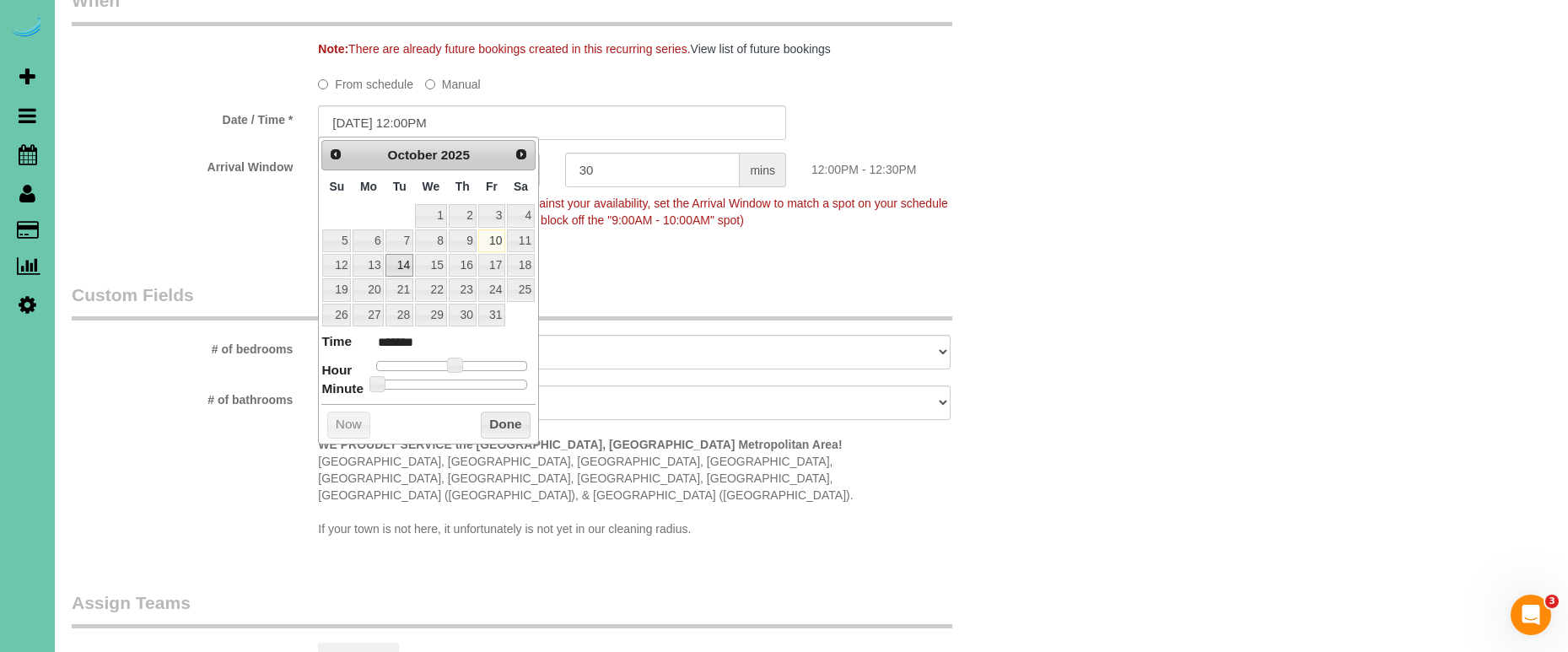
click at [403, 265] on link "14" at bounding box center [398, 265] width 27 height 23
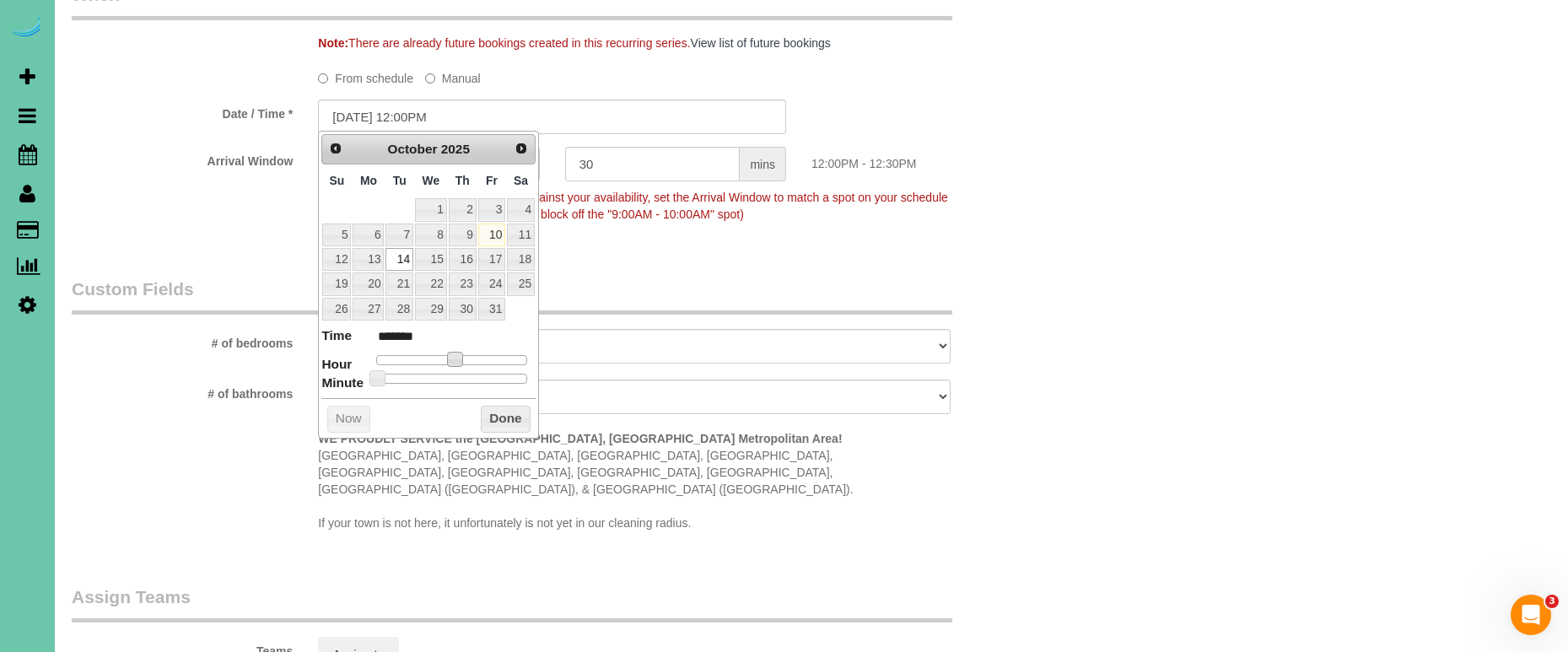
type input "[DATE] 1:00PM"
type input "******"
type input "[DATE] 2:00PM"
type input "******"
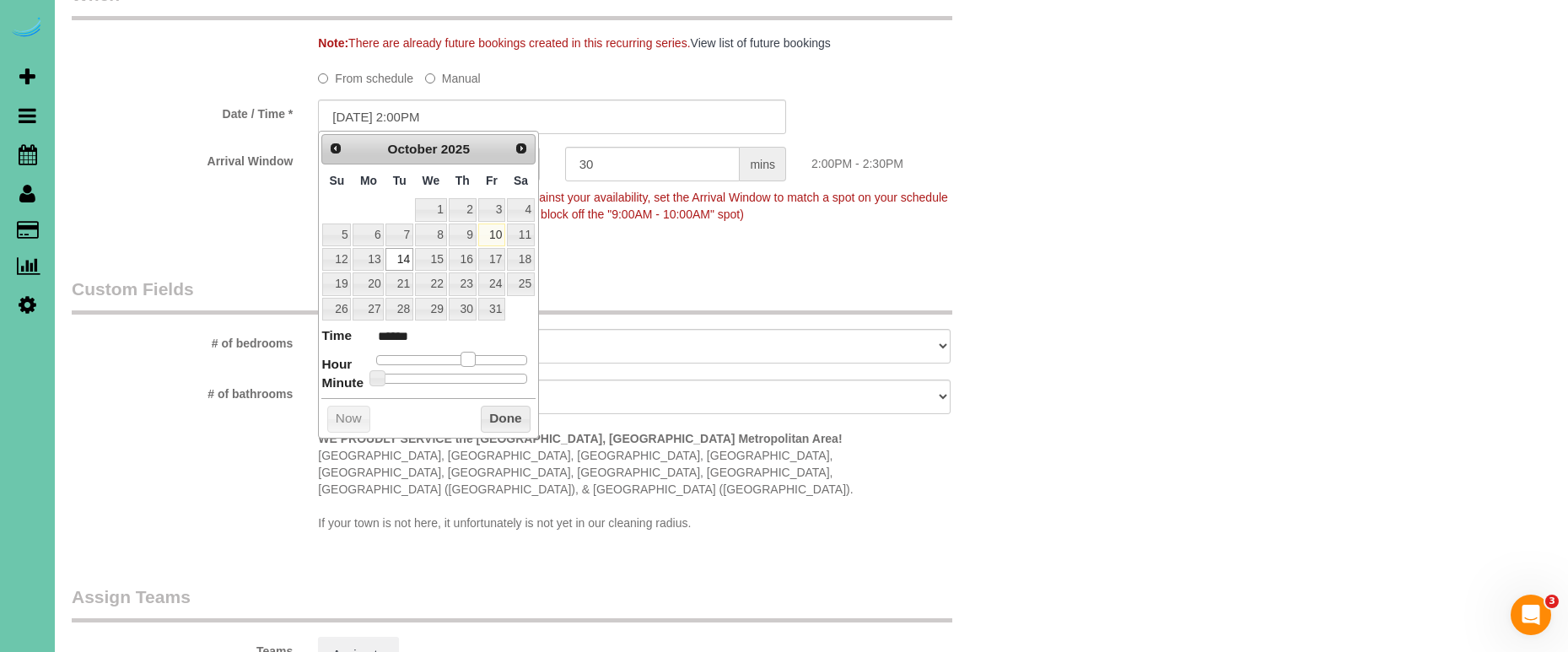
drag, startPoint x: 453, startPoint y: 353, endPoint x: 469, endPoint y: 353, distance: 16.0
click at [469, 353] on span at bounding box center [468, 359] width 16 height 16
click at [623, 277] on legend "Custom Fields" at bounding box center [511, 295] width 880 height 38
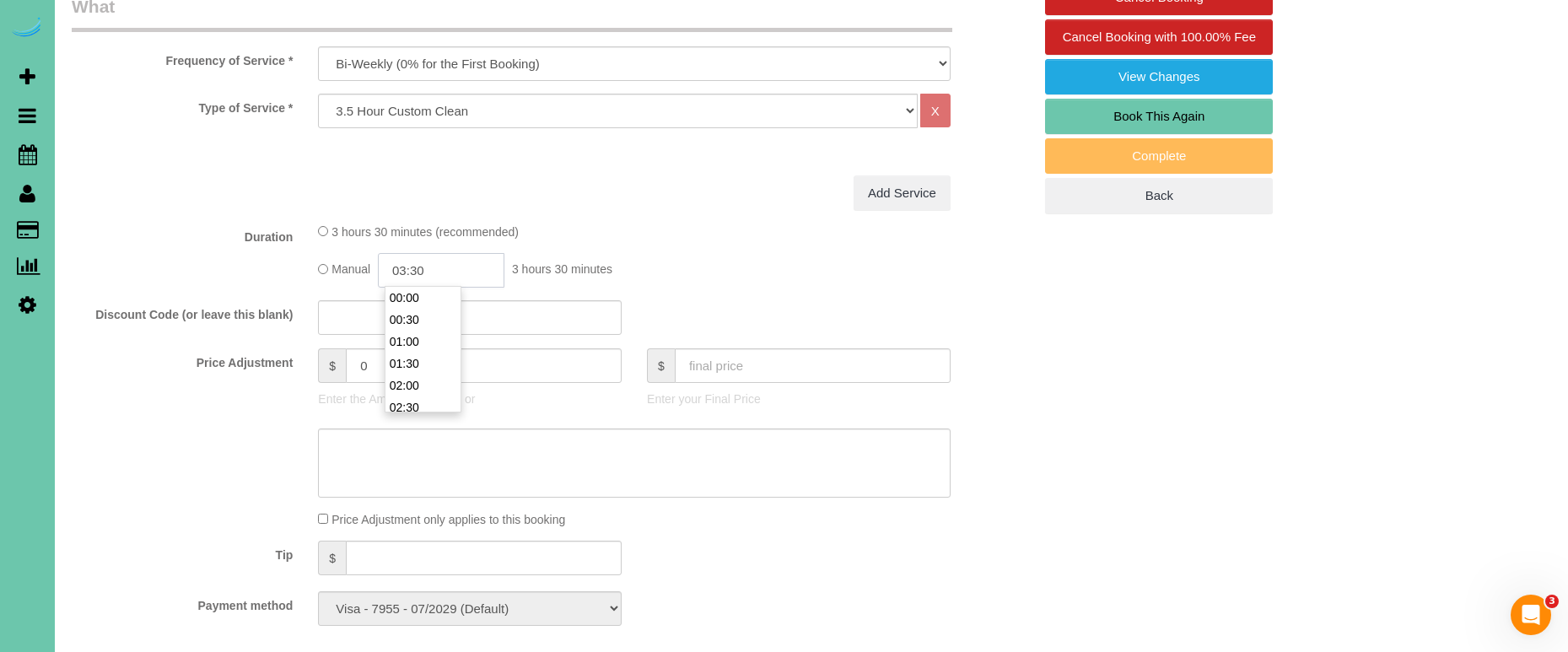
scroll to position [132, 0]
drag, startPoint x: 441, startPoint y: 266, endPoint x: 402, endPoint y: 267, distance: 39.0
click at [402, 266] on input "03:30" at bounding box center [441, 270] width 126 height 35
type input "01:45"
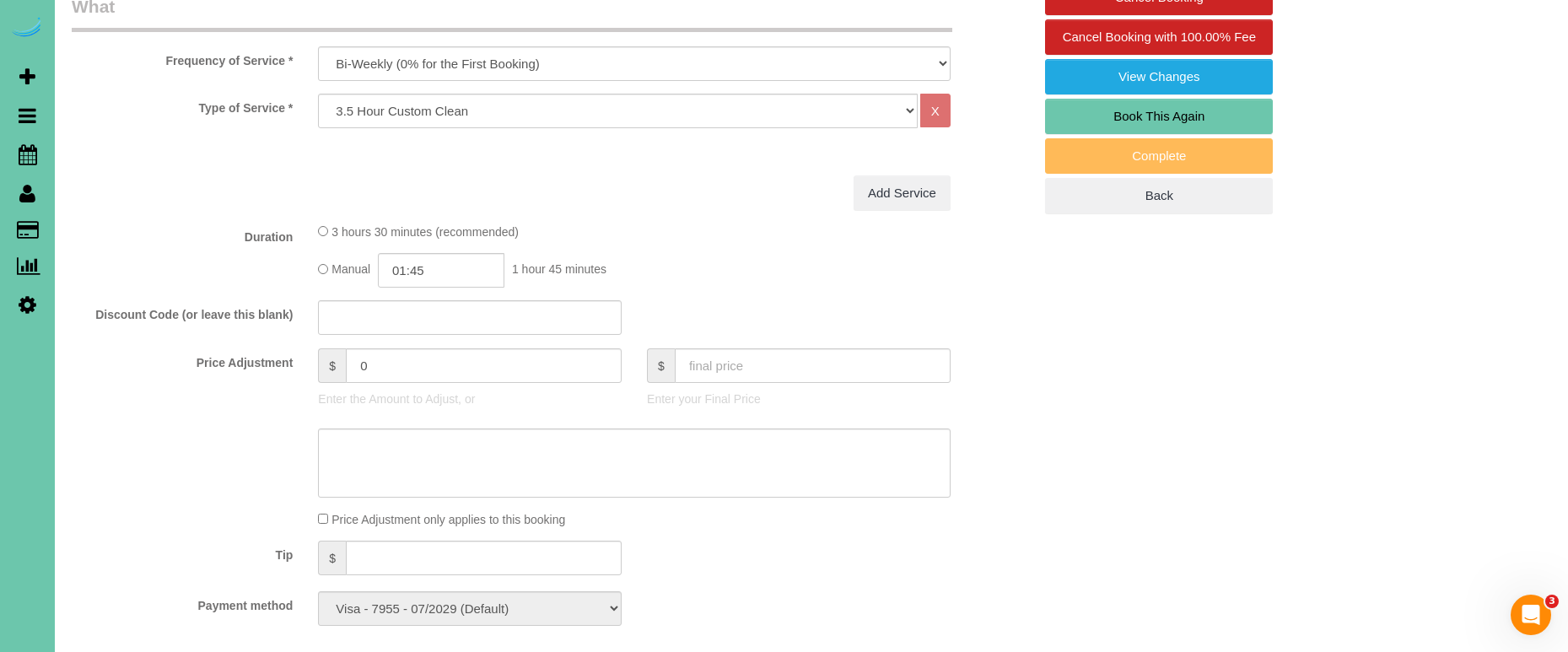
click at [651, 194] on div "Add Service" at bounding box center [634, 193] width 658 height 36
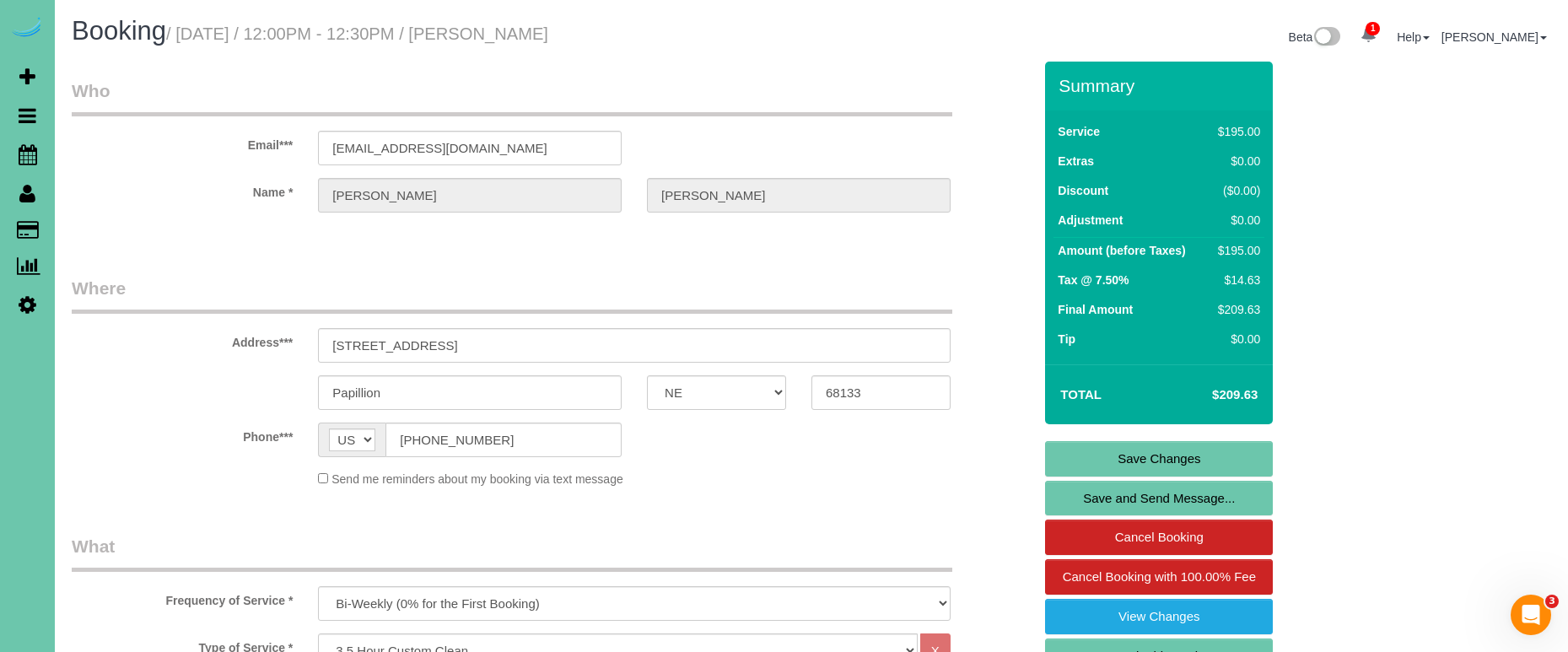
scroll to position [0, 0]
click at [1074, 466] on link "Save Changes" at bounding box center [1159, 459] width 228 height 36
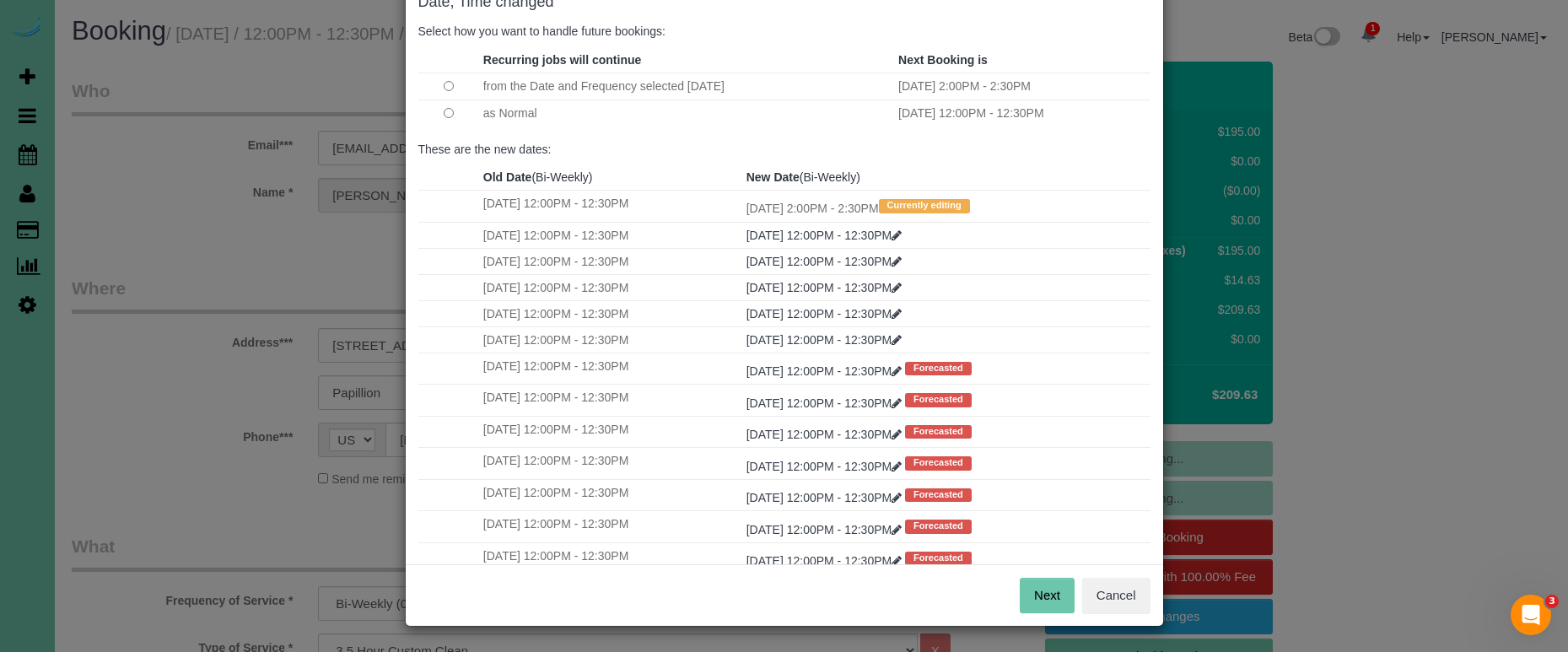
scroll to position [103, 0]
drag, startPoint x: 1050, startPoint y: 586, endPoint x: 1041, endPoint y: 581, distance: 10.3
click at [1050, 586] on button "Next" at bounding box center [1047, 596] width 55 height 36
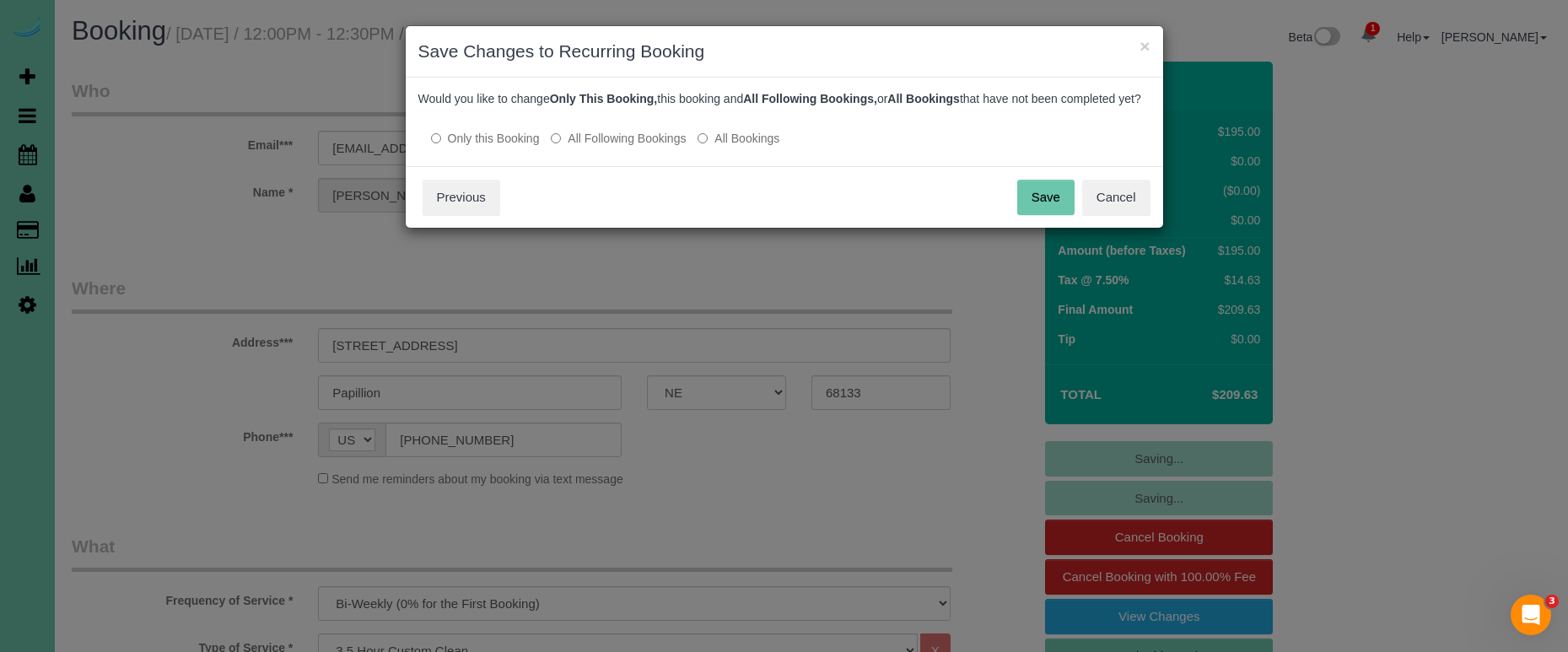
click at [1046, 213] on button "Save" at bounding box center [1045, 197] width 58 height 36
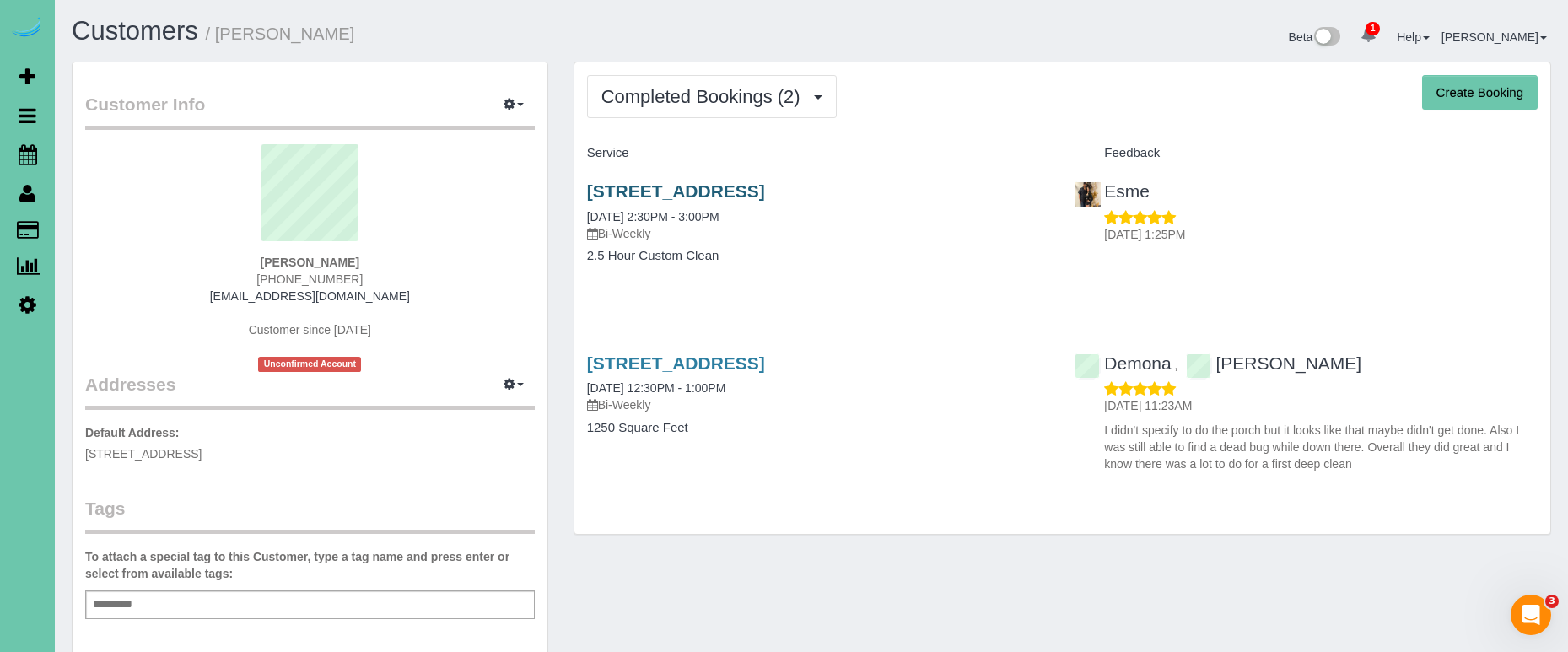
click at [765, 190] on link "[STREET_ADDRESS]" at bounding box center [676, 190] width 178 height 19
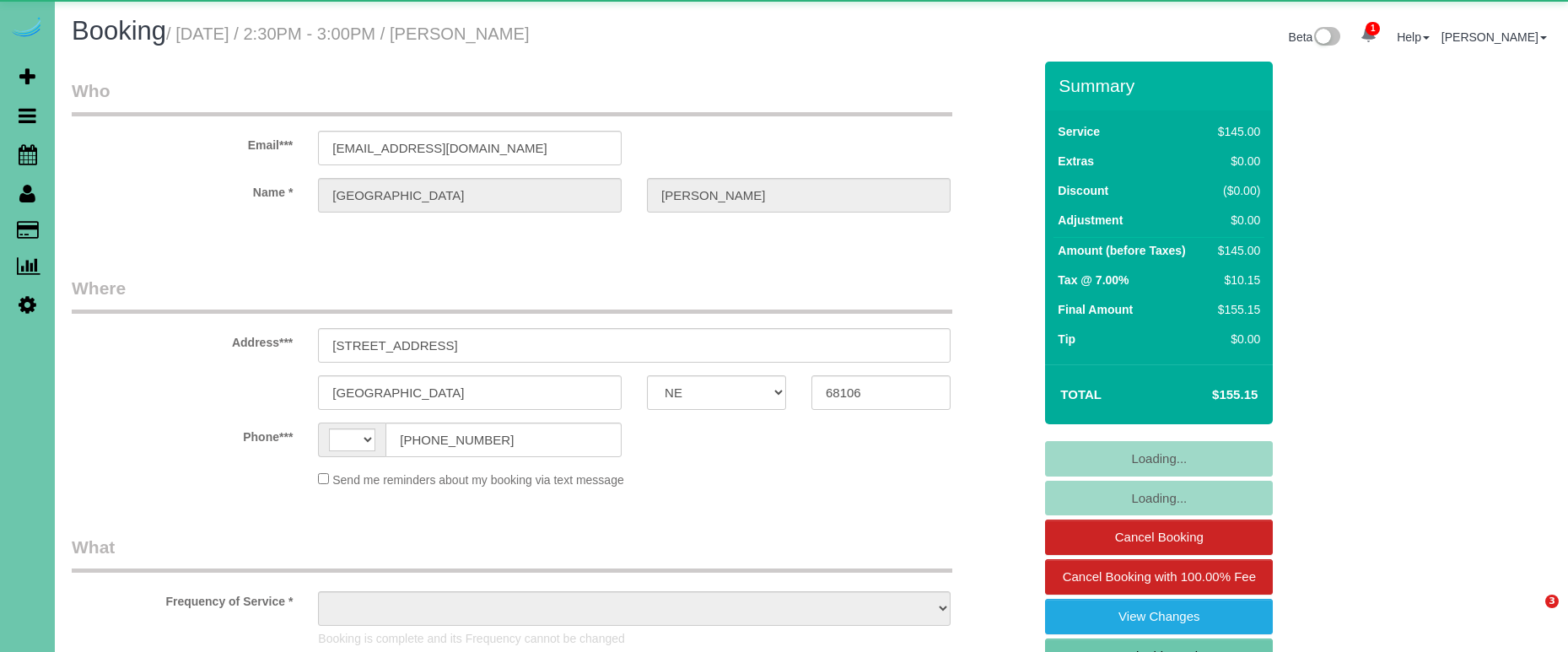
select select "NE"
select select "string:[GEOGRAPHIC_DATA]"
select select "string:fspay-253f34f6-9ff0-4388-91e8-353fad776c75"
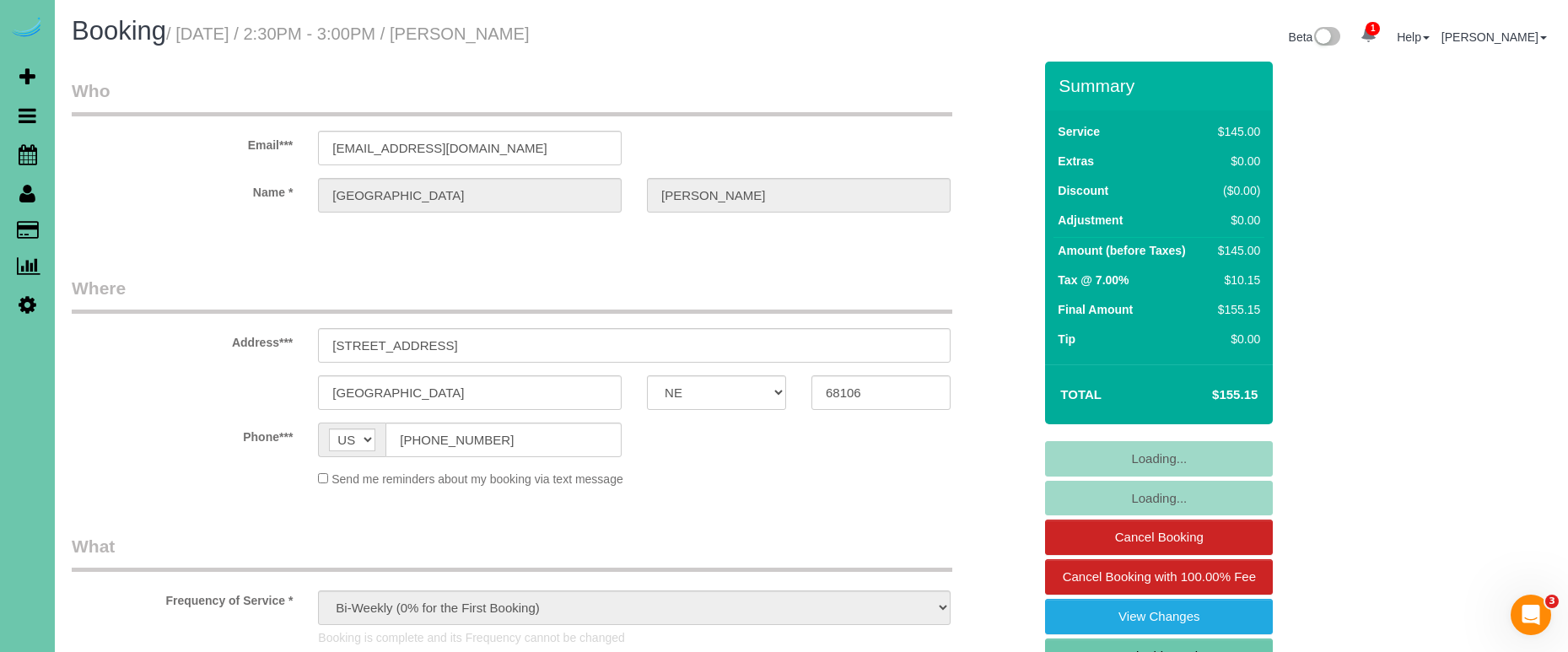
select select "object:907"
select select "number:35"
select select "number:41"
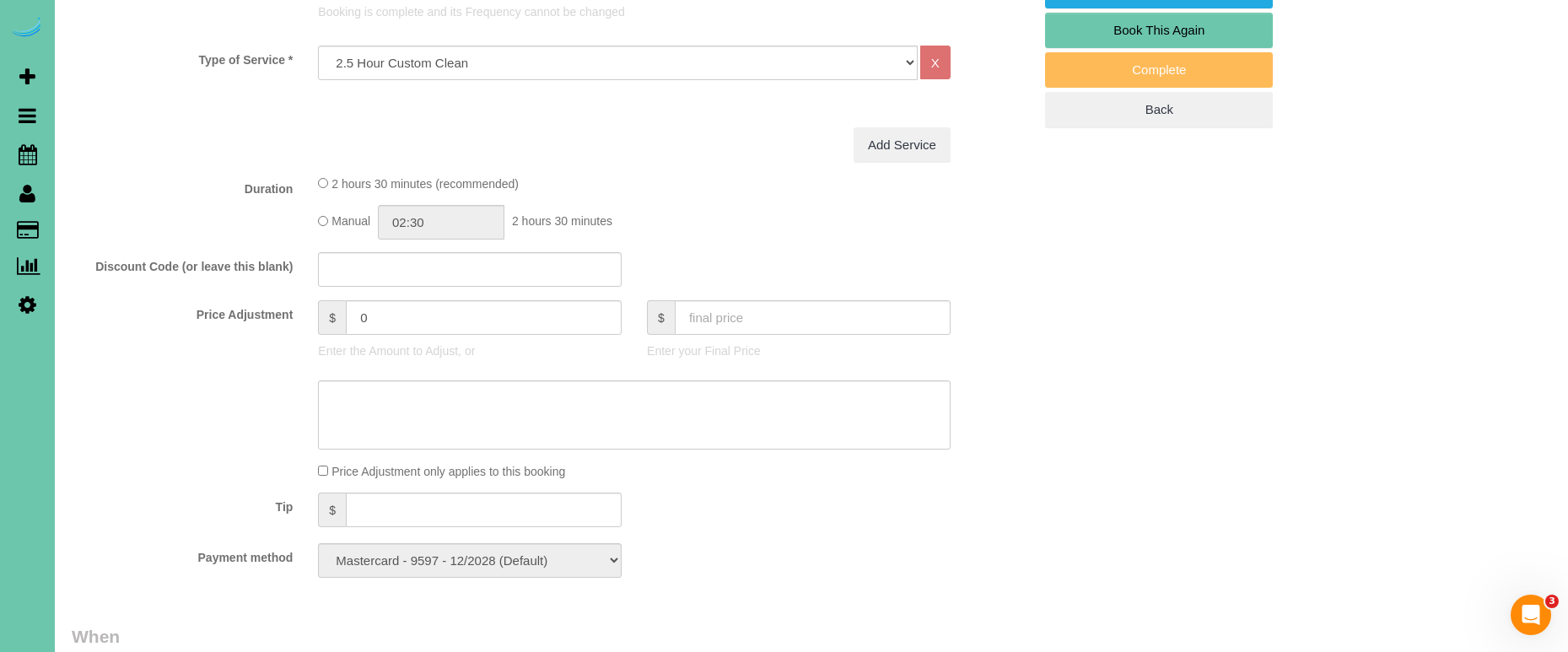
scroll to position [641, 0]
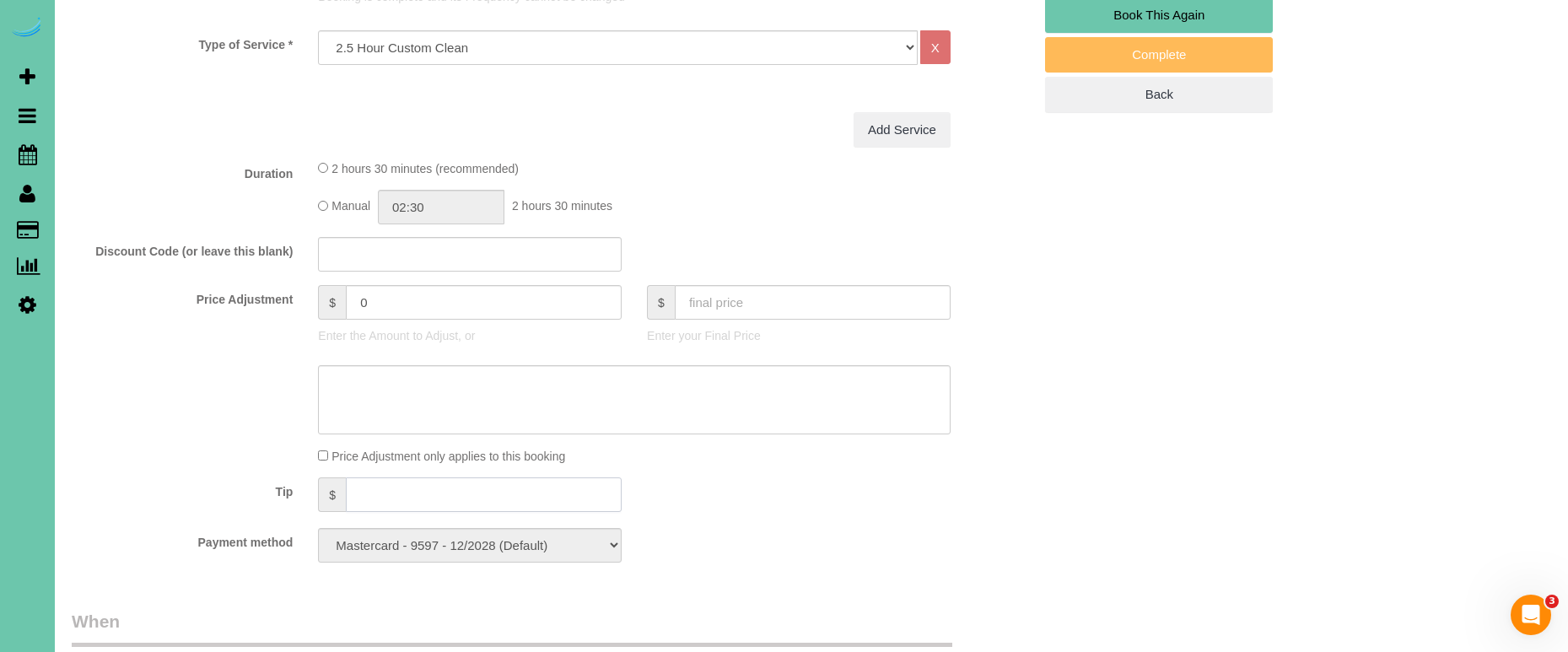
click at [397, 488] on input "text" at bounding box center [484, 494] width 276 height 35
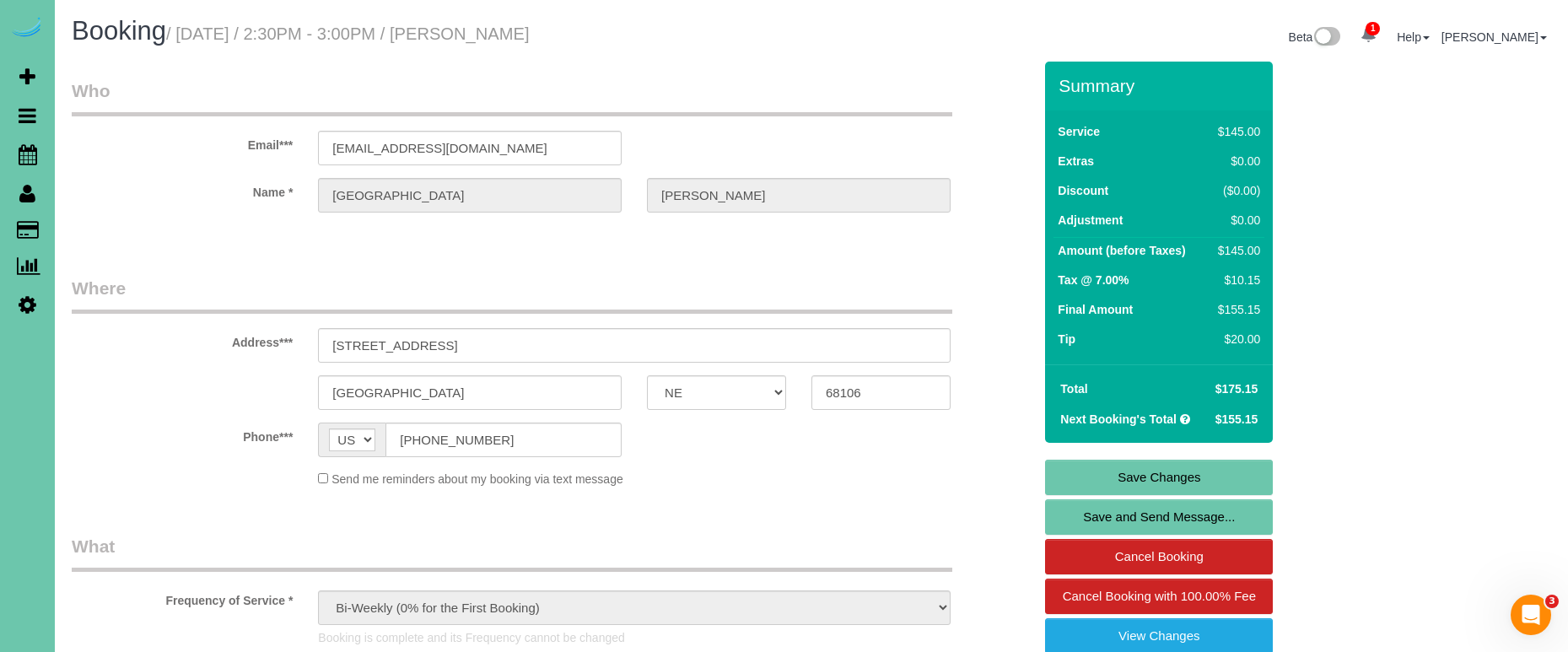
scroll to position [0, 0]
type input "20"
click at [1124, 484] on link "Save Changes" at bounding box center [1159, 477] width 228 height 36
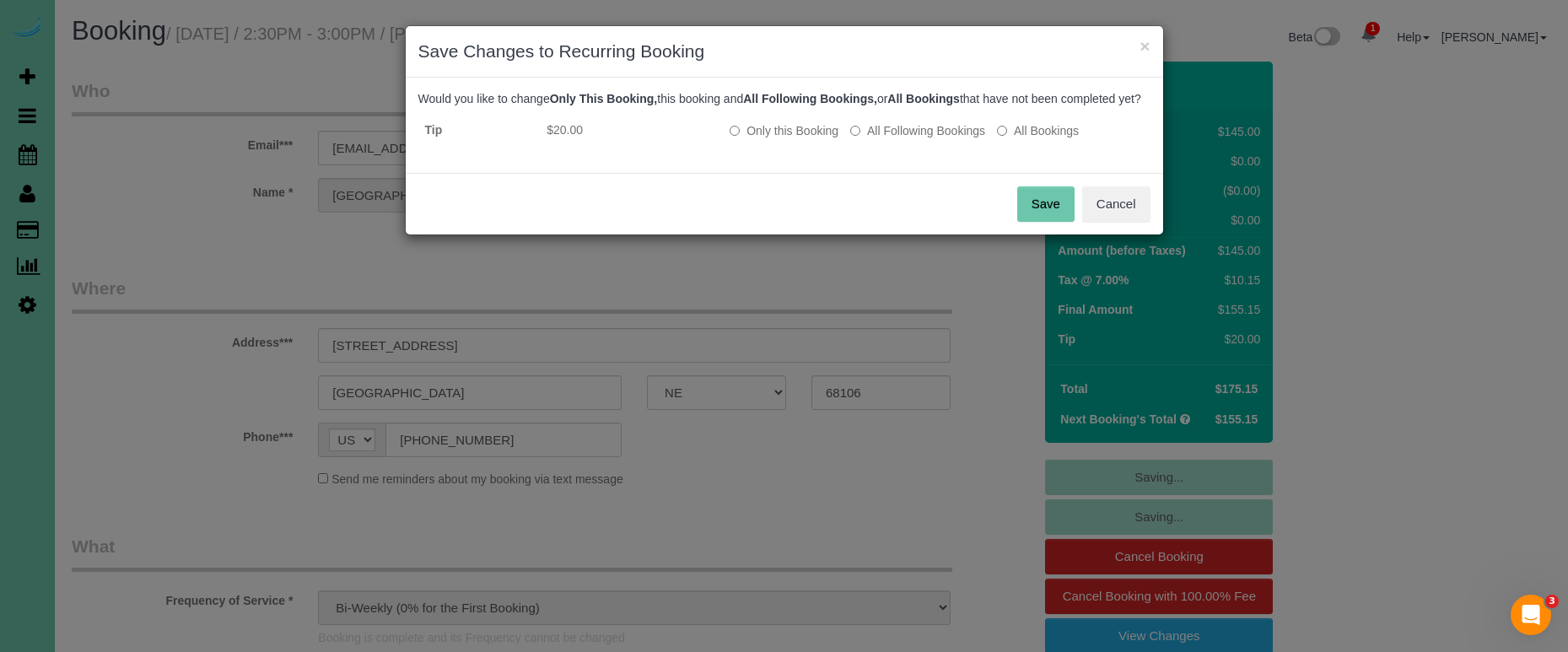
click at [1051, 221] on button "Save" at bounding box center [1045, 203] width 58 height 36
